Goal: Answer question/provide support: Share knowledge or assist other users

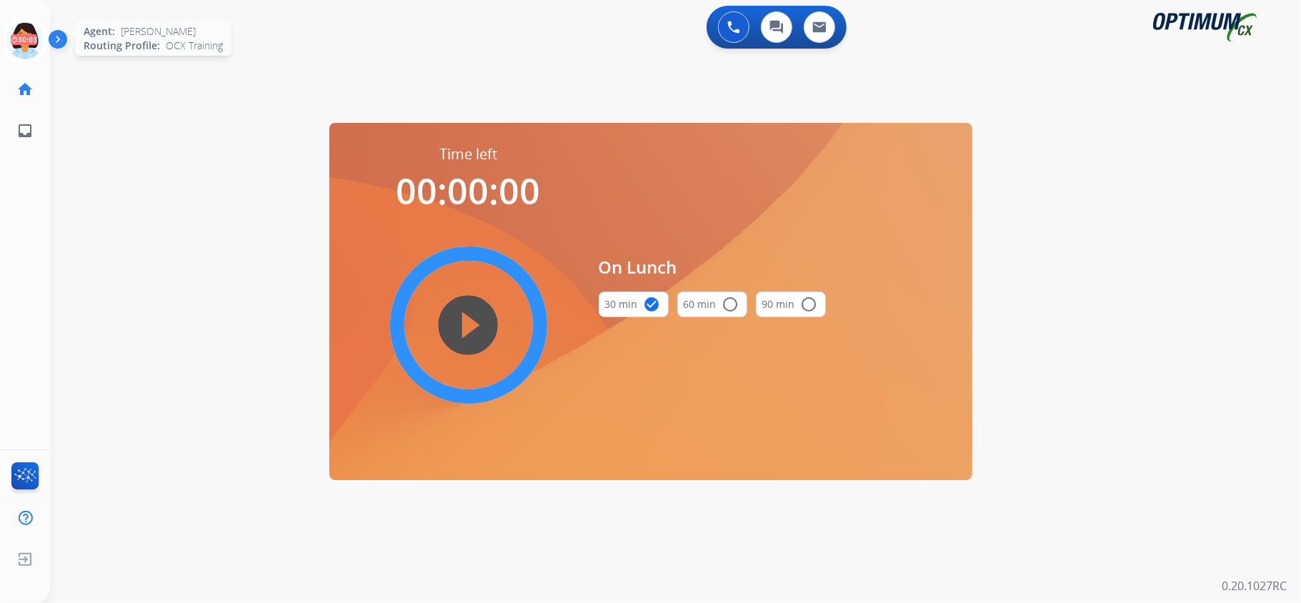
click at [24, 35] on icon at bounding box center [25, 40] width 46 height 46
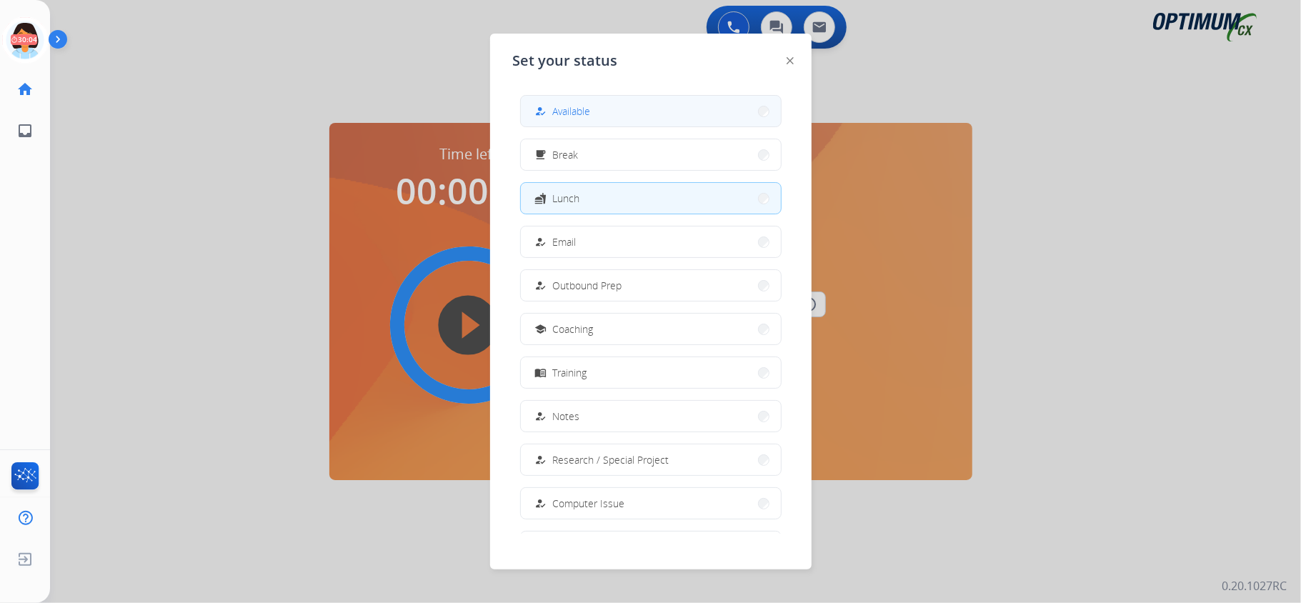
click at [641, 118] on button "how_to_reg Available" at bounding box center [651, 111] width 260 height 31
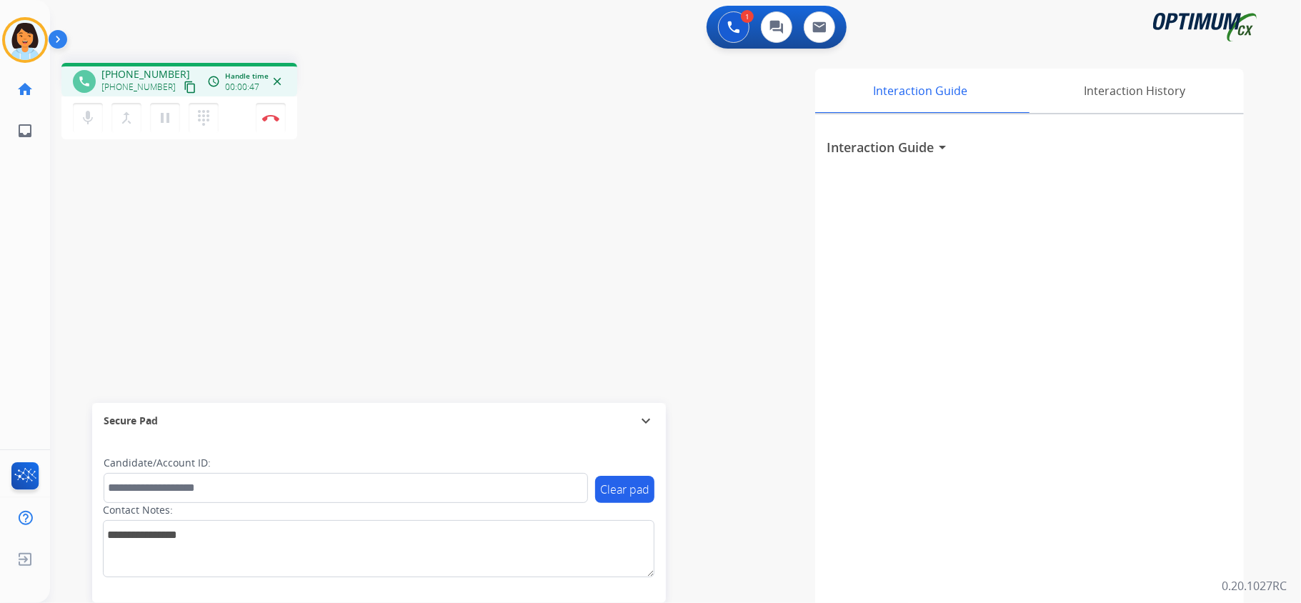
click at [184, 83] on mat-icon "content_copy" at bounding box center [190, 87] width 13 height 13
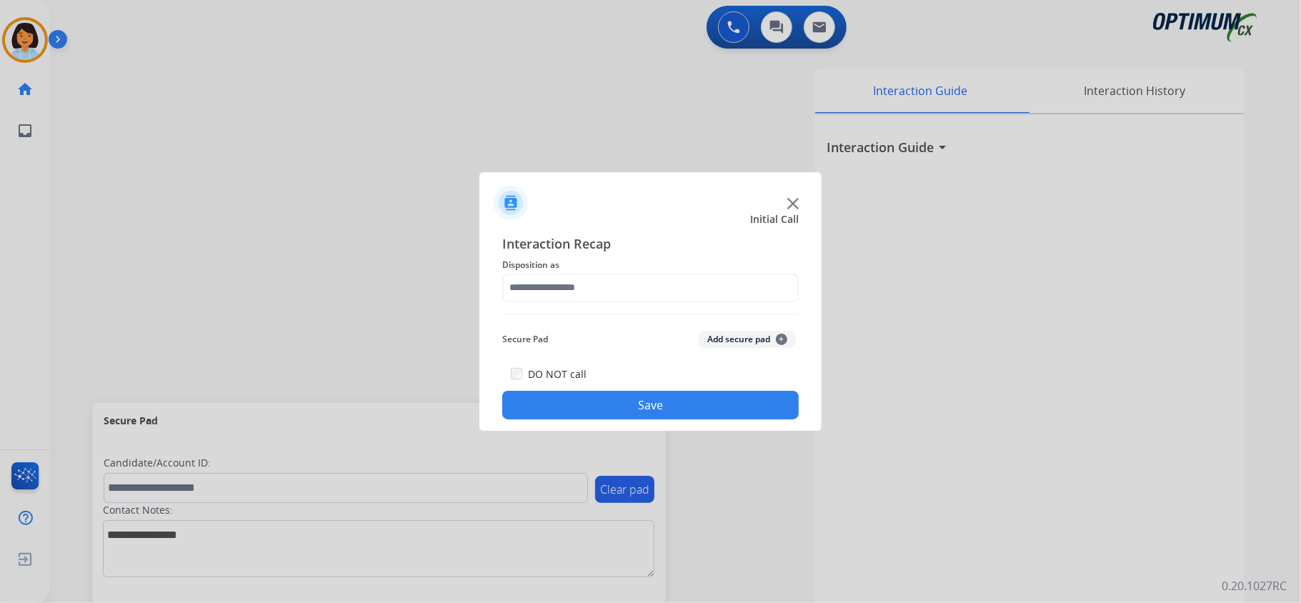
click at [549, 304] on div "Interaction Recap Disposition as Secure Pad Add secure pad + DO NOT call Save" at bounding box center [650, 327] width 296 height 186
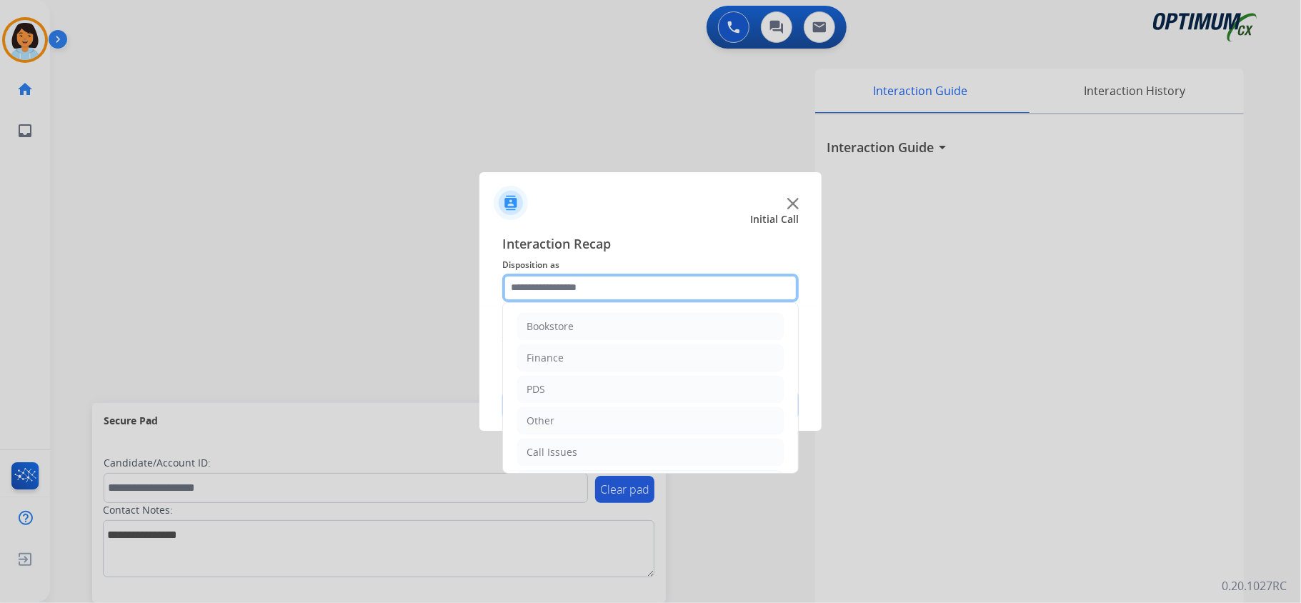
click at [546, 291] on input "text" at bounding box center [650, 288] width 296 height 29
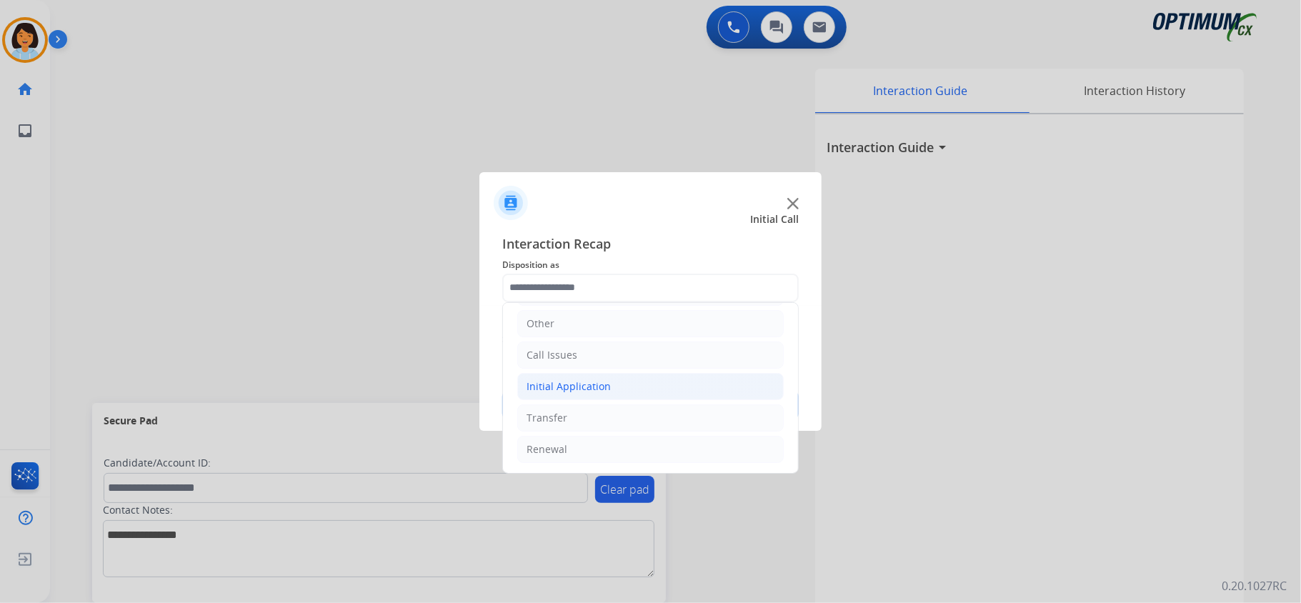
click at [563, 384] on div "Initial Application" at bounding box center [568, 386] width 84 height 14
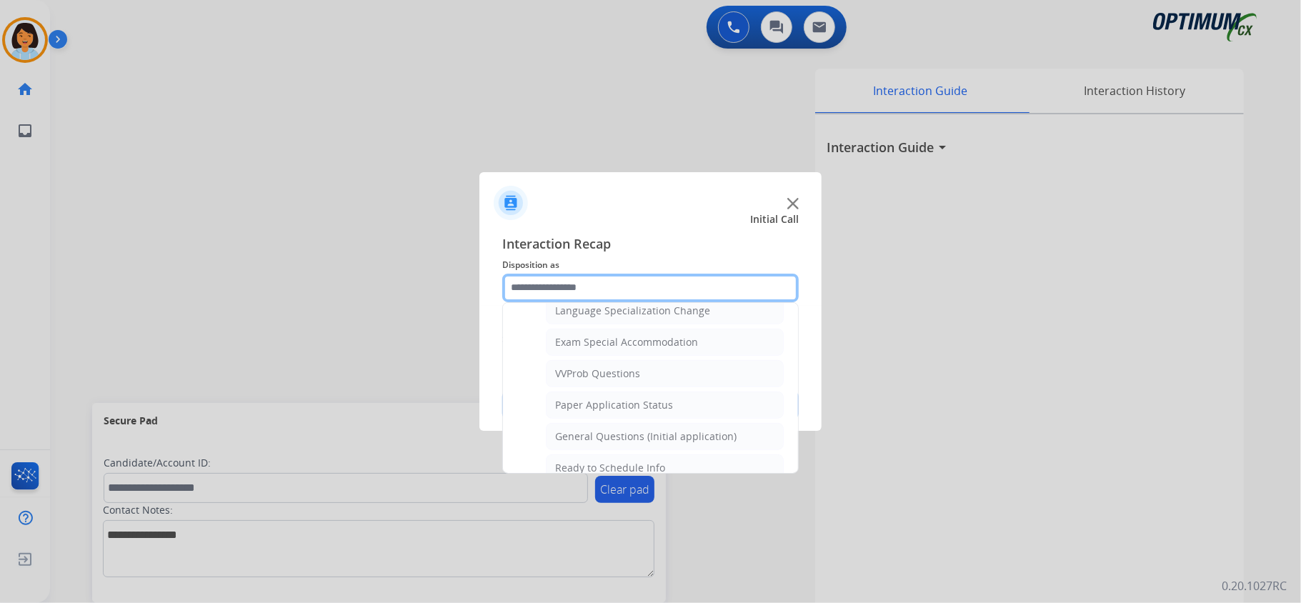
scroll to position [746, 0]
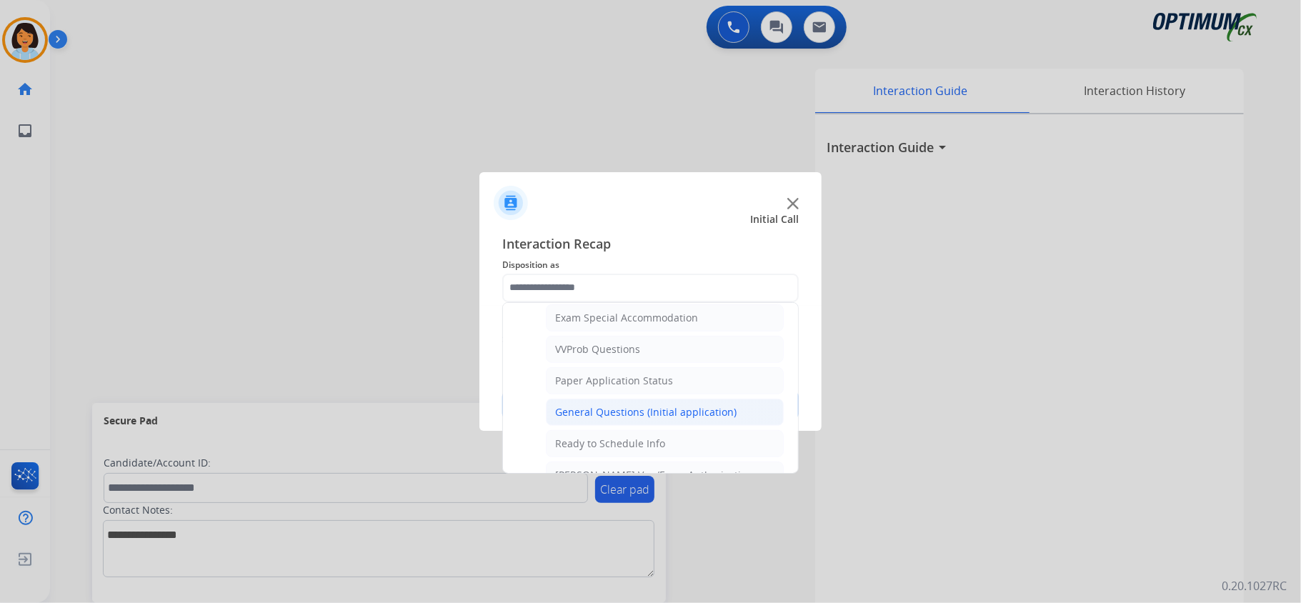
click at [618, 419] on div "General Questions (Initial application)" at bounding box center [645, 412] width 181 height 14
type input "**********"
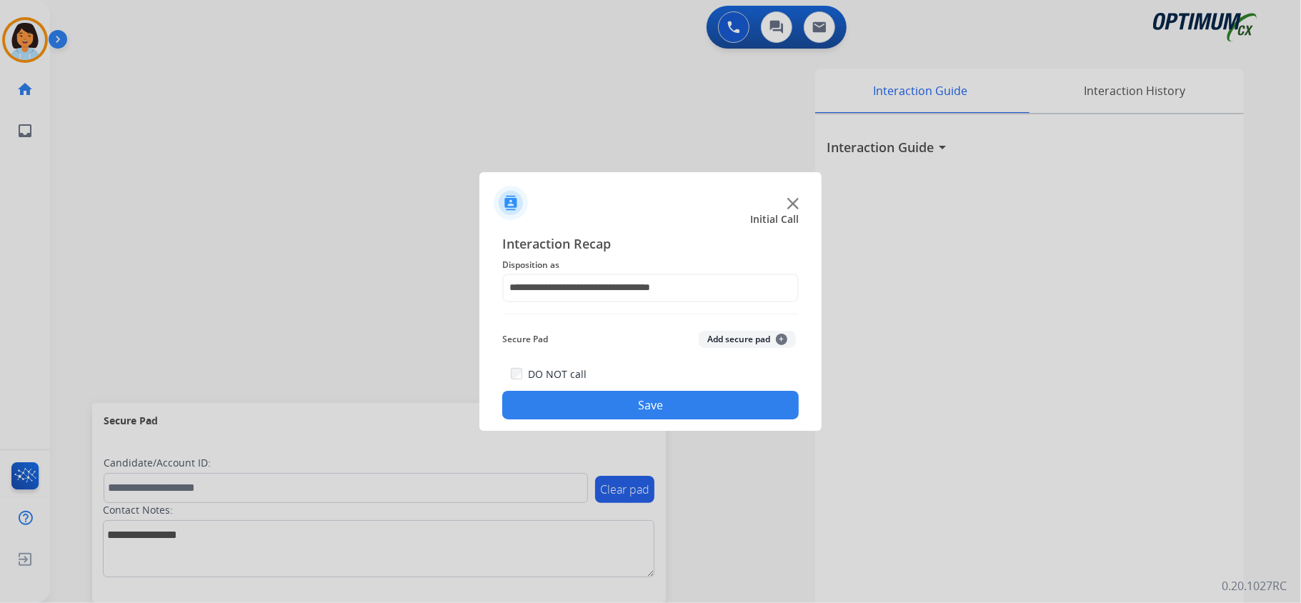
click at [615, 414] on button "Save" at bounding box center [650, 405] width 296 height 29
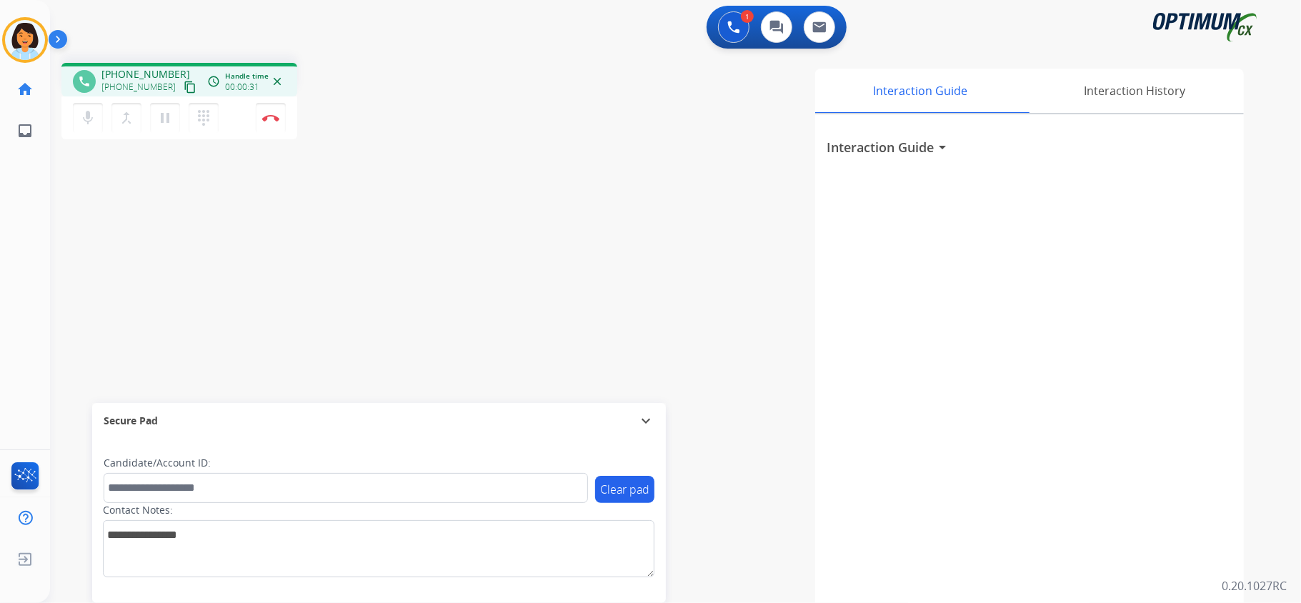
click at [184, 86] on mat-icon "content_copy" at bounding box center [190, 87] width 13 height 13
click at [273, 123] on button "Disconnect" at bounding box center [271, 118] width 30 height 30
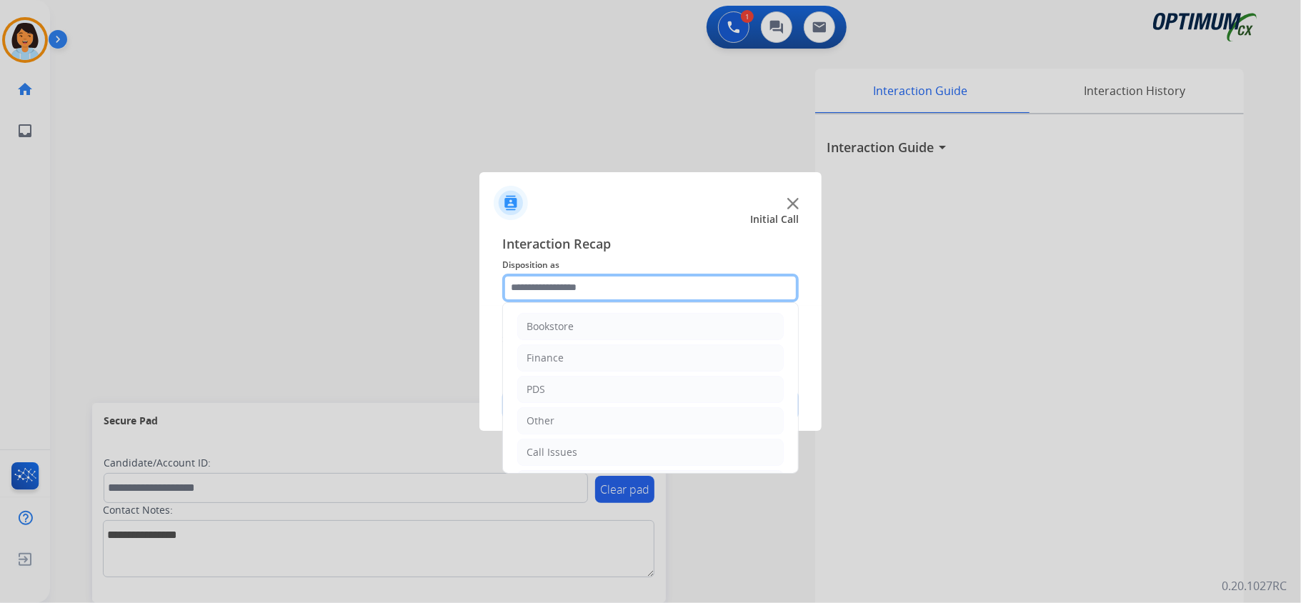
click at [603, 289] on input "text" at bounding box center [650, 288] width 296 height 29
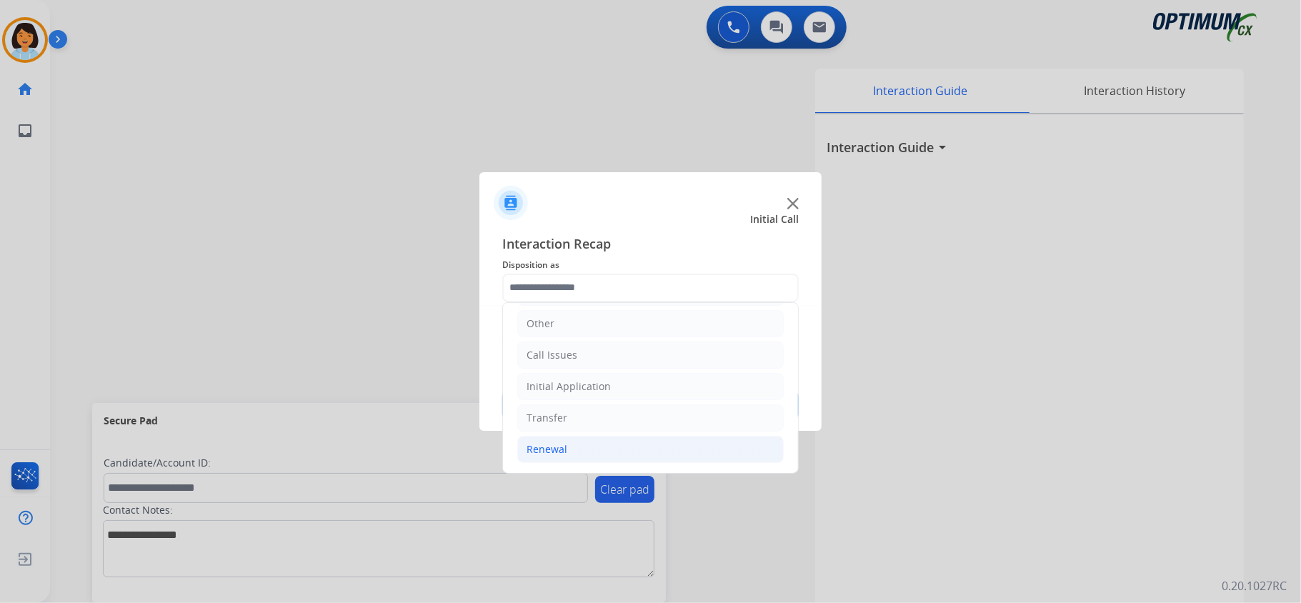
click at [561, 455] on div "Renewal" at bounding box center [546, 449] width 41 height 14
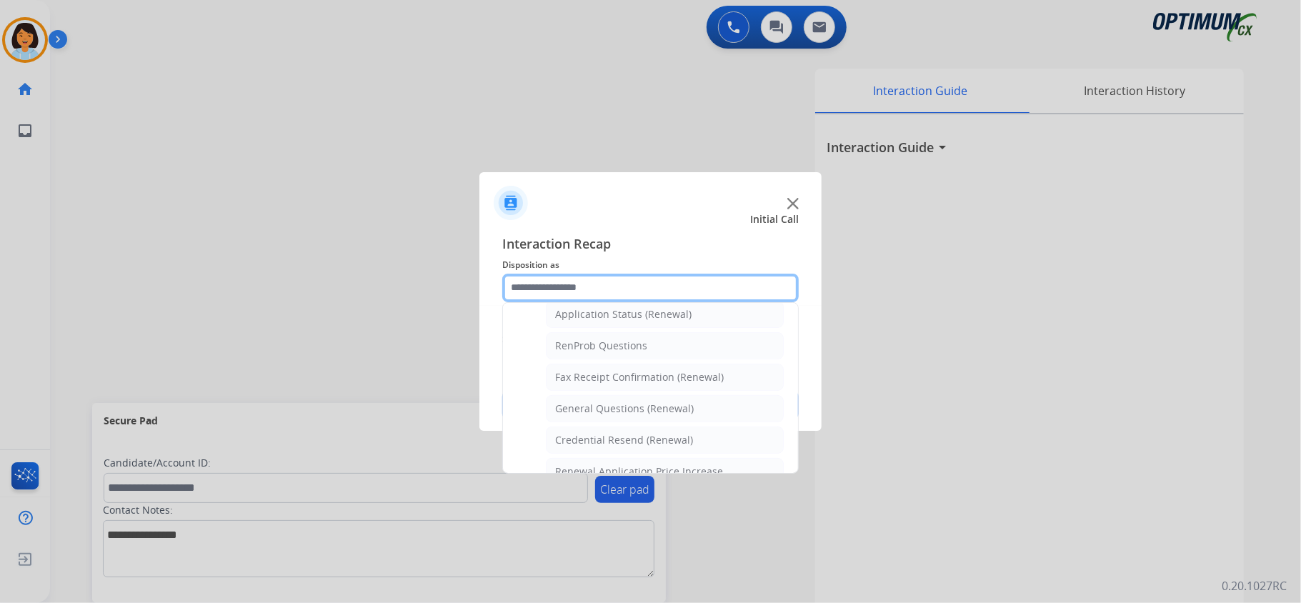
scroll to position [344, 0]
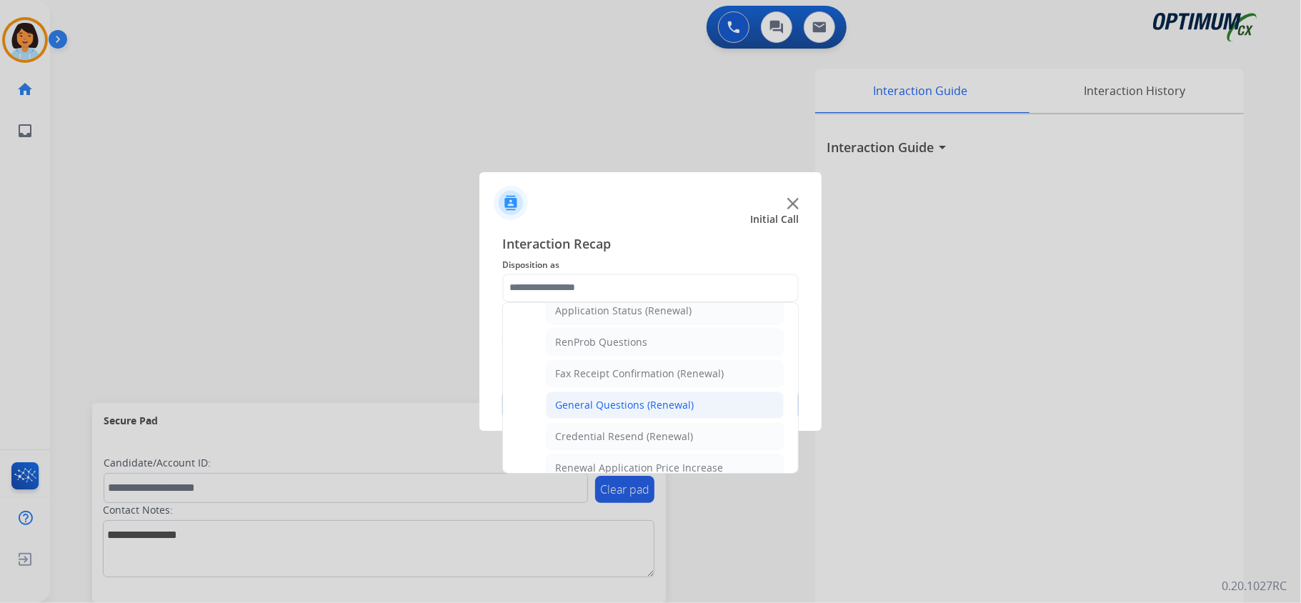
click at [661, 412] on div "General Questions (Renewal)" at bounding box center [624, 405] width 139 height 14
type input "**********"
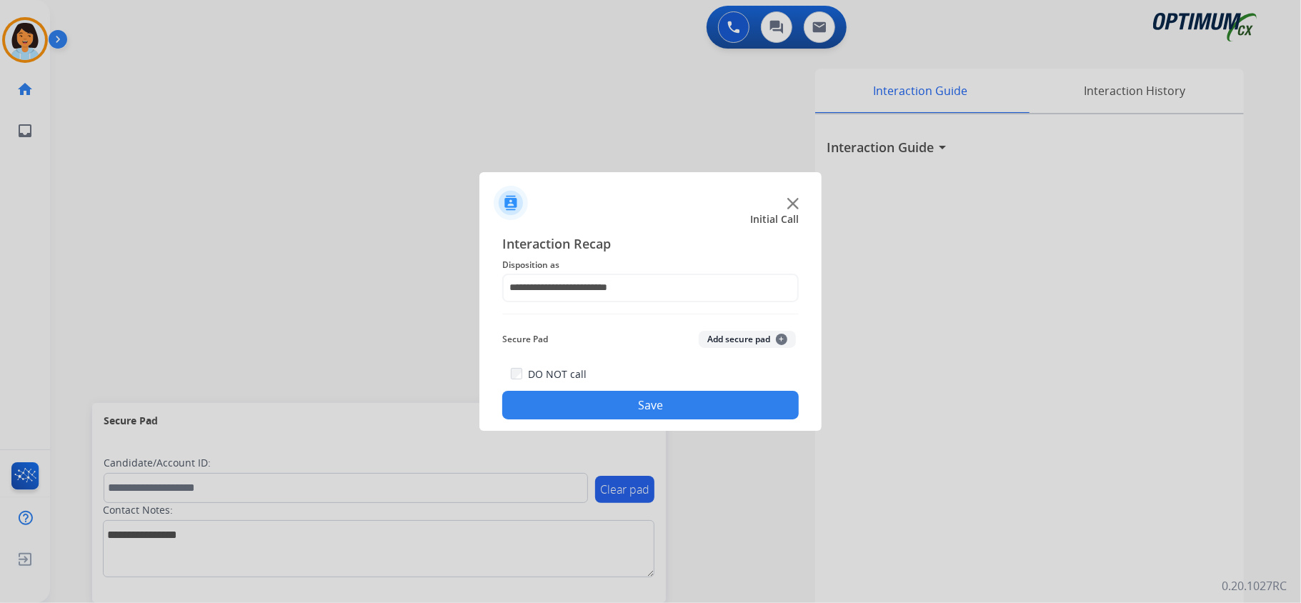
click at [644, 400] on button "Save" at bounding box center [650, 405] width 296 height 29
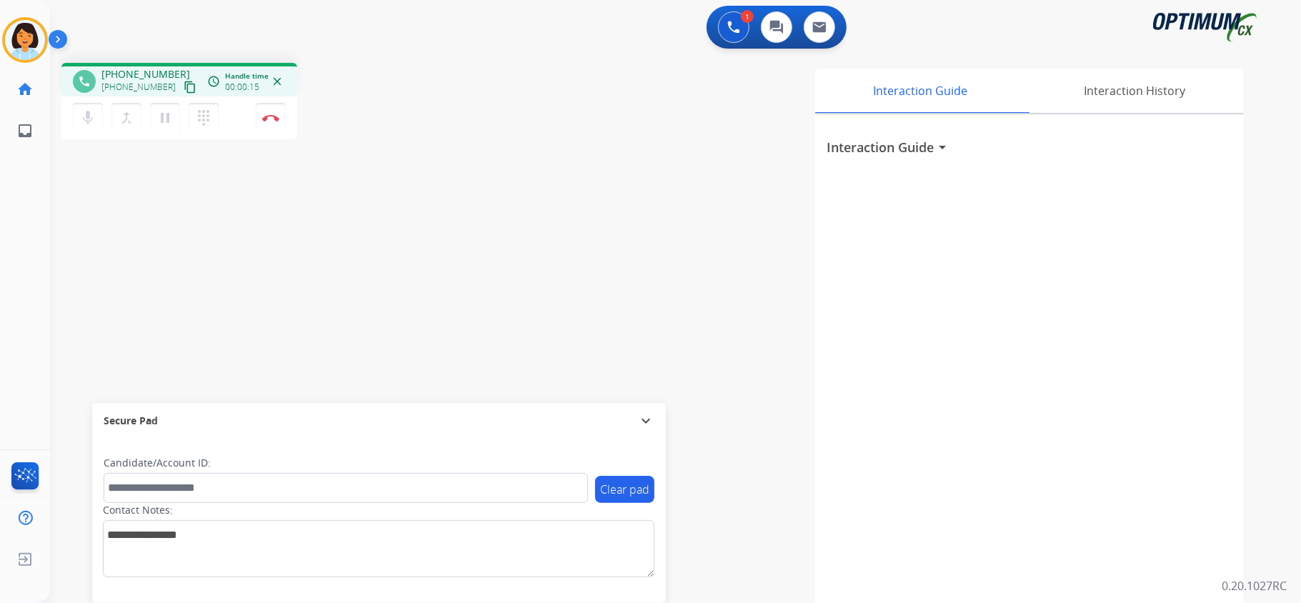
click at [184, 84] on mat-icon "content_copy" at bounding box center [190, 87] width 13 height 13
click at [184, 86] on mat-icon "content_copy" at bounding box center [190, 87] width 13 height 13
click at [267, 124] on button "Disconnect" at bounding box center [271, 118] width 30 height 30
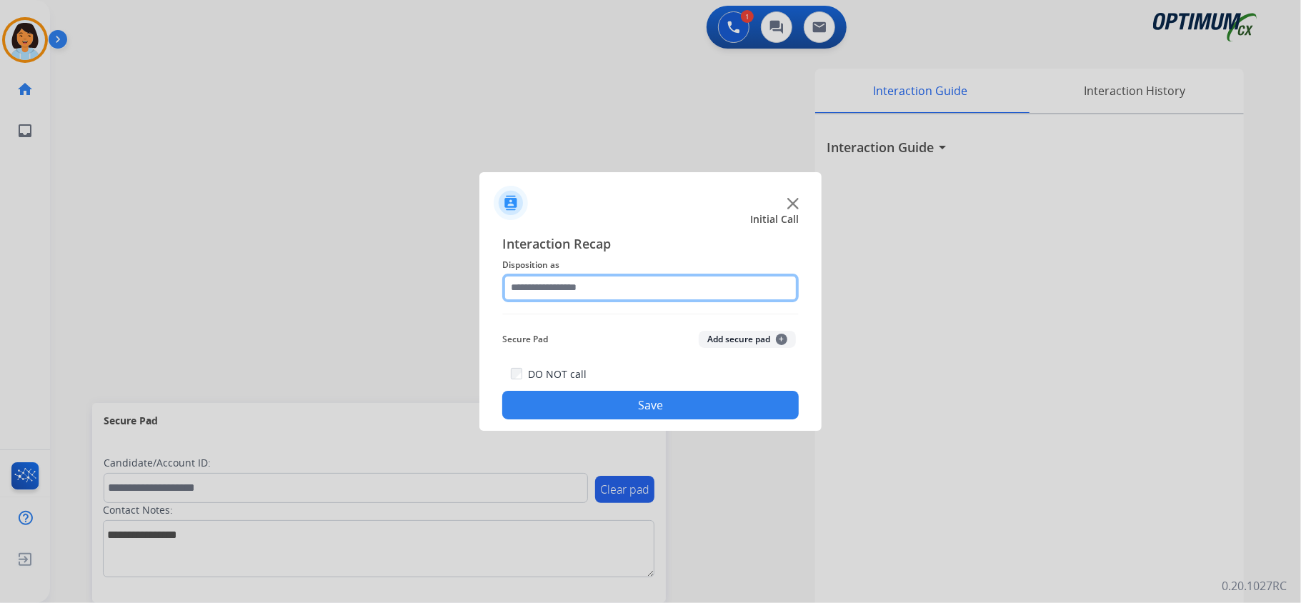
click at [713, 287] on input "text" at bounding box center [650, 288] width 296 height 29
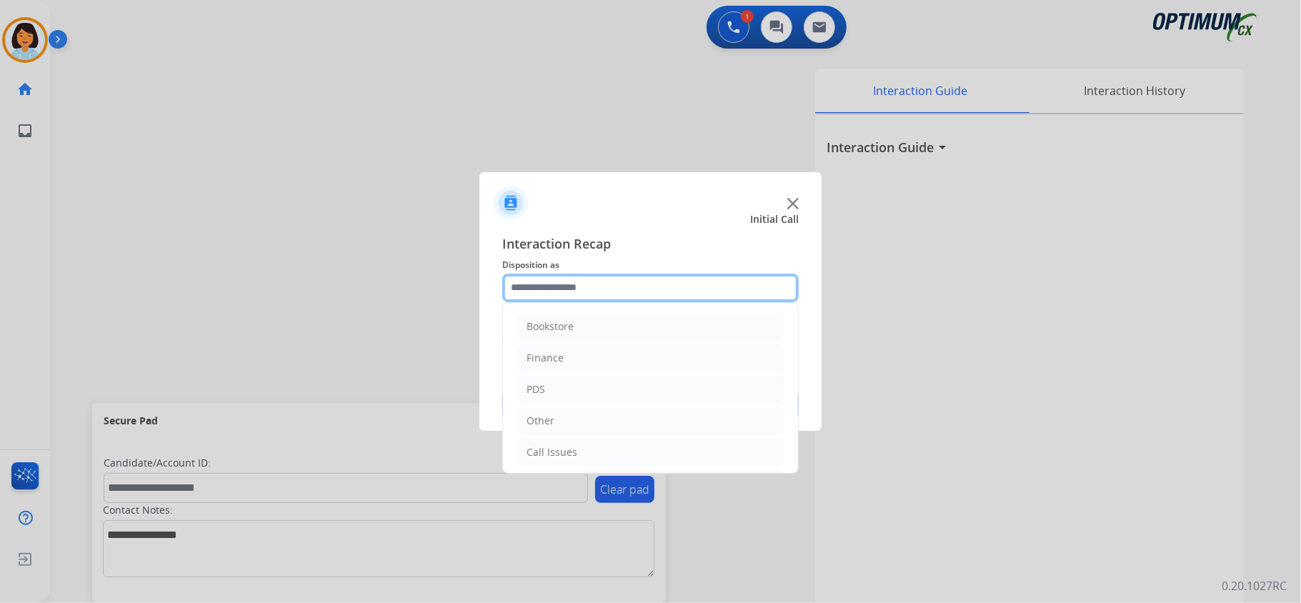
scroll to position [101, 0]
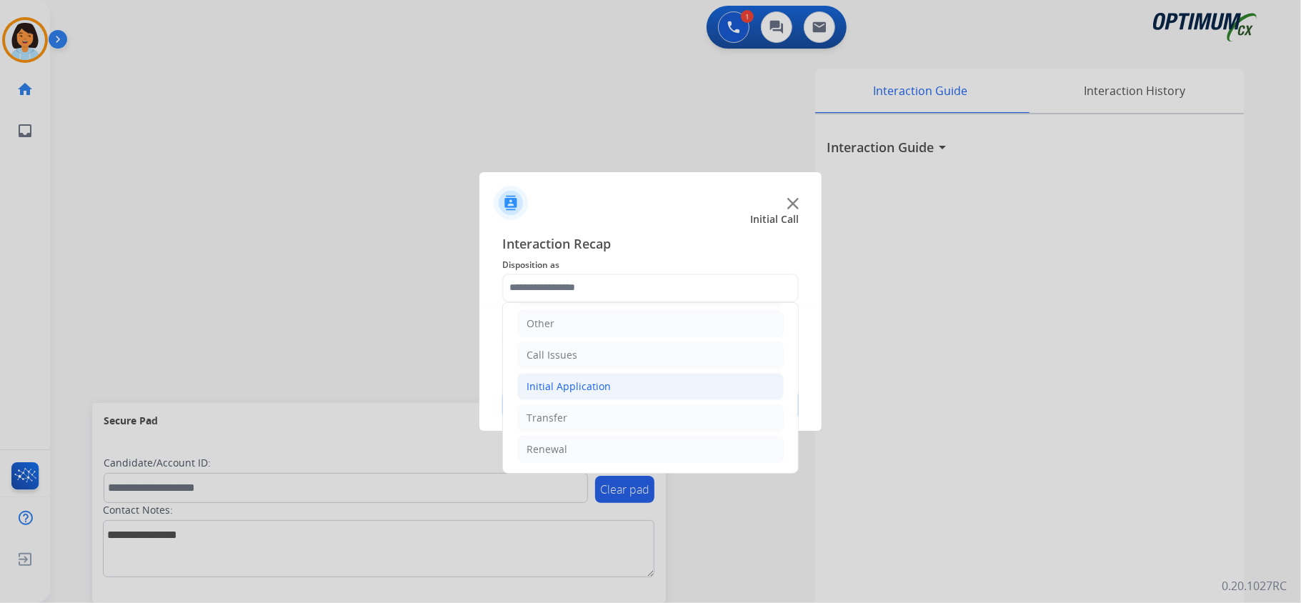
click at [569, 384] on div "Initial Application" at bounding box center [568, 386] width 84 height 14
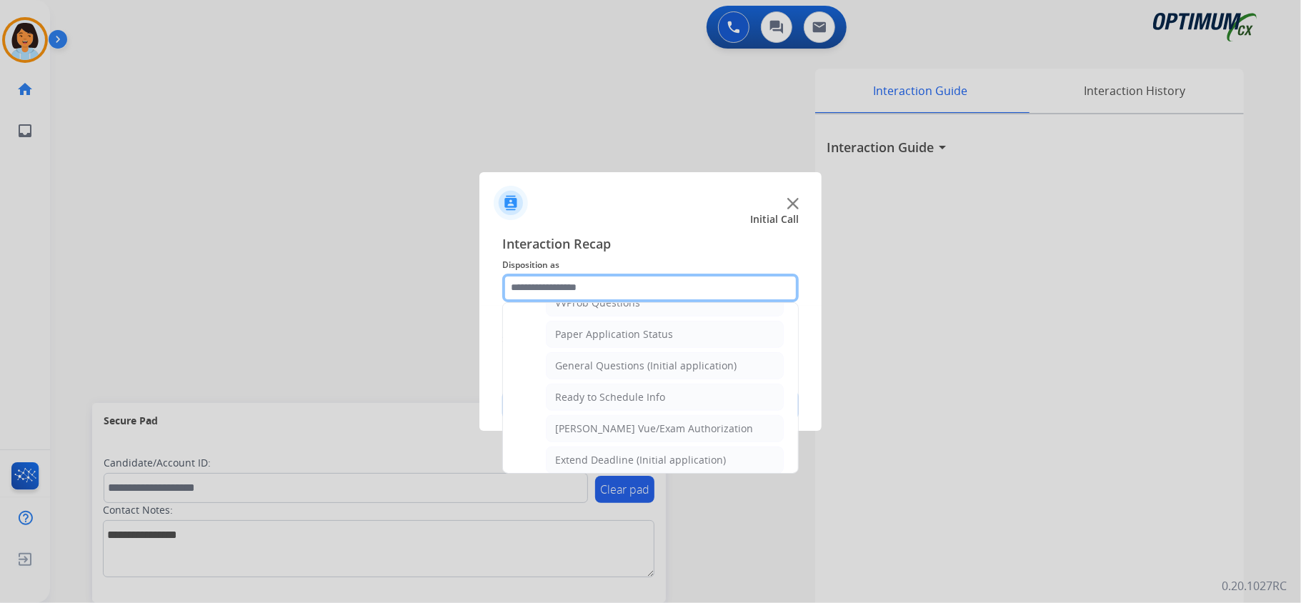
scroll to position [781, 0]
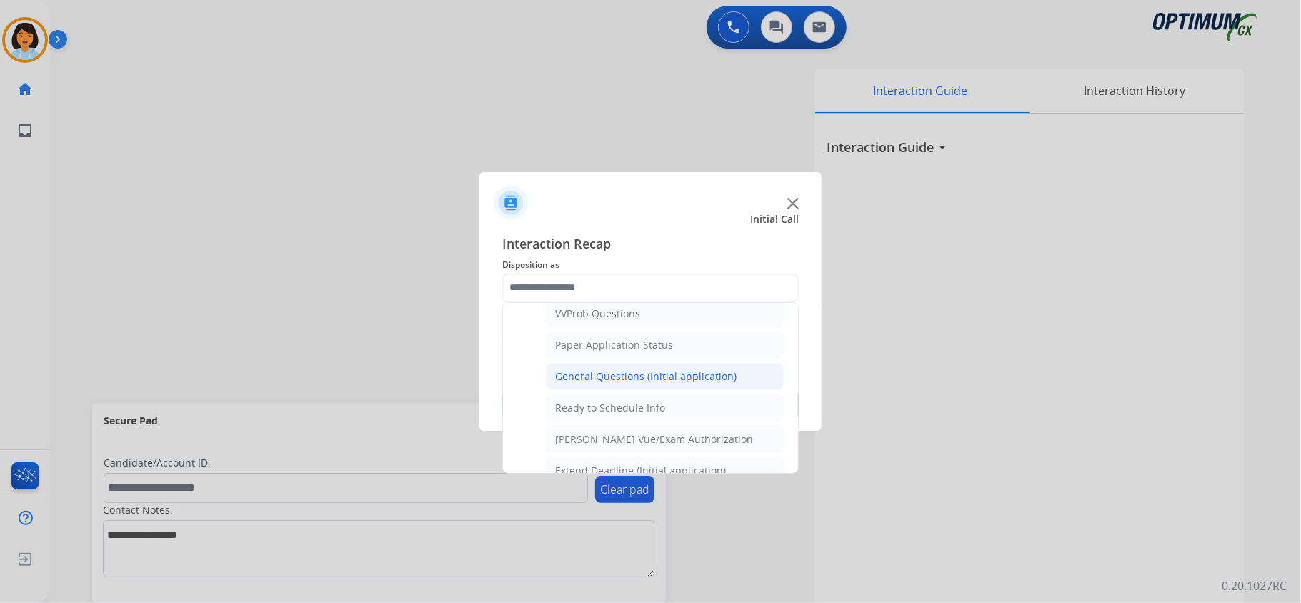
click at [649, 384] on div "General Questions (Initial application)" at bounding box center [645, 376] width 181 height 14
type input "**********"
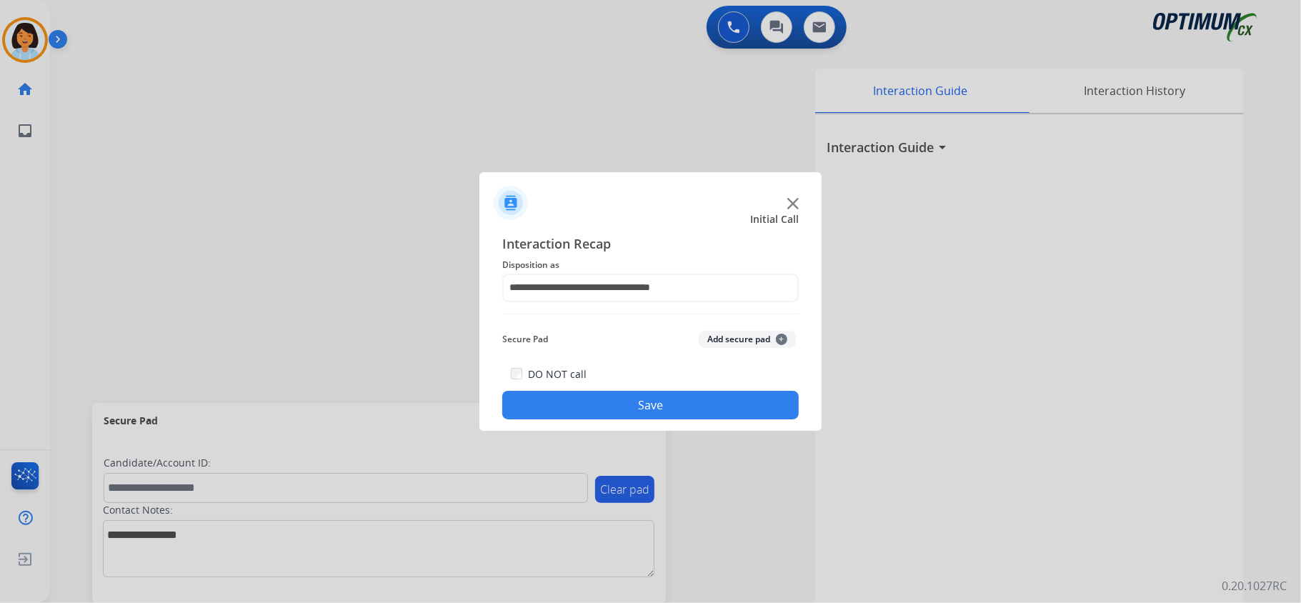
click at [649, 403] on button "Save" at bounding box center [650, 405] width 296 height 29
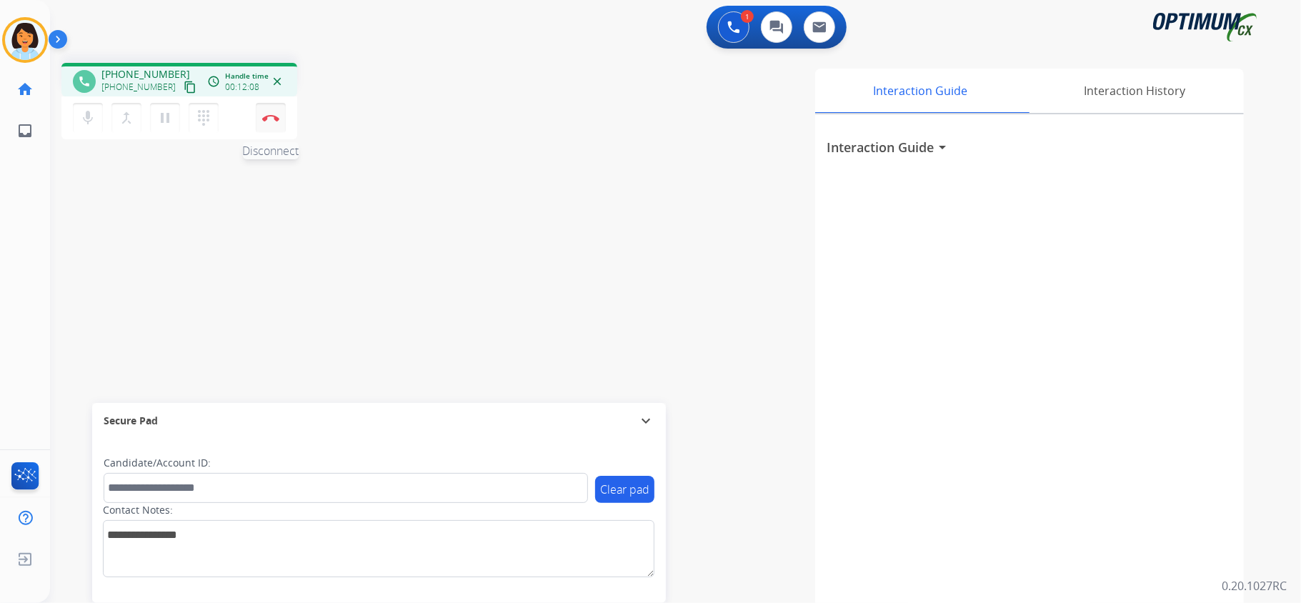
click at [275, 123] on button "Disconnect" at bounding box center [271, 118] width 30 height 30
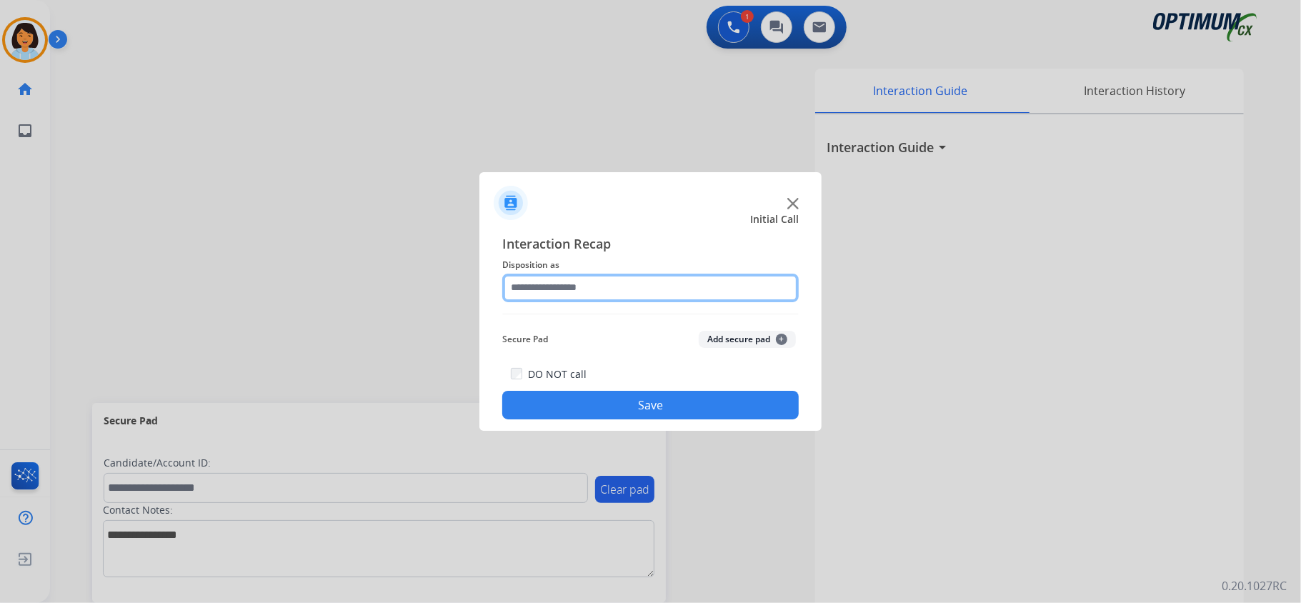
click at [695, 281] on input "text" at bounding box center [650, 288] width 296 height 29
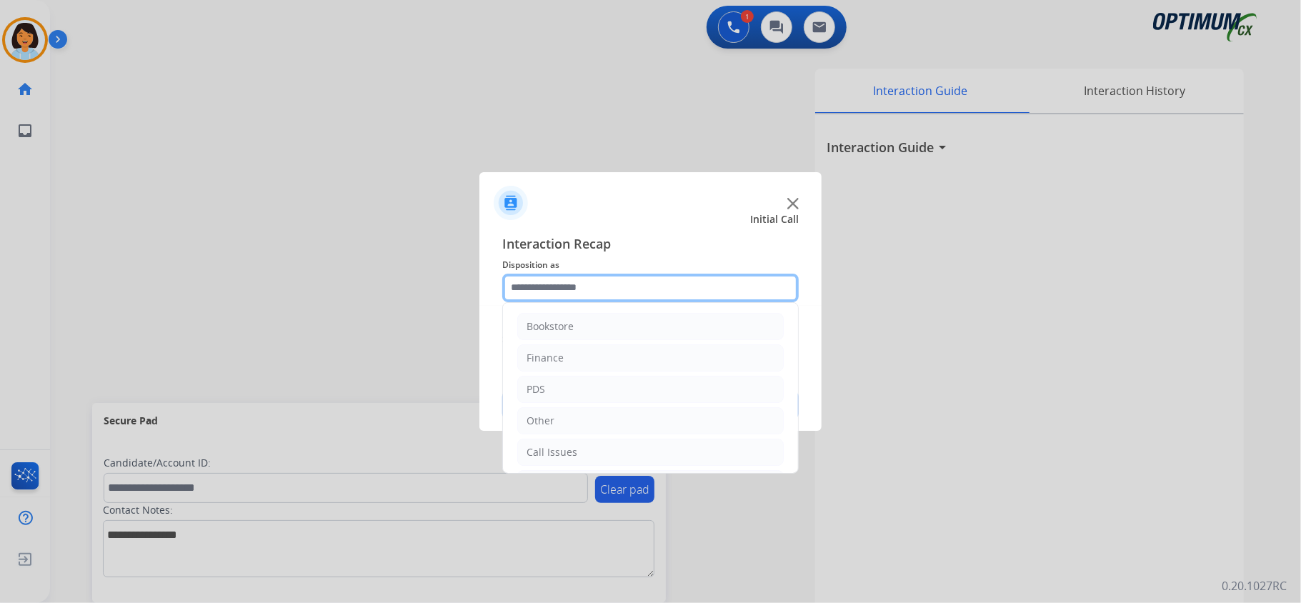
click at [726, 296] on input "text" at bounding box center [650, 288] width 296 height 29
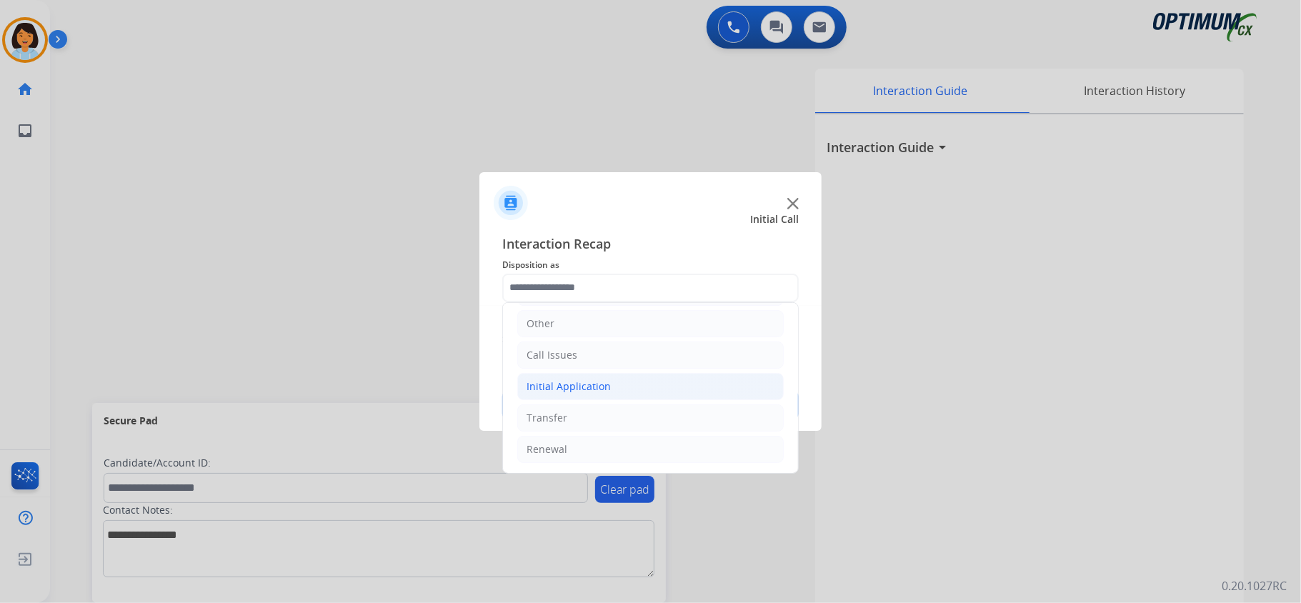
click at [652, 379] on li "Initial Application" at bounding box center [650, 386] width 266 height 27
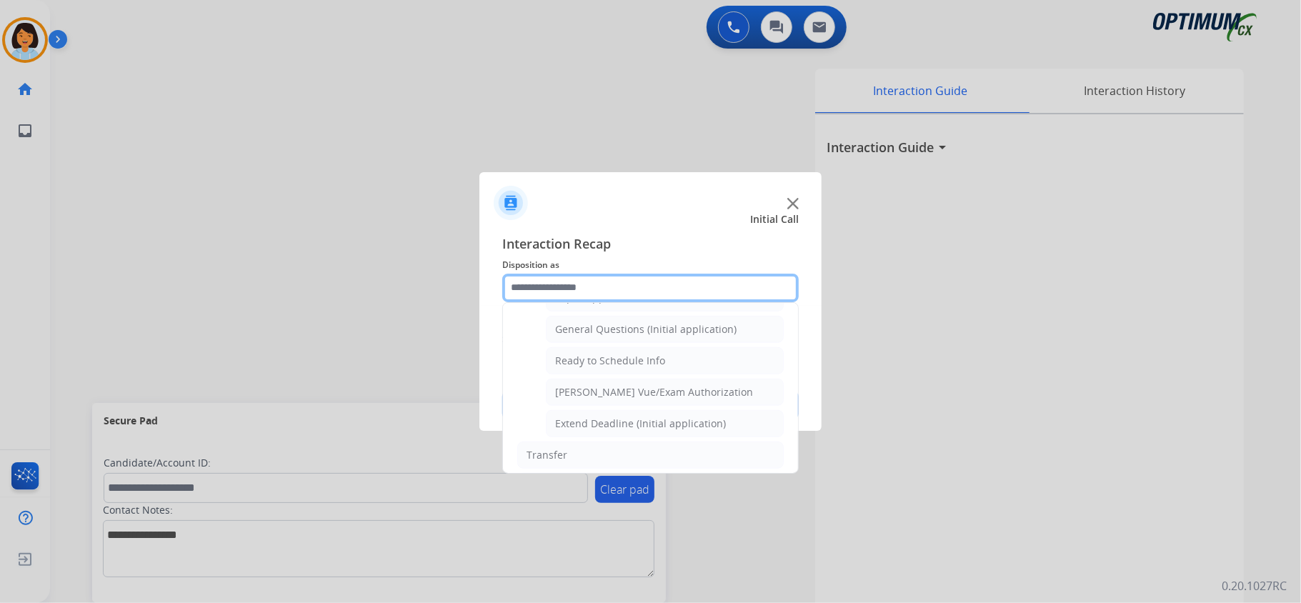
scroll to position [834, 0]
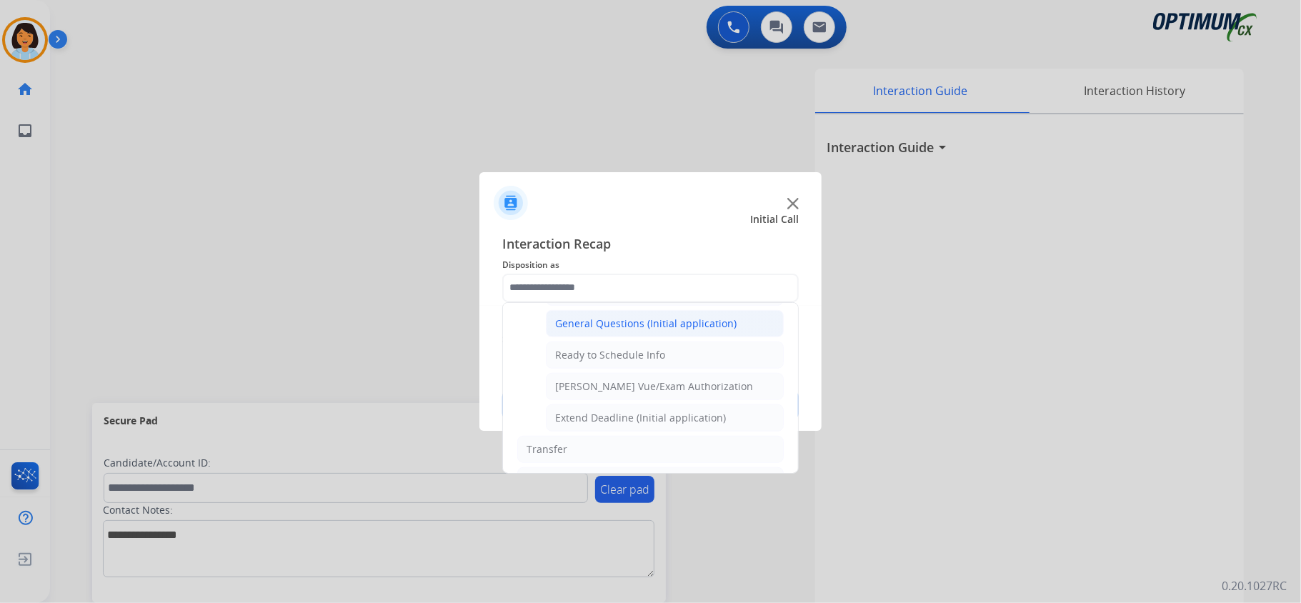
click at [670, 329] on div "General Questions (Initial application)" at bounding box center [645, 323] width 181 height 14
type input "**********"
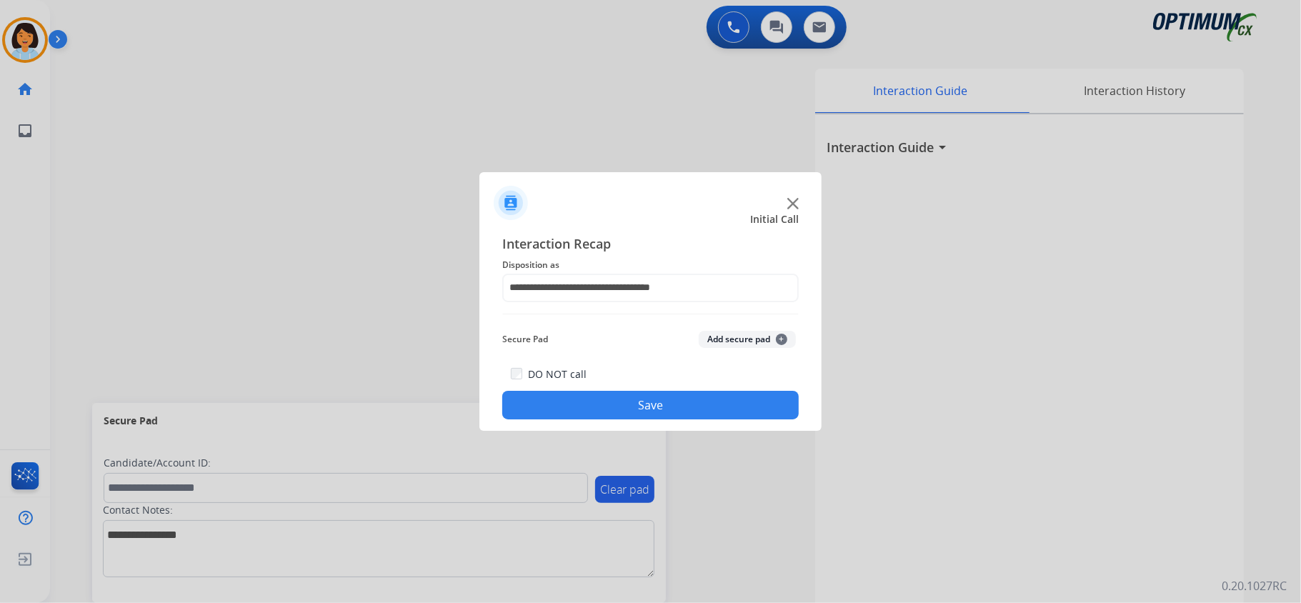
click at [635, 413] on button "Save" at bounding box center [650, 405] width 296 height 29
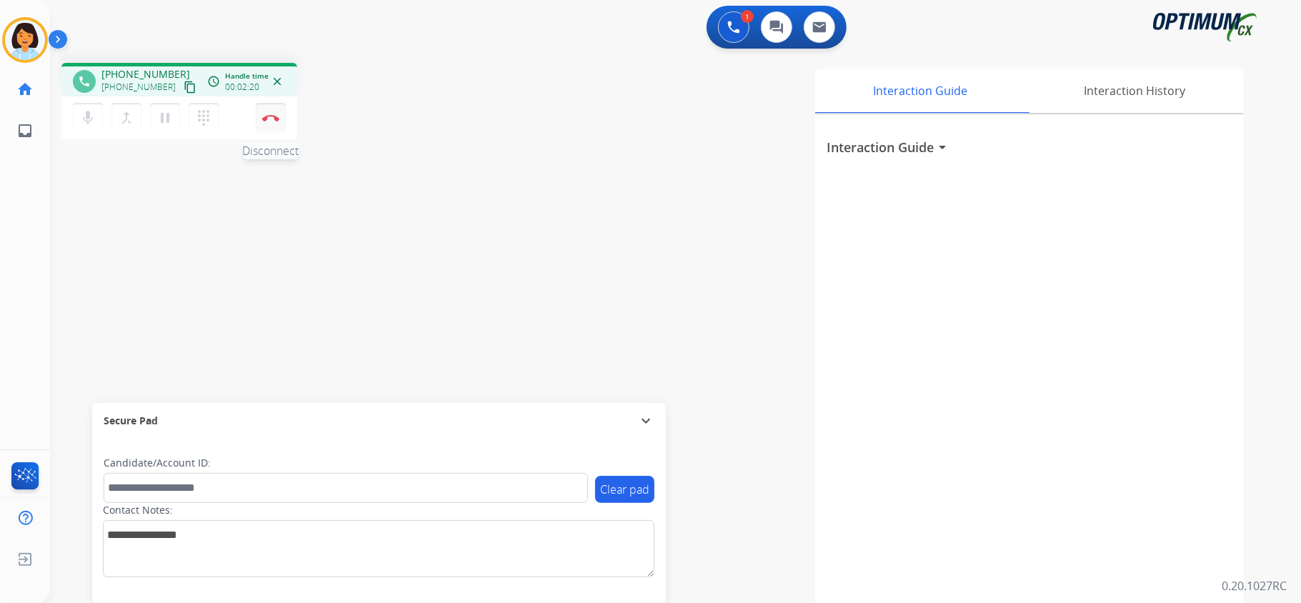
click at [269, 121] on button "Disconnect" at bounding box center [271, 118] width 30 height 30
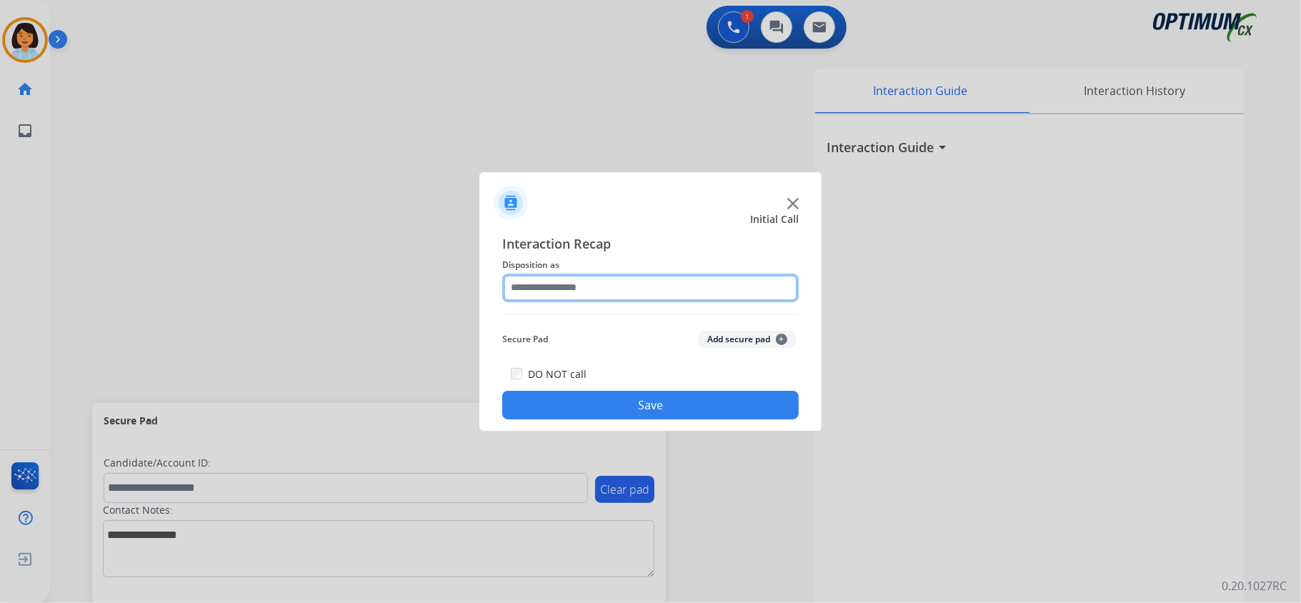
click at [699, 298] on input "text" at bounding box center [650, 288] width 296 height 29
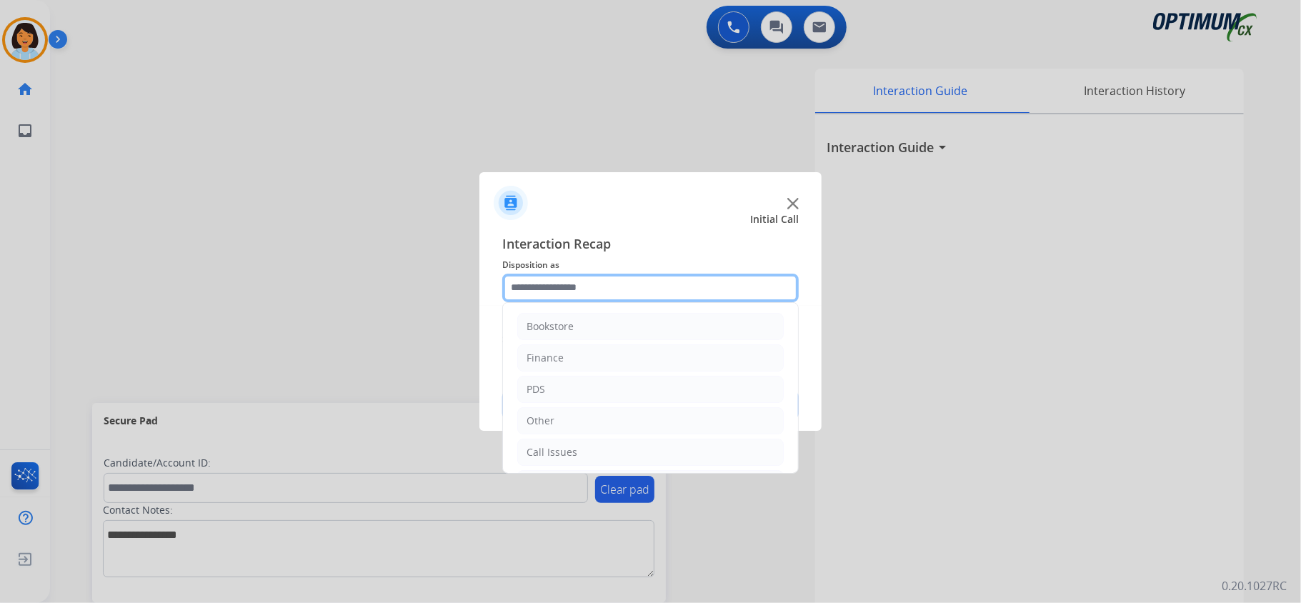
scroll to position [101, 0]
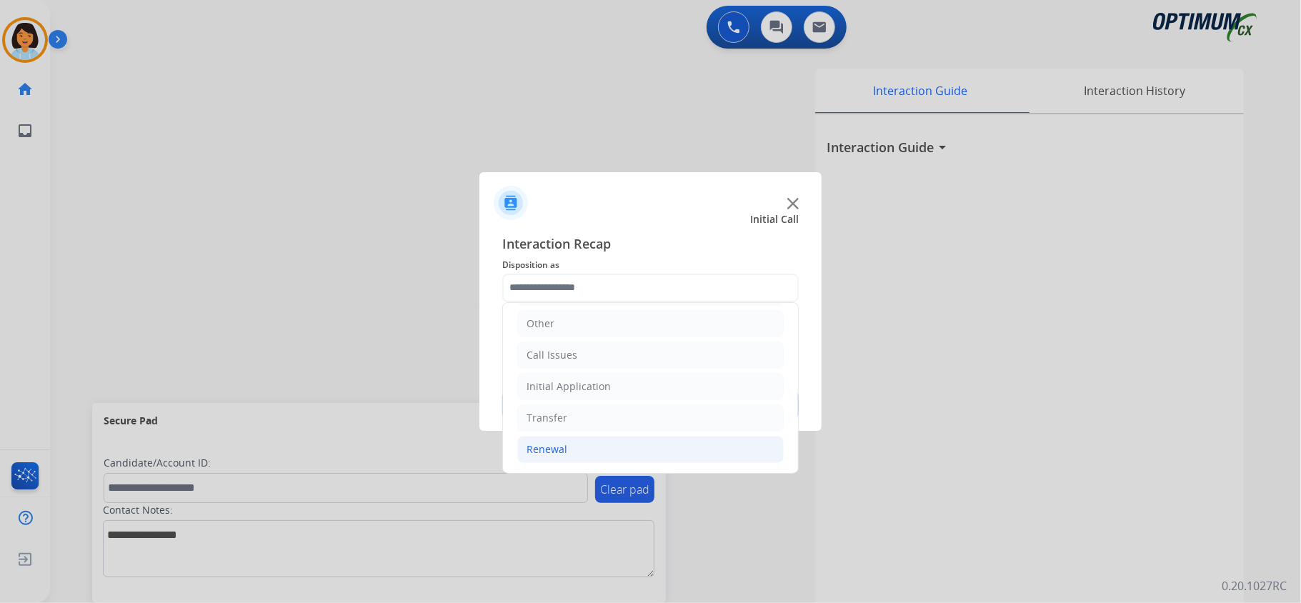
click at [584, 452] on li "Renewal" at bounding box center [650, 449] width 266 height 27
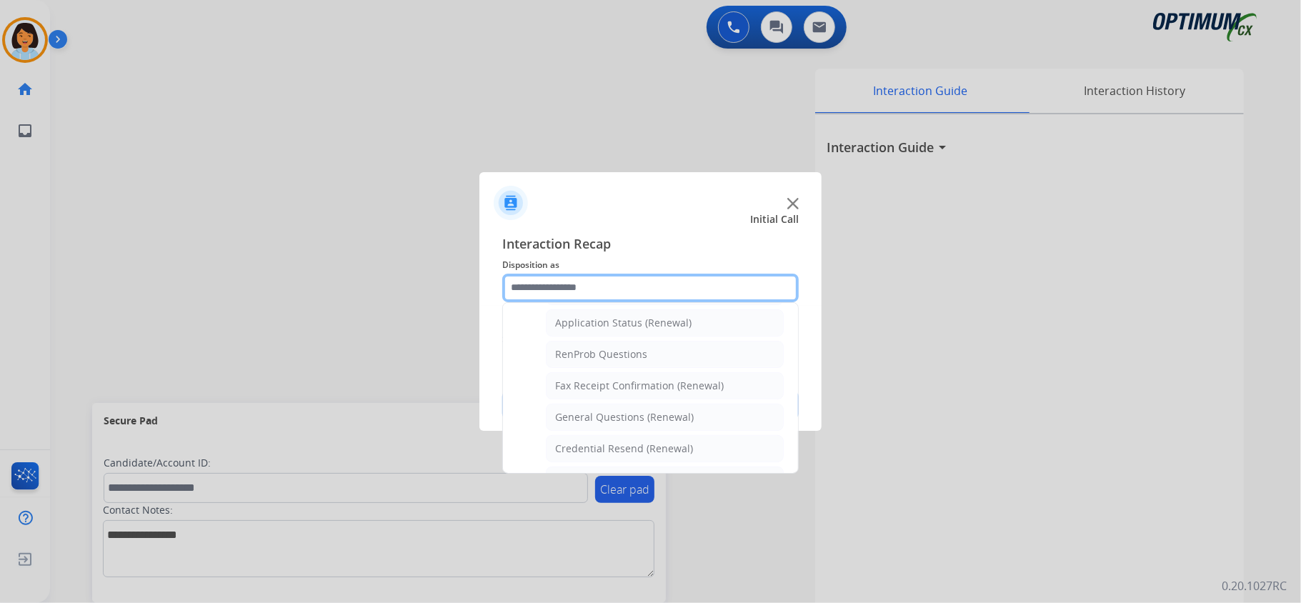
scroll to position [337, 0]
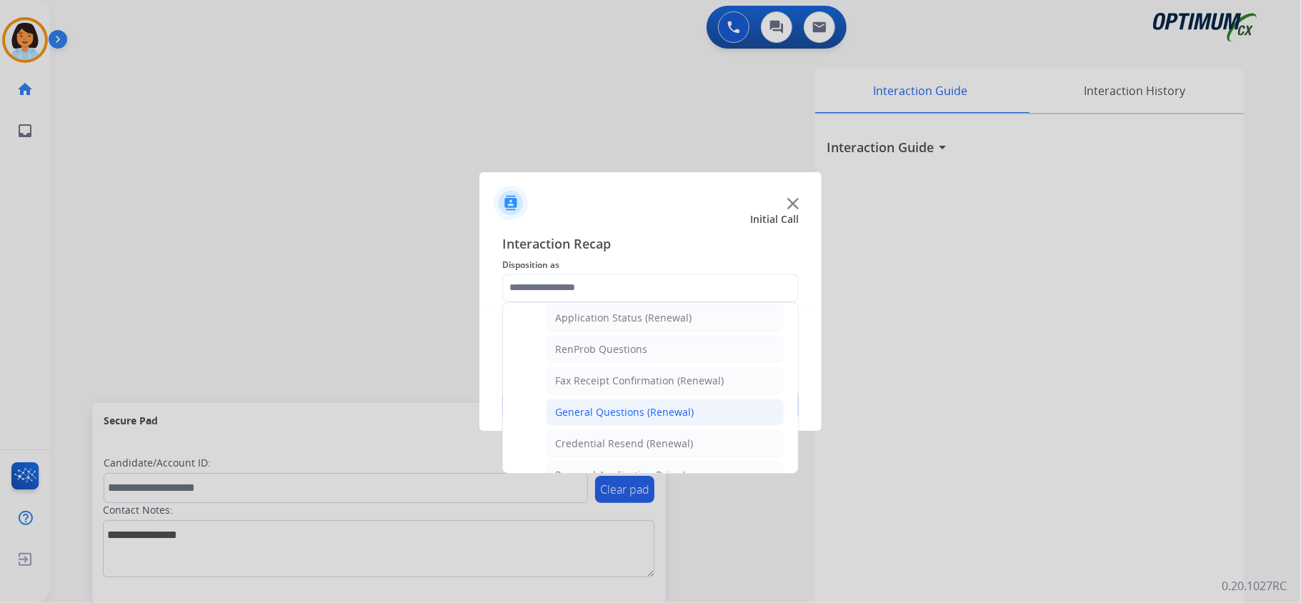
click at [652, 419] on div "General Questions (Renewal)" at bounding box center [624, 412] width 139 height 14
type input "**********"
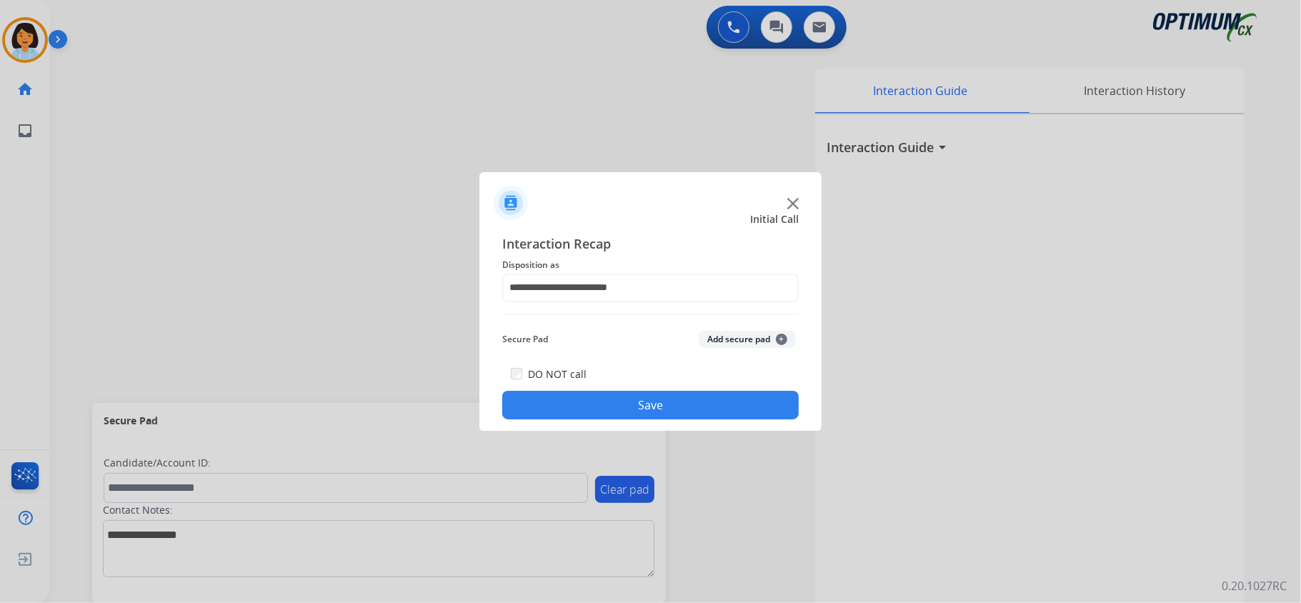
click at [626, 417] on button "Save" at bounding box center [650, 405] width 296 height 29
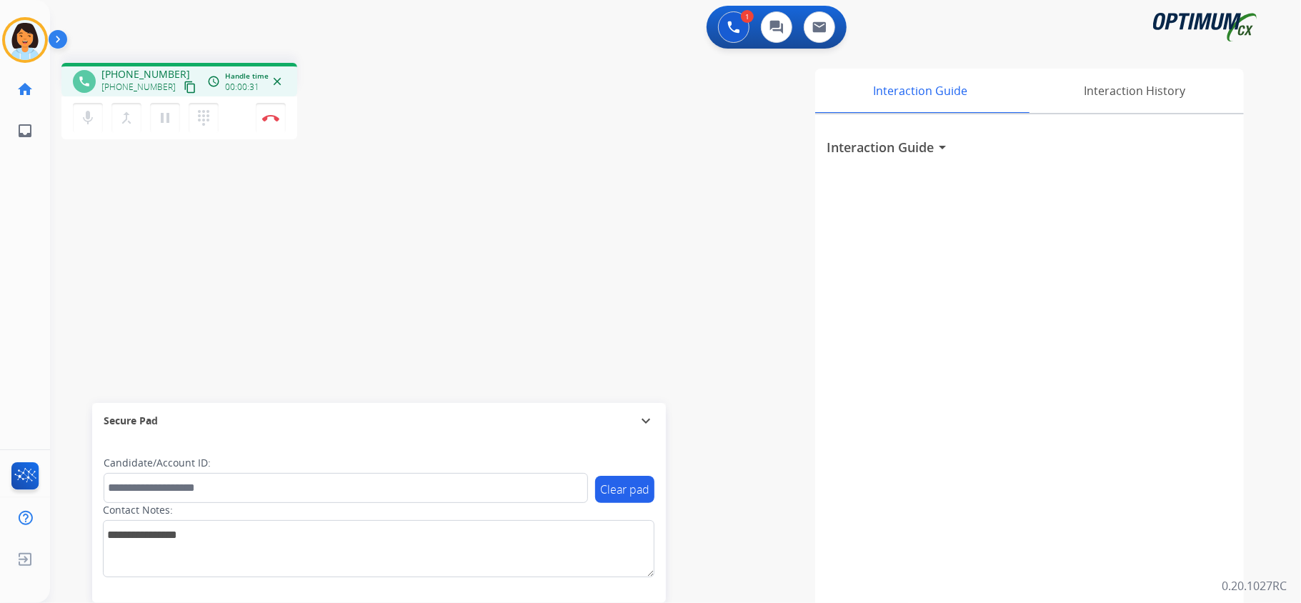
click at [184, 86] on mat-icon "content_copy" at bounding box center [190, 87] width 13 height 13
click at [272, 121] on button "Disconnect" at bounding box center [271, 118] width 30 height 30
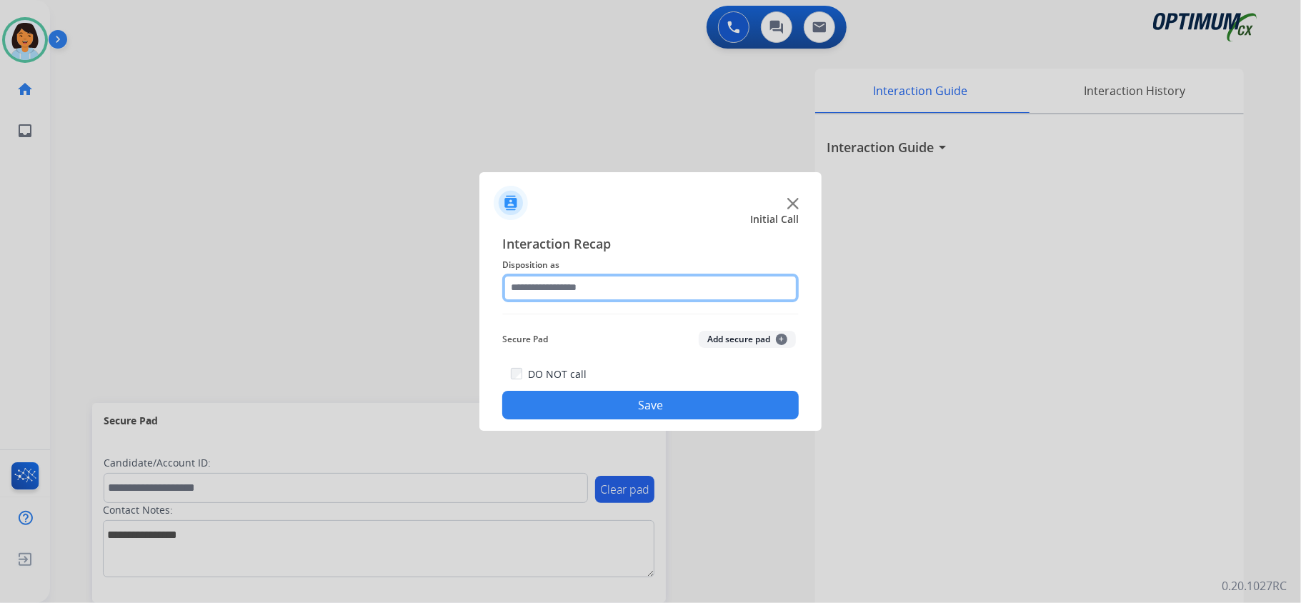
click at [633, 291] on input "text" at bounding box center [650, 288] width 296 height 29
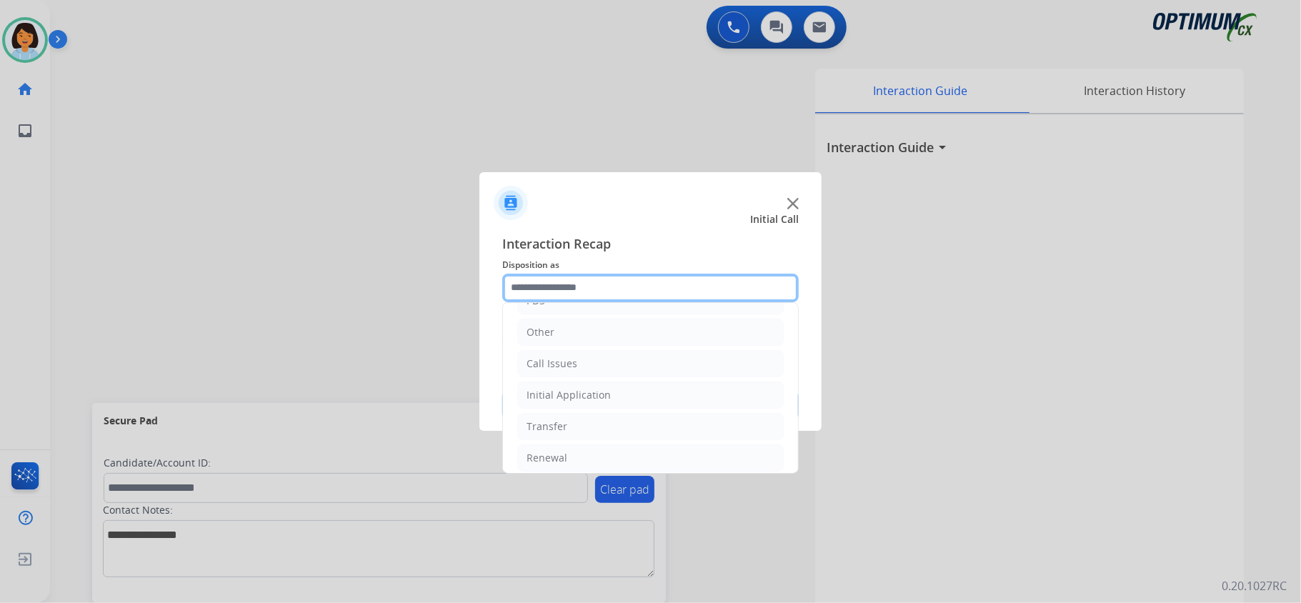
scroll to position [101, 0]
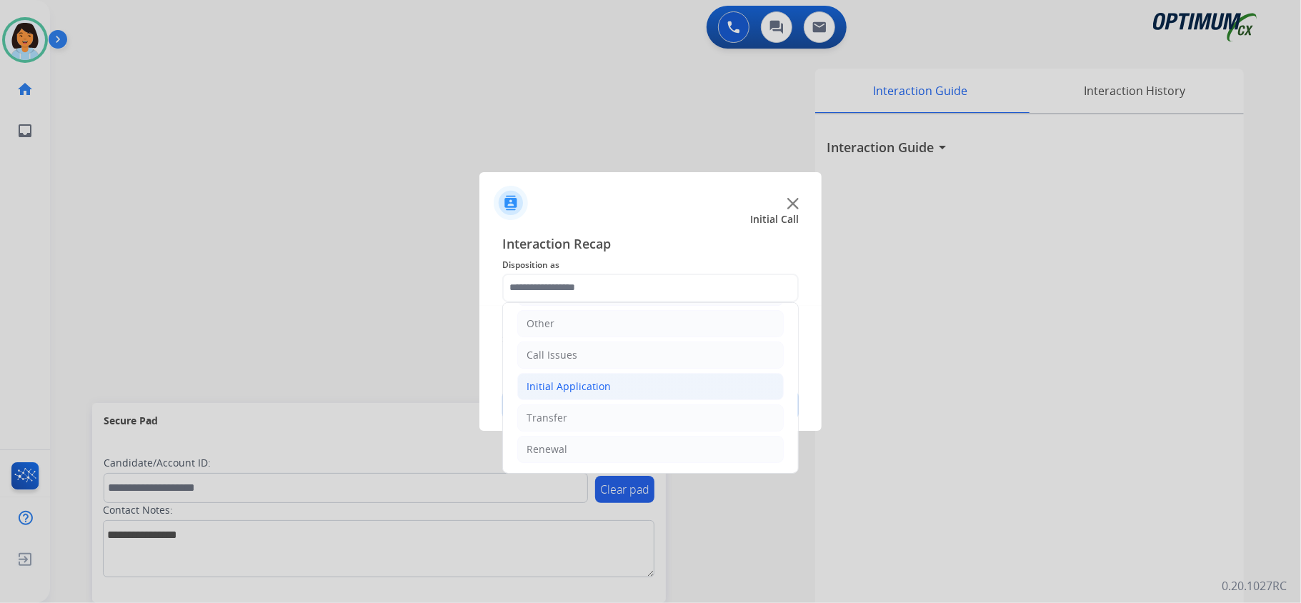
click at [574, 381] on div "Initial Application" at bounding box center [568, 386] width 84 height 14
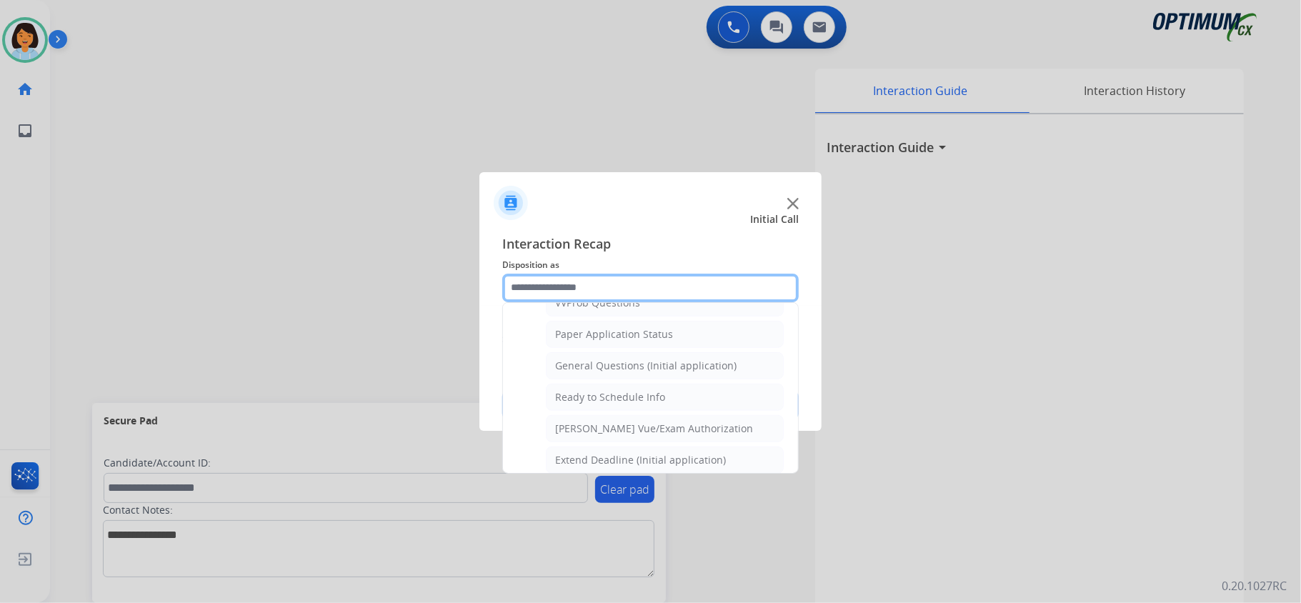
scroll to position [806, 0]
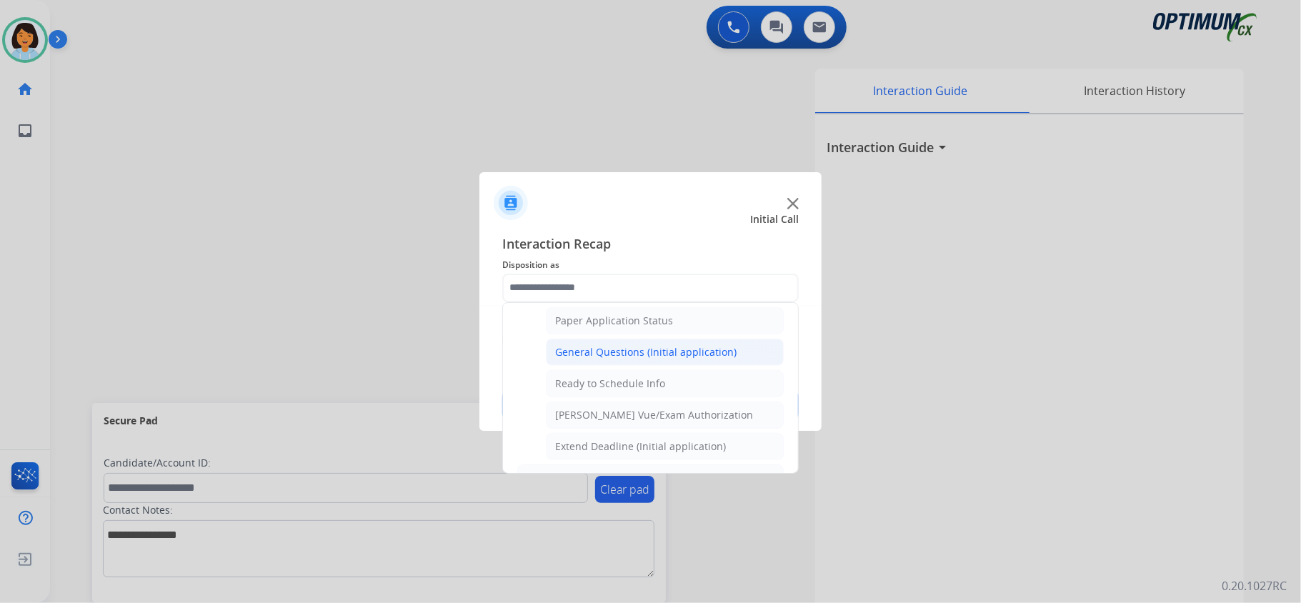
click at [678, 355] on li "General Questions (Initial application)" at bounding box center [665, 352] width 238 height 27
type input "**********"
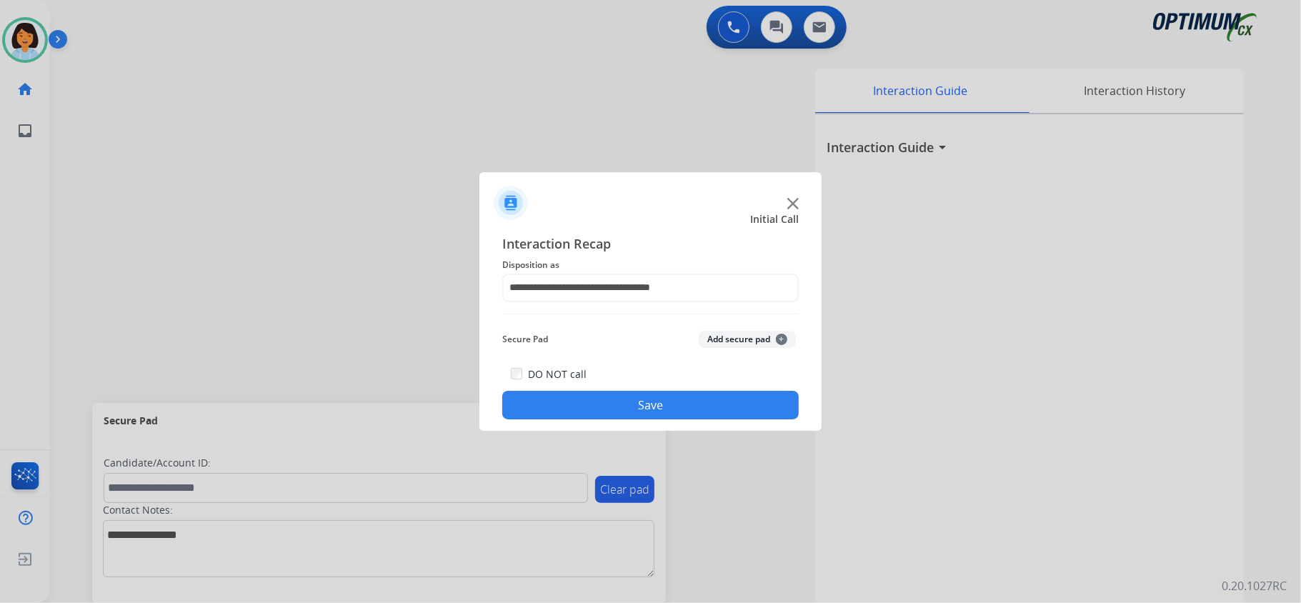
click at [652, 400] on button "Save" at bounding box center [650, 405] width 296 height 29
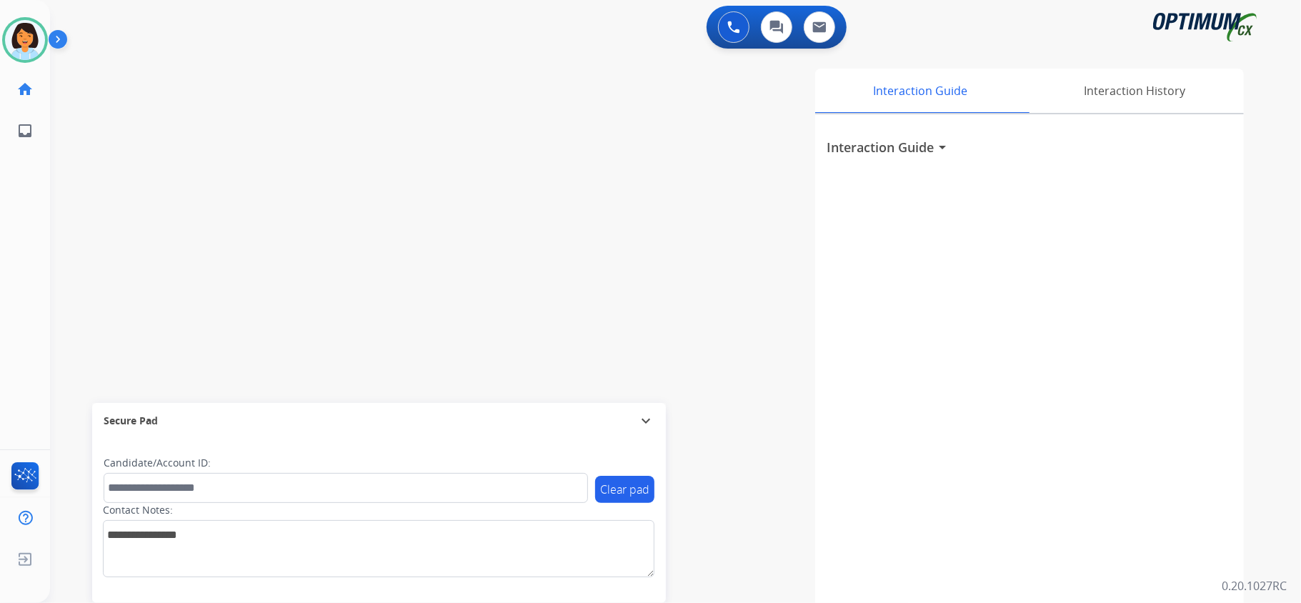
click at [1258, 241] on div "Interaction Guide Interaction History Interaction Guide arrow_drop_down" at bounding box center [865, 355] width 801 height 584
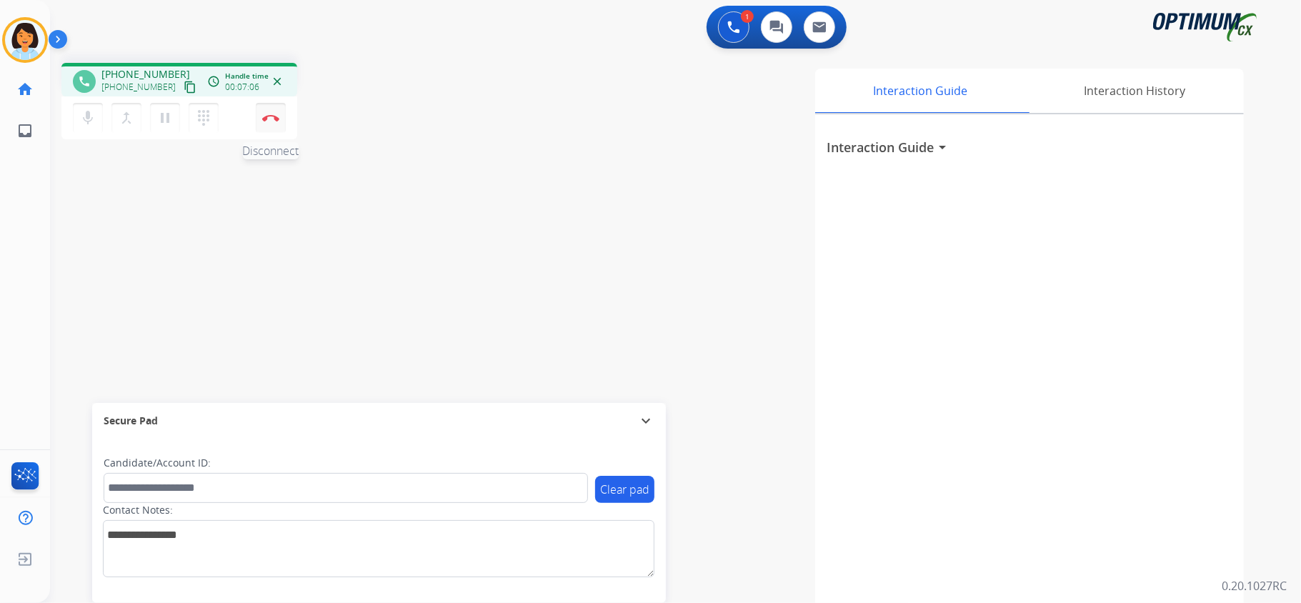
click at [276, 123] on button "Disconnect" at bounding box center [271, 118] width 30 height 30
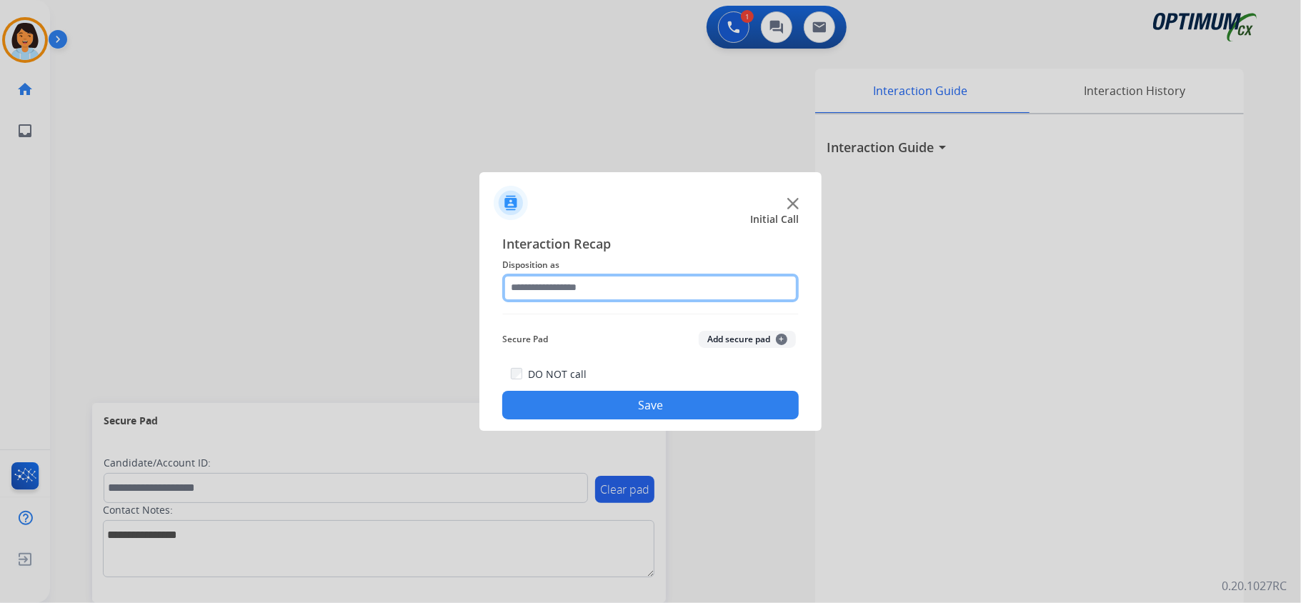
click at [583, 284] on input "text" at bounding box center [650, 288] width 296 height 29
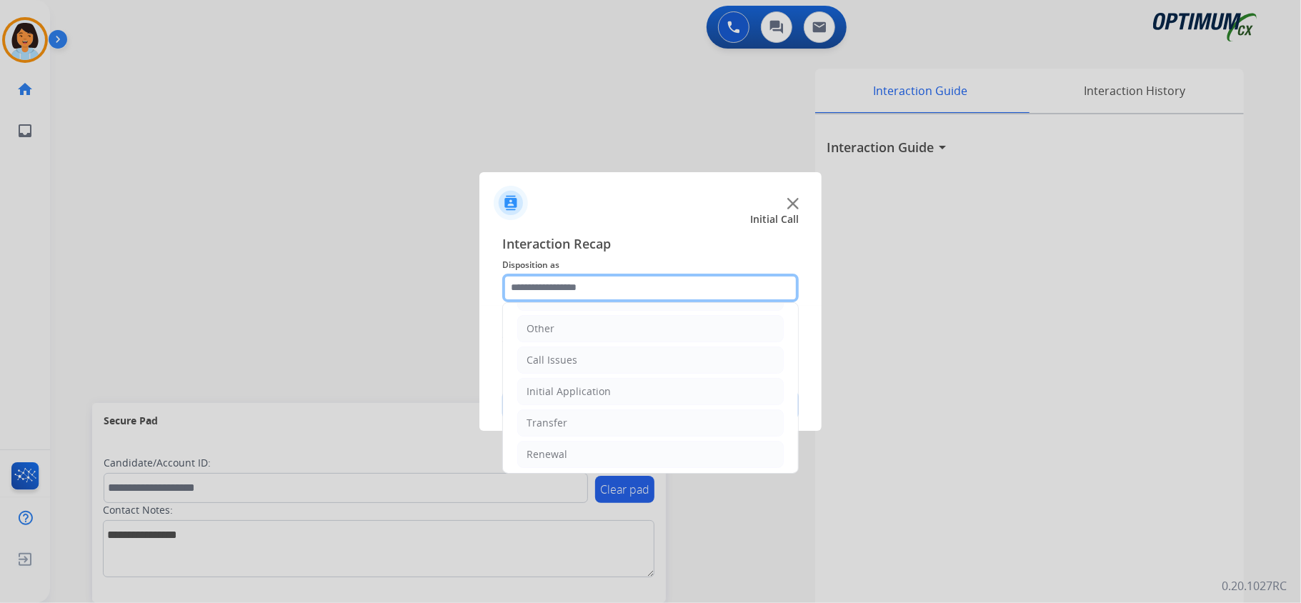
scroll to position [101, 0]
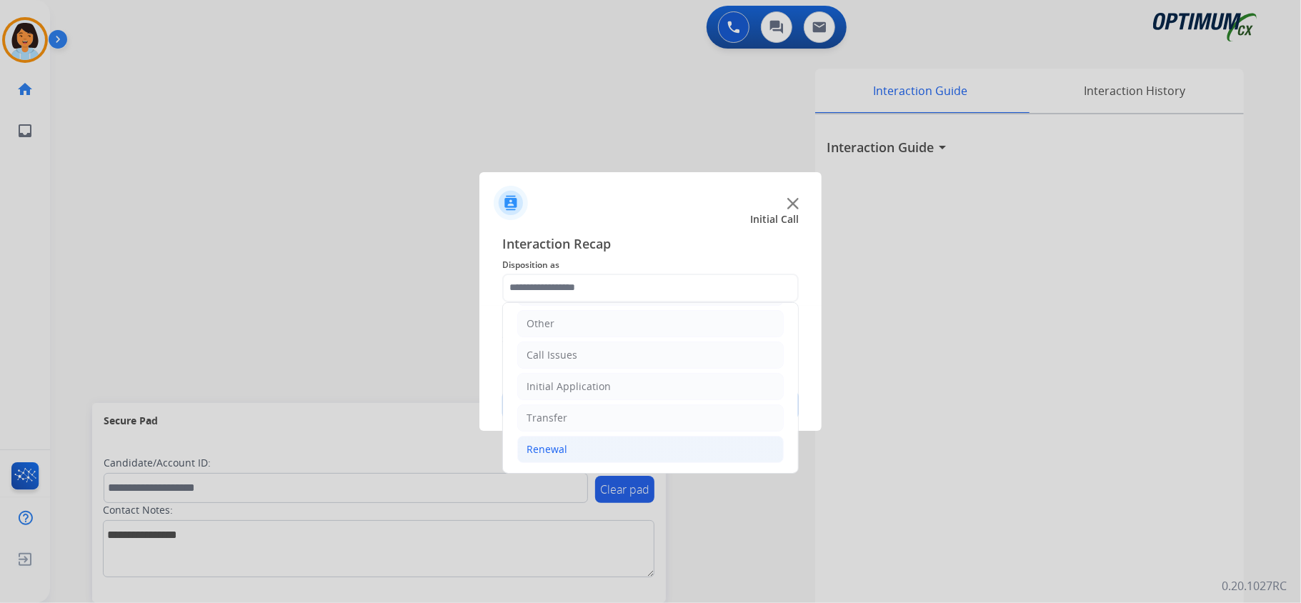
click at [620, 441] on li "Renewal" at bounding box center [650, 449] width 266 height 27
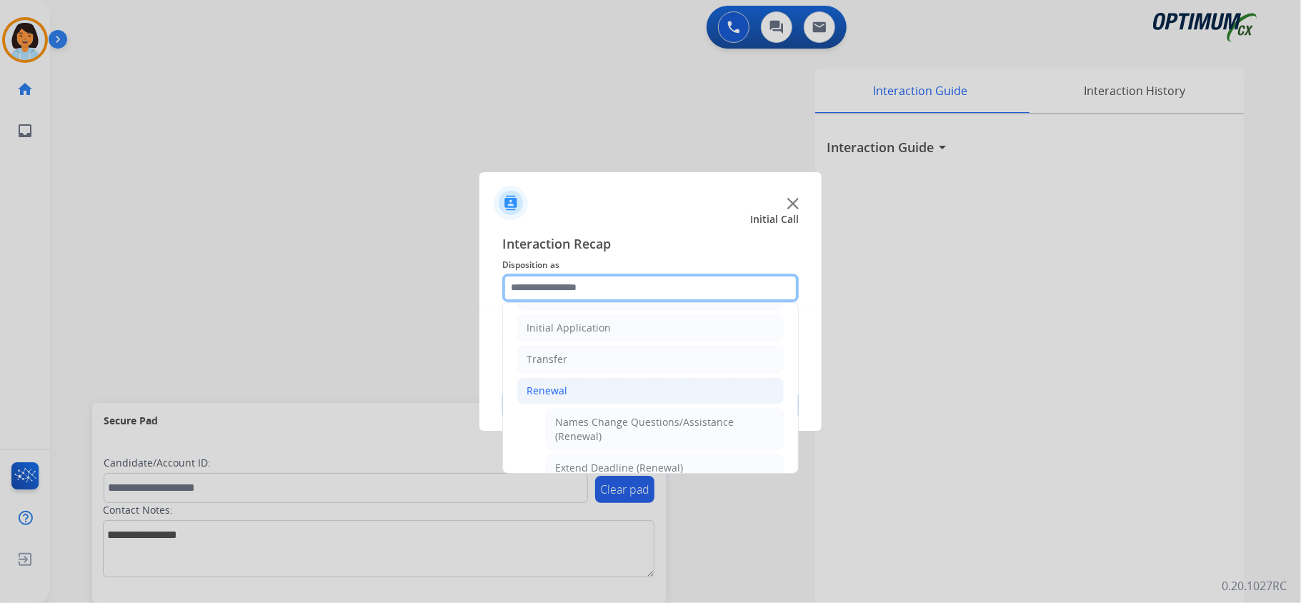
scroll to position [181, 0]
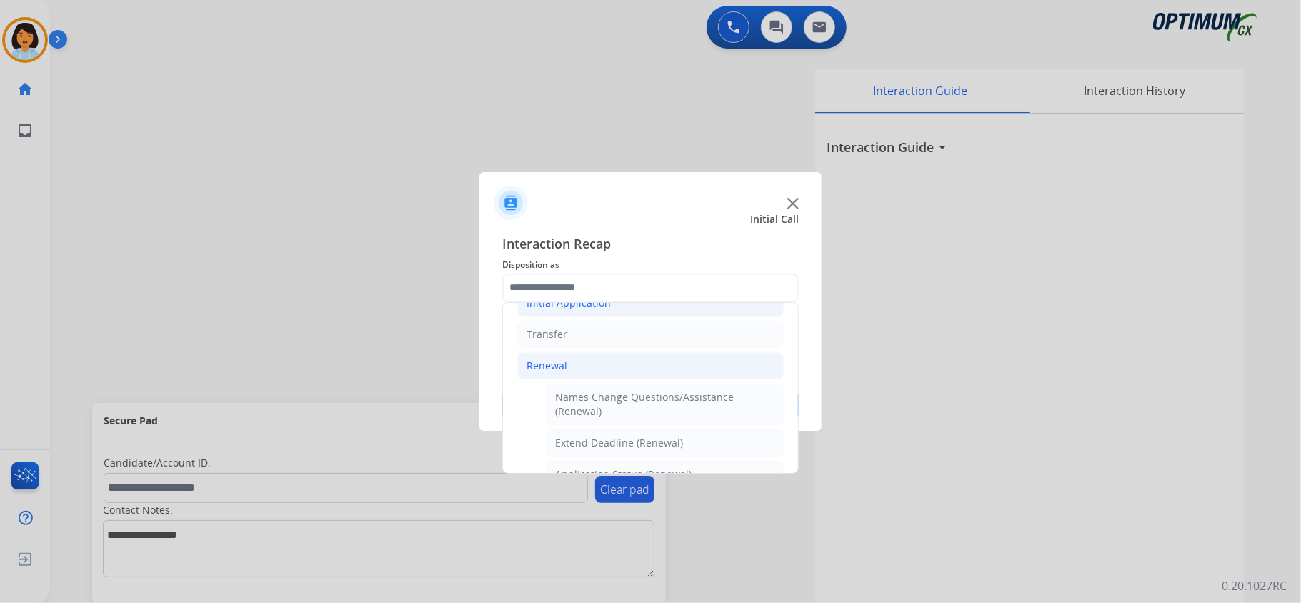
click at [717, 309] on li "Initial Application" at bounding box center [650, 302] width 266 height 27
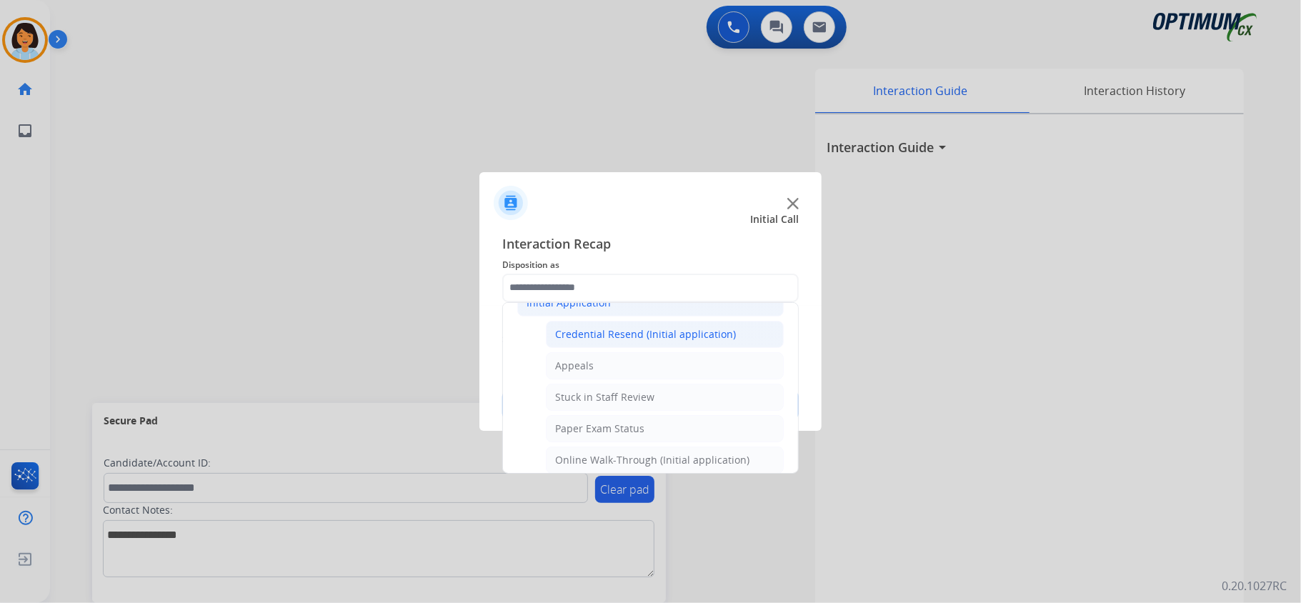
click at [700, 348] on li "Credential Resend (Initial application)" at bounding box center [665, 334] width 238 height 27
type input "**********"
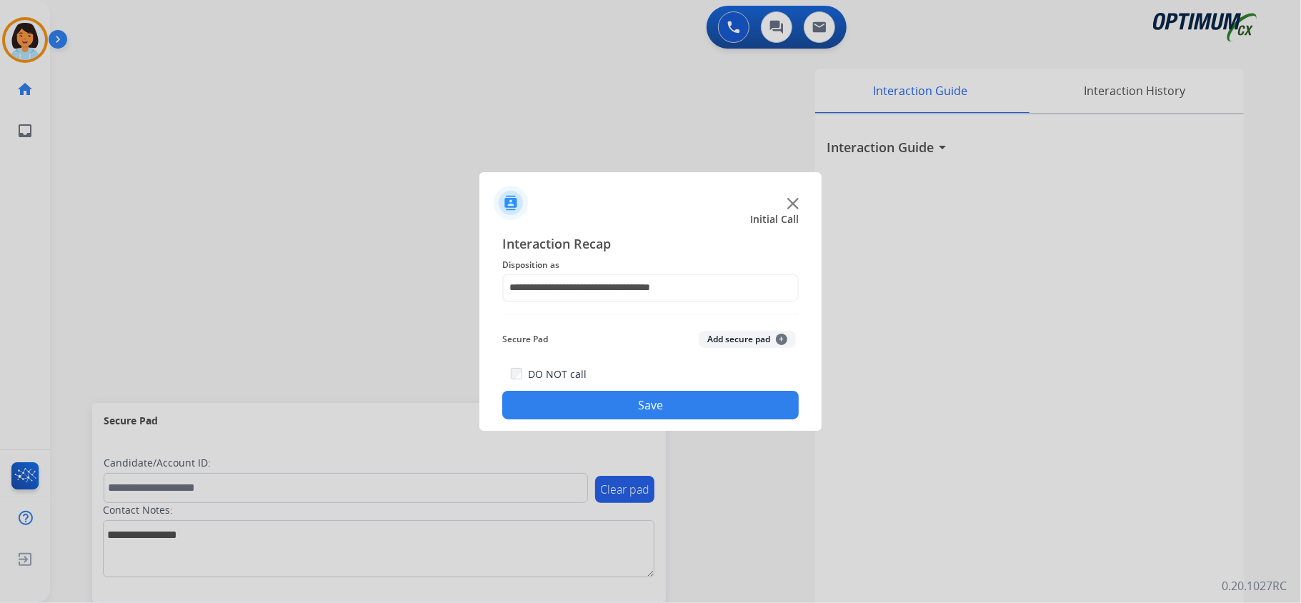
click at [670, 399] on button "Save" at bounding box center [650, 405] width 296 height 29
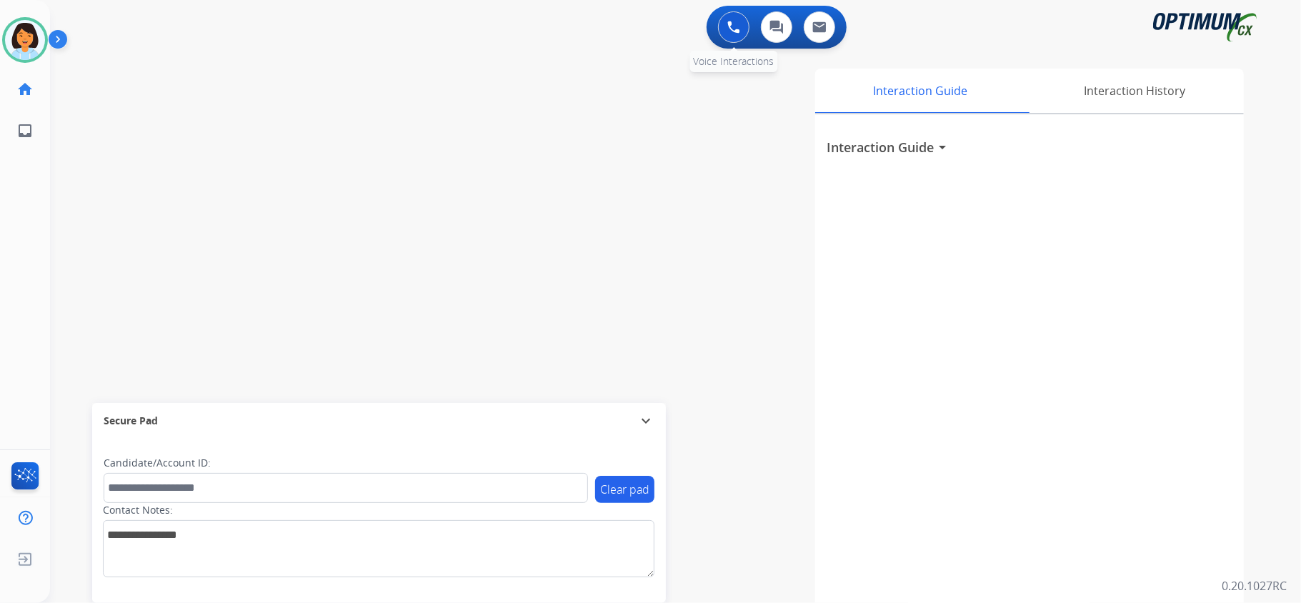
click at [729, 34] on button at bounding box center [733, 26] width 31 height 31
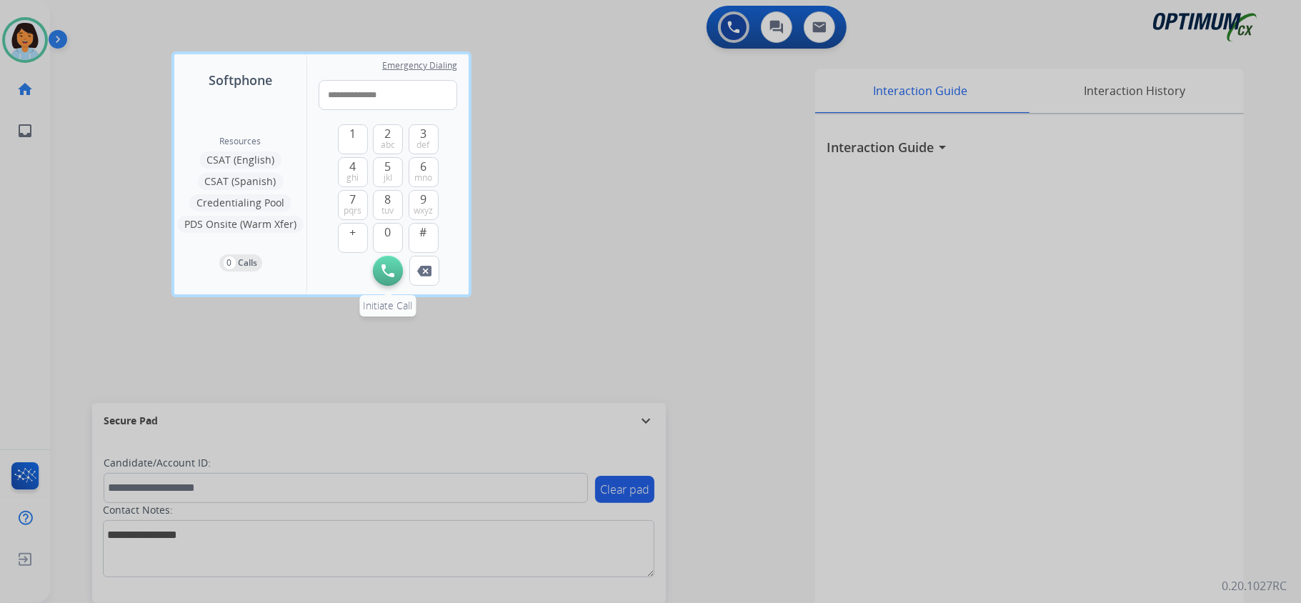
type input "**********"
click at [393, 273] on img at bounding box center [387, 270] width 13 height 13
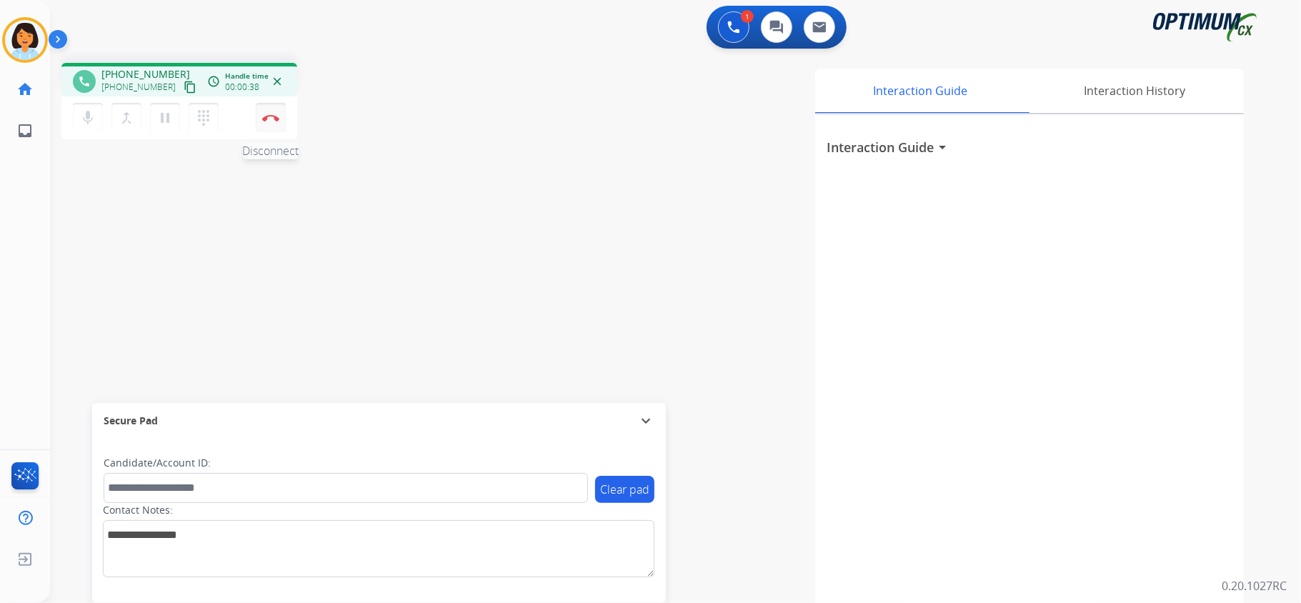
click at [274, 121] on button "Disconnect" at bounding box center [271, 118] width 30 height 30
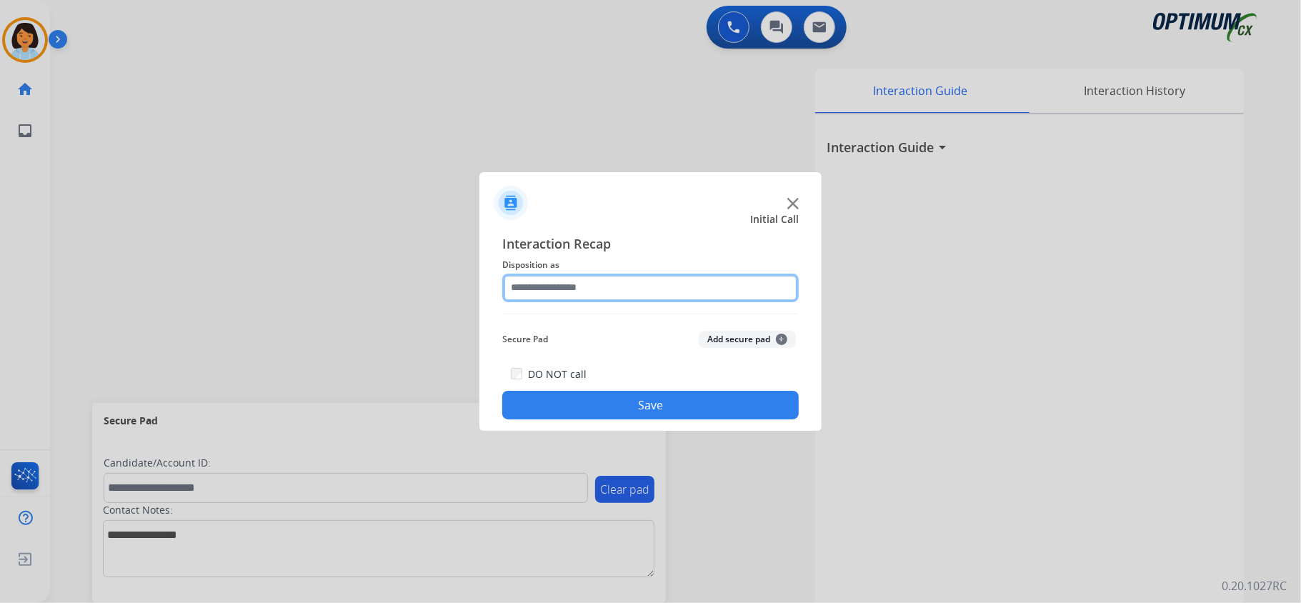
click at [639, 284] on input "text" at bounding box center [650, 288] width 296 height 29
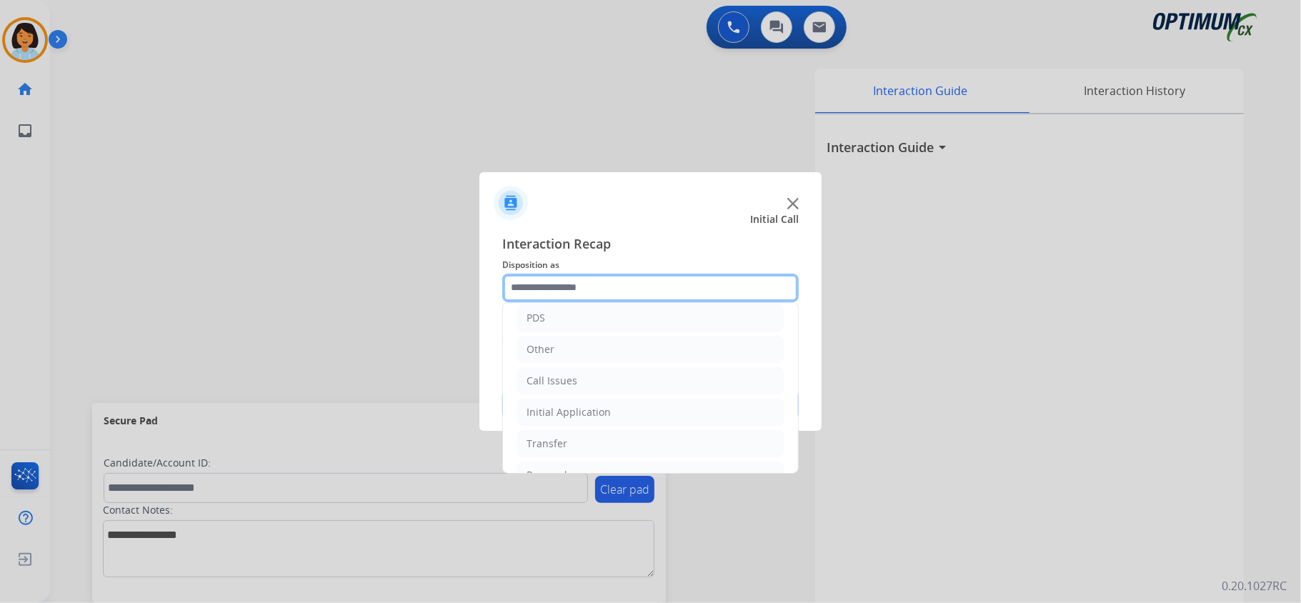
scroll to position [101, 0]
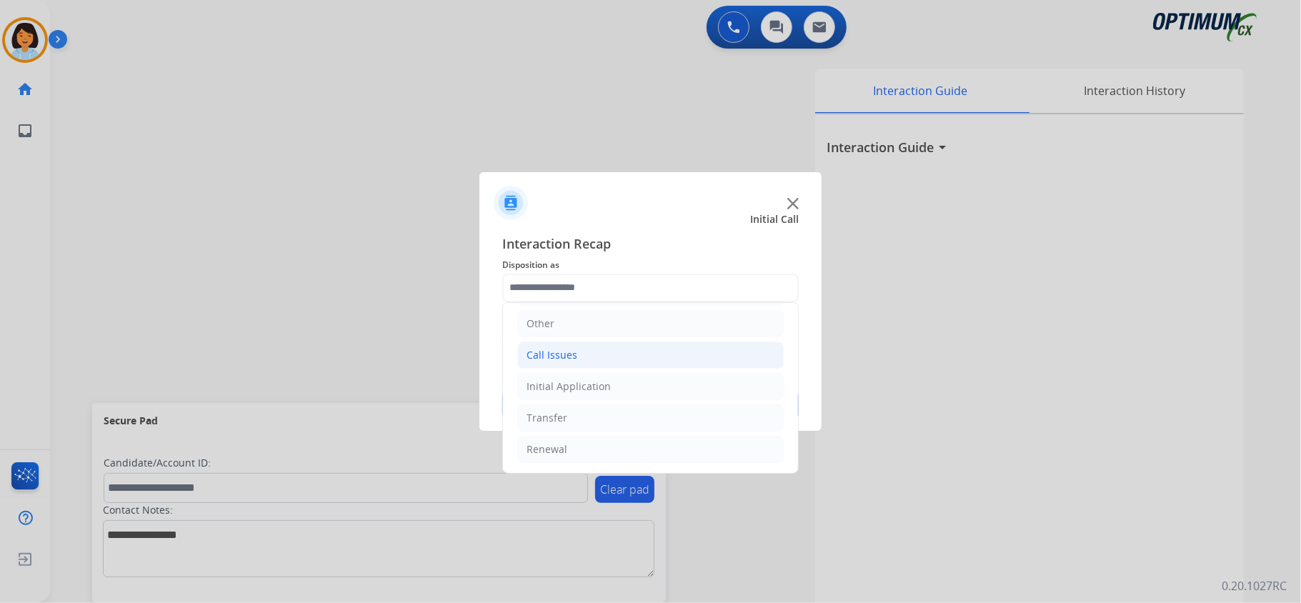
click at [629, 349] on li "Call Issues" at bounding box center [650, 354] width 266 height 27
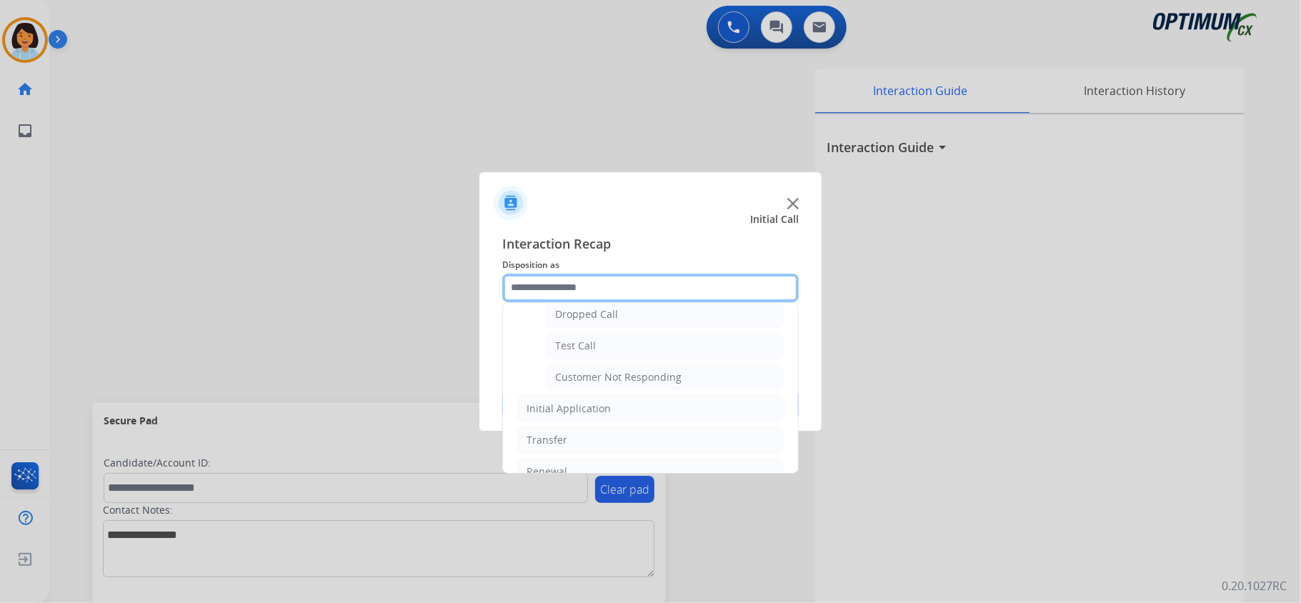
scroll to position [234, 0]
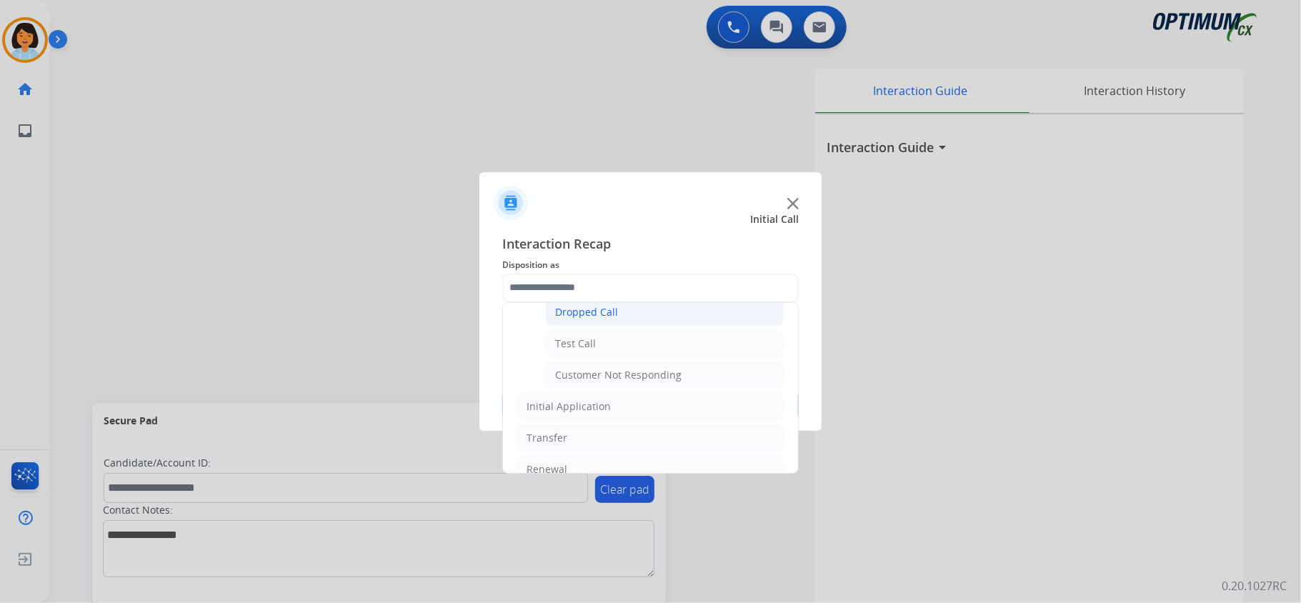
click at [684, 310] on li "Dropped Call" at bounding box center [665, 312] width 238 height 27
type input "**********"
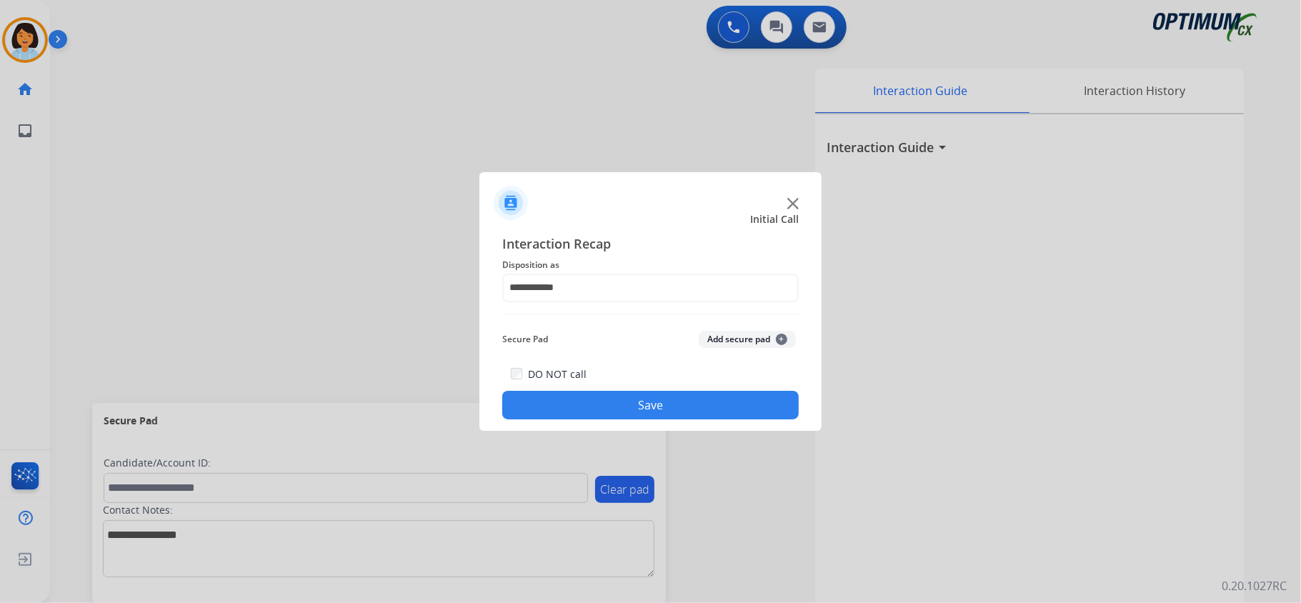
click at [667, 399] on button "Save" at bounding box center [650, 405] width 296 height 29
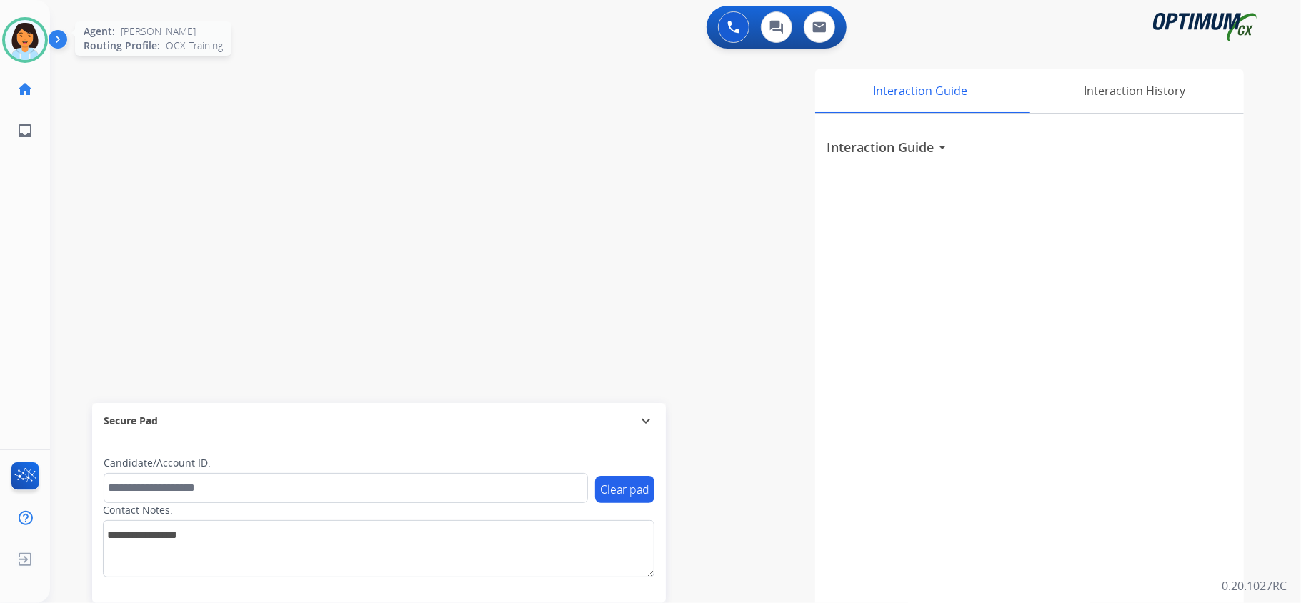
click at [3, 29] on div "Agent: [PERSON_NAME] Profile: OCX Training" at bounding box center [25, 40] width 46 height 46
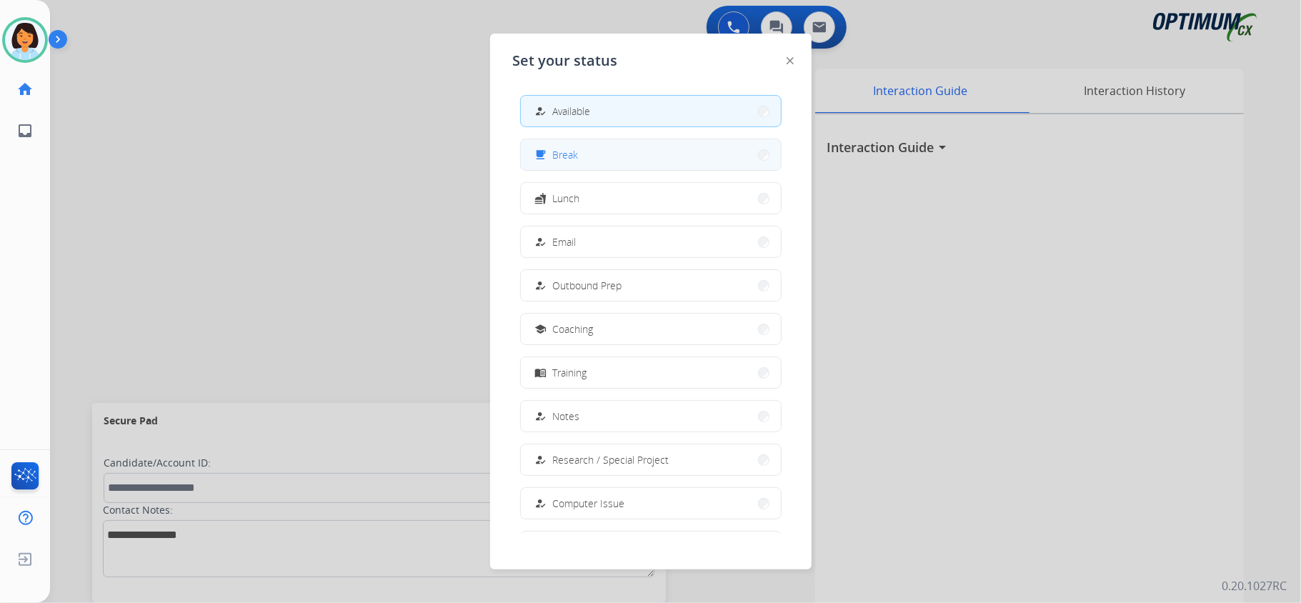
click at [644, 160] on button "free_breakfast Break" at bounding box center [651, 154] width 260 height 31
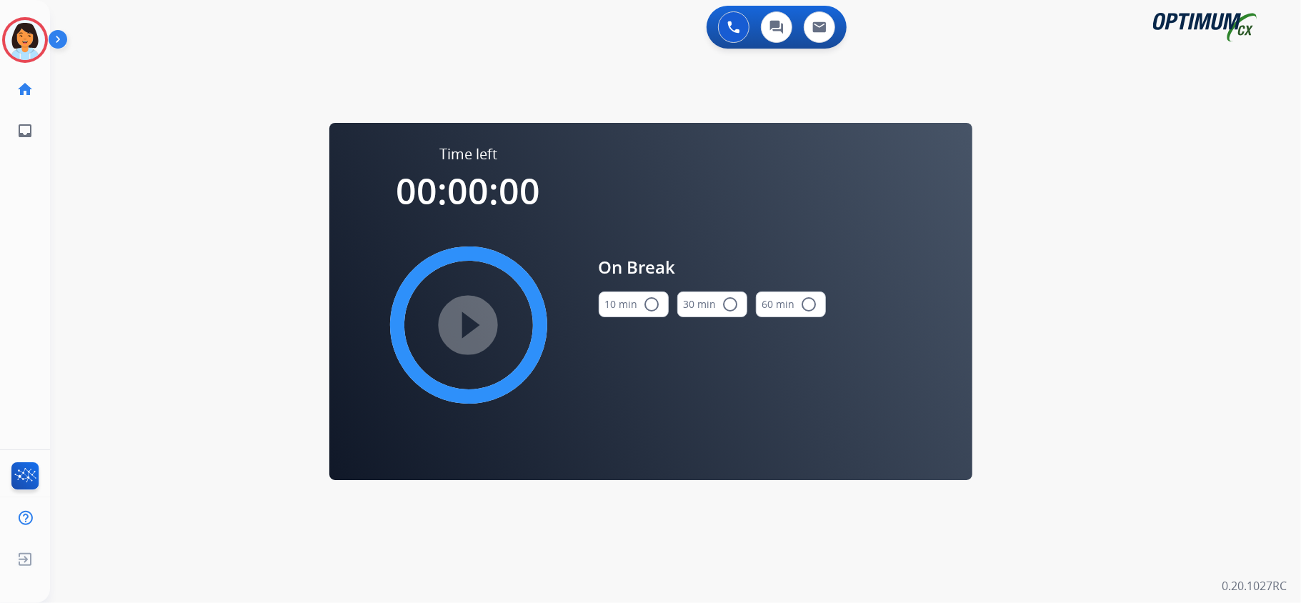
click at [644, 299] on mat-icon "radio_button_unchecked" at bounding box center [652, 304] width 17 height 17
click at [474, 320] on mat-icon "play_circle_filled" at bounding box center [468, 324] width 17 height 17
click at [29, 41] on icon at bounding box center [25, 40] width 46 height 46
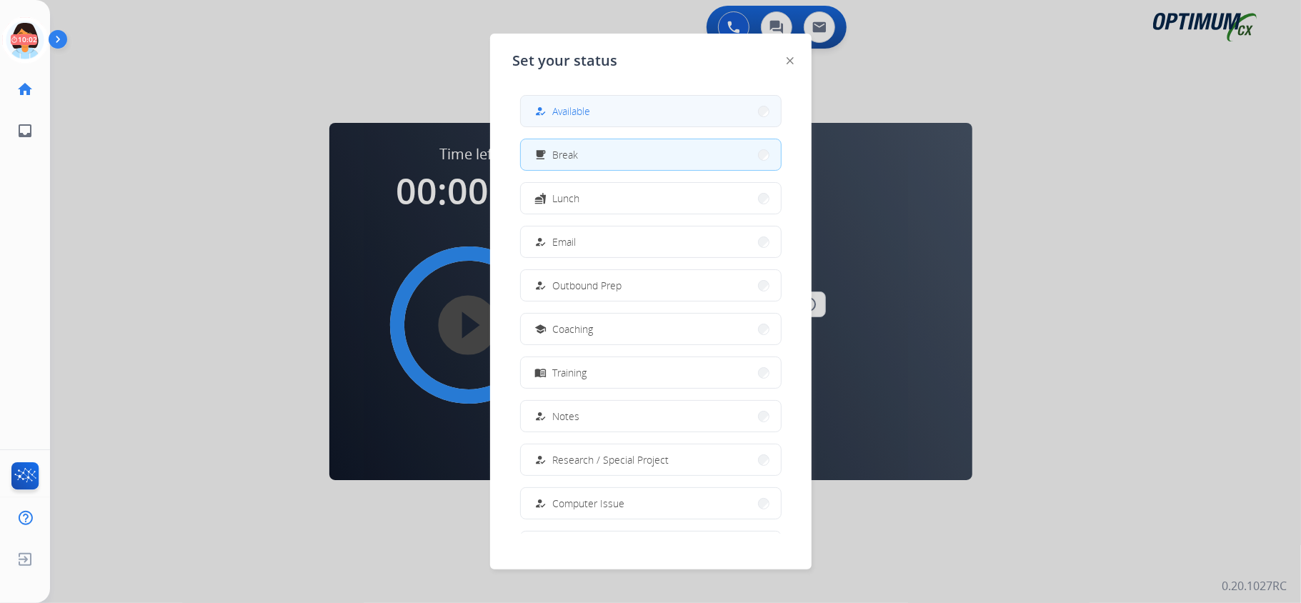
click at [666, 118] on button "how_to_reg Available" at bounding box center [651, 111] width 260 height 31
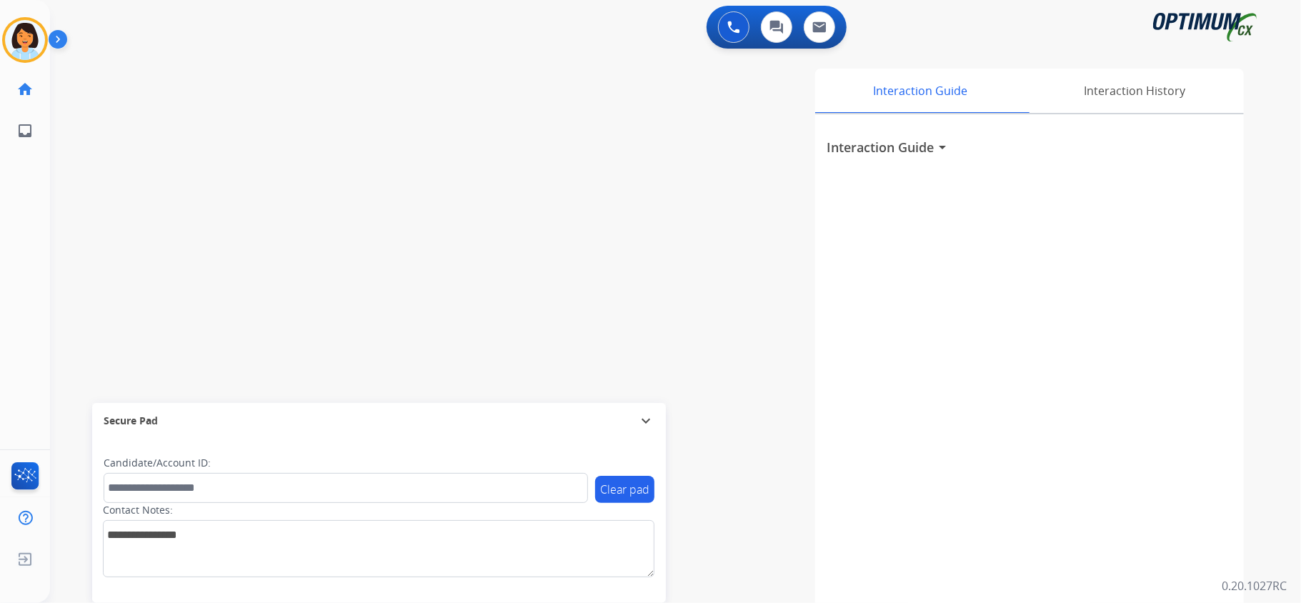
click at [293, 300] on div "swap_horiz Break voice bridge close_fullscreen Connect 3-Way Call merge_type Se…" at bounding box center [658, 349] width 1217 height 596
click at [272, 119] on img at bounding box center [270, 117] width 17 height 7
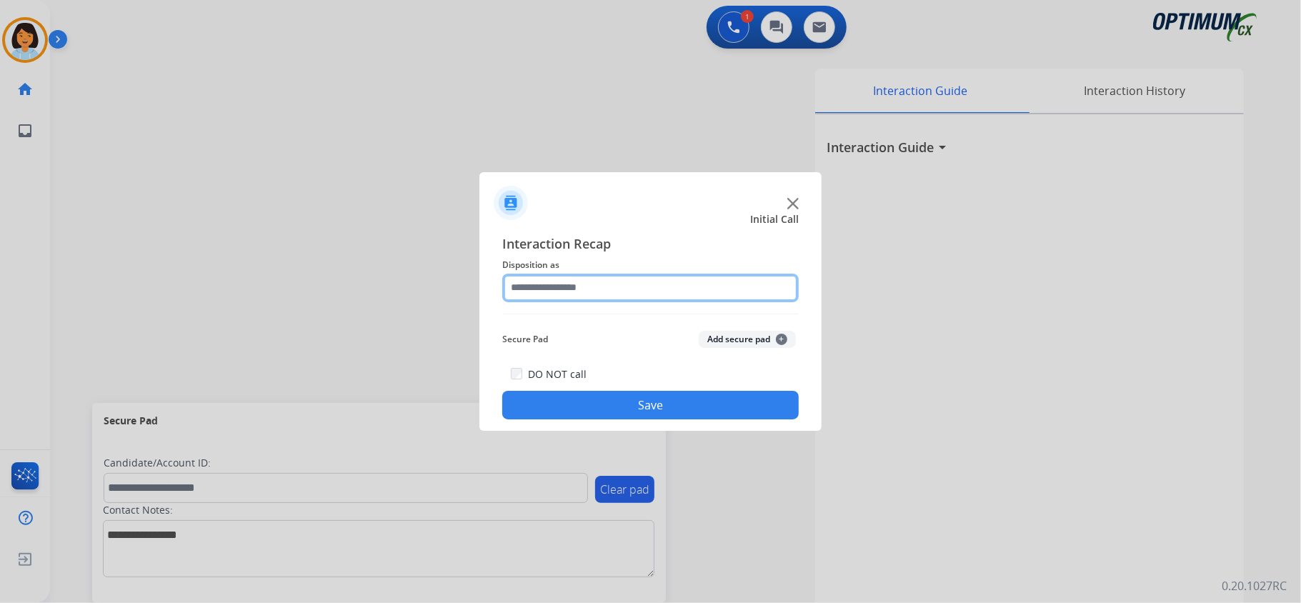
click at [721, 294] on input "text" at bounding box center [650, 288] width 296 height 29
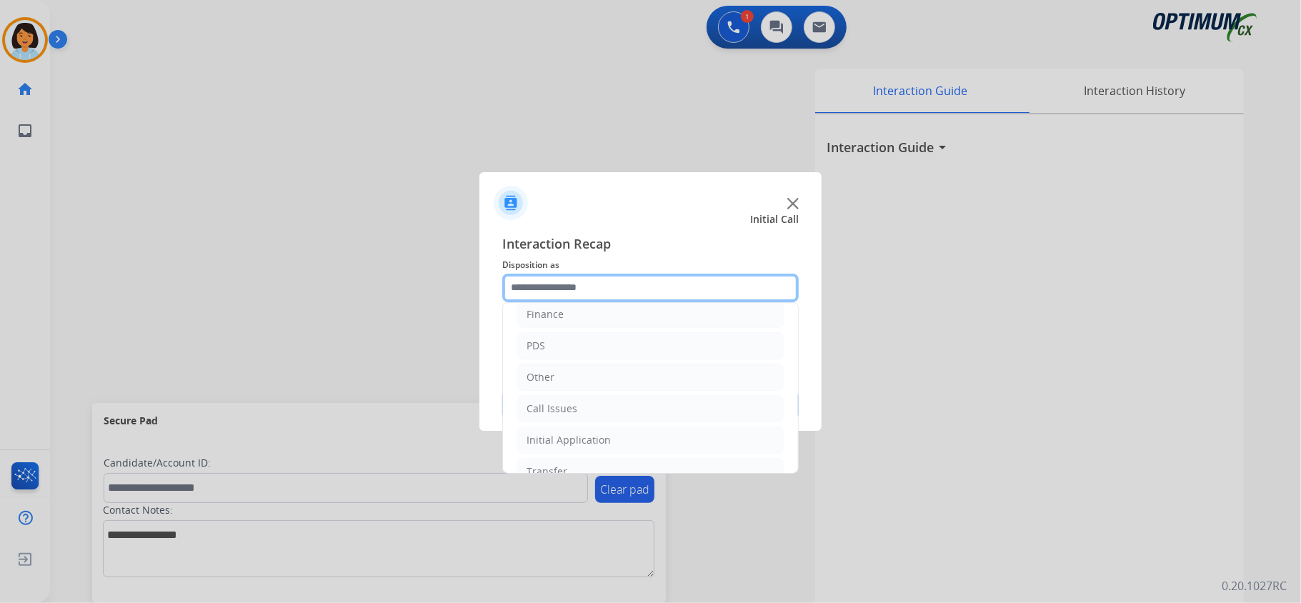
scroll to position [37, 0]
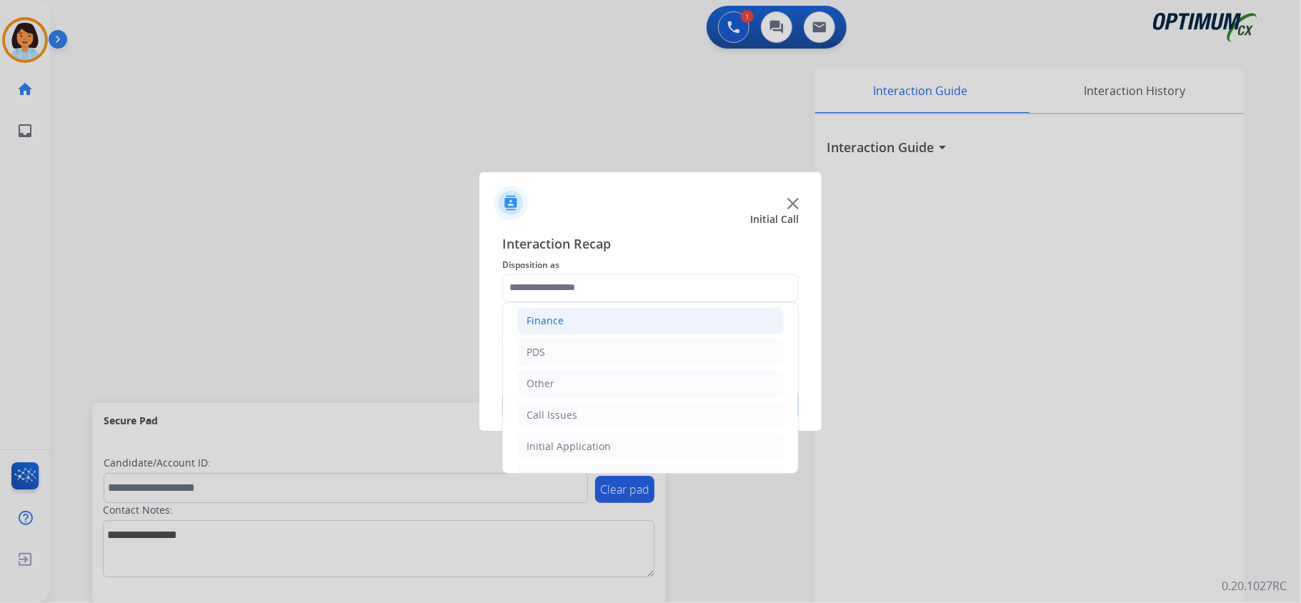
click at [670, 321] on li "Finance" at bounding box center [650, 320] width 266 height 27
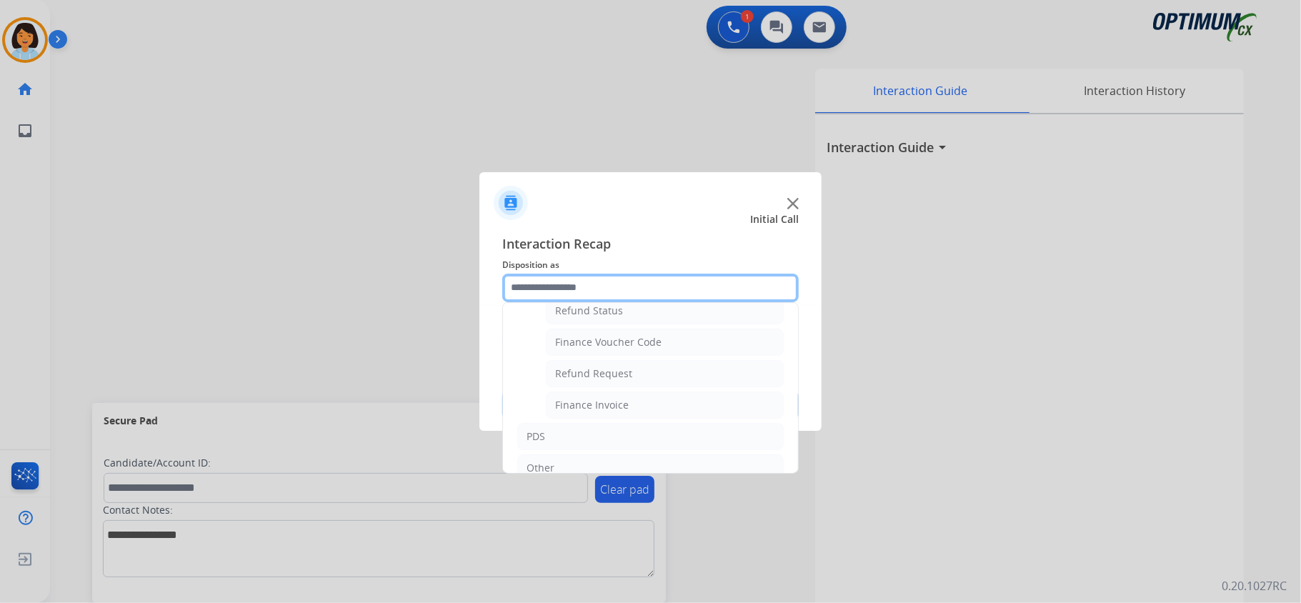
scroll to position [83, 0]
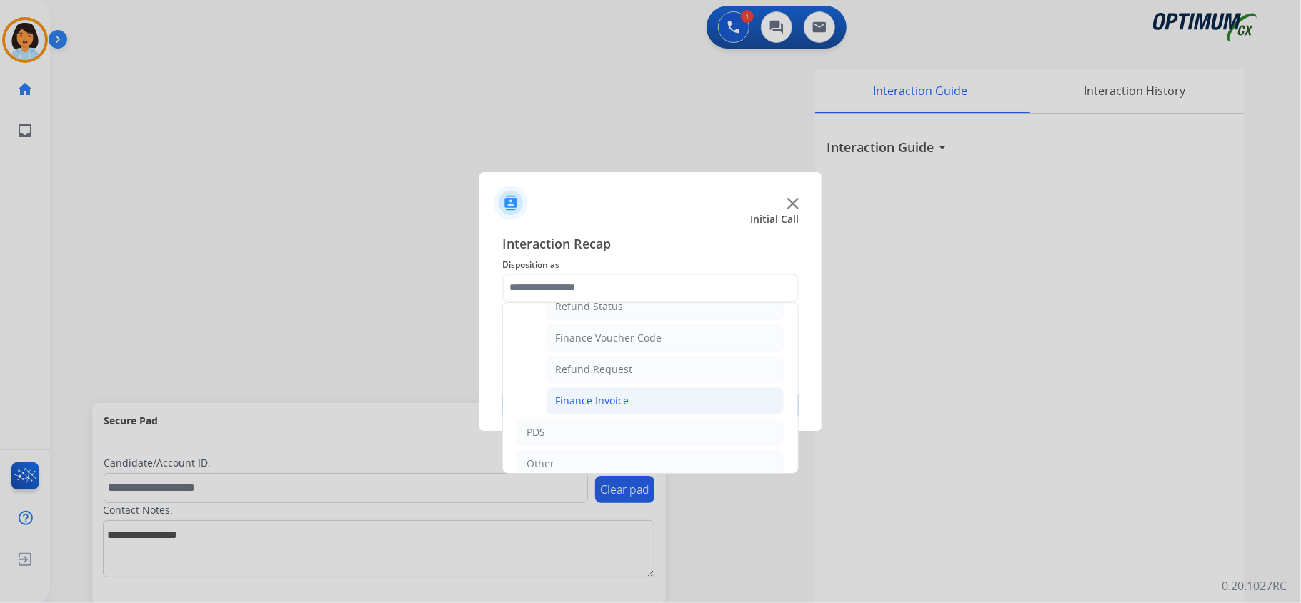
click at [619, 401] on div "Finance Invoice" at bounding box center [592, 401] width 74 height 14
type input "**********"
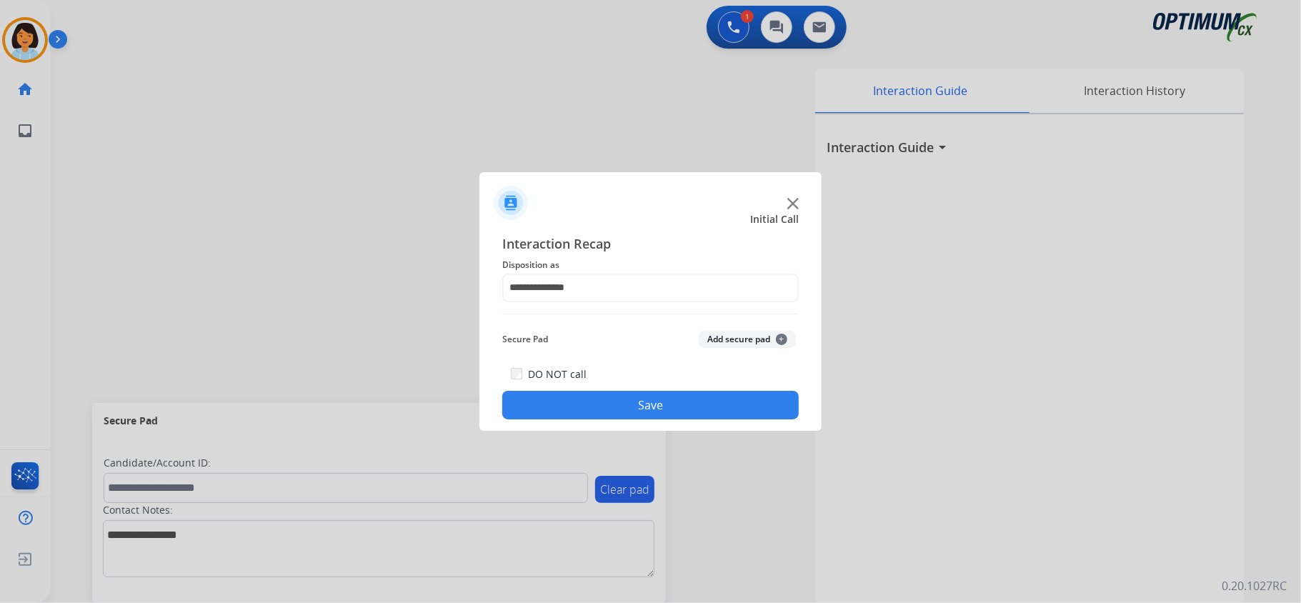
click at [619, 401] on button "Save" at bounding box center [650, 405] width 296 height 29
click at [619, 401] on div "Interaction Guide Interaction History Interaction Guide arrow_drop_down" at bounding box center [854, 358] width 779 height 579
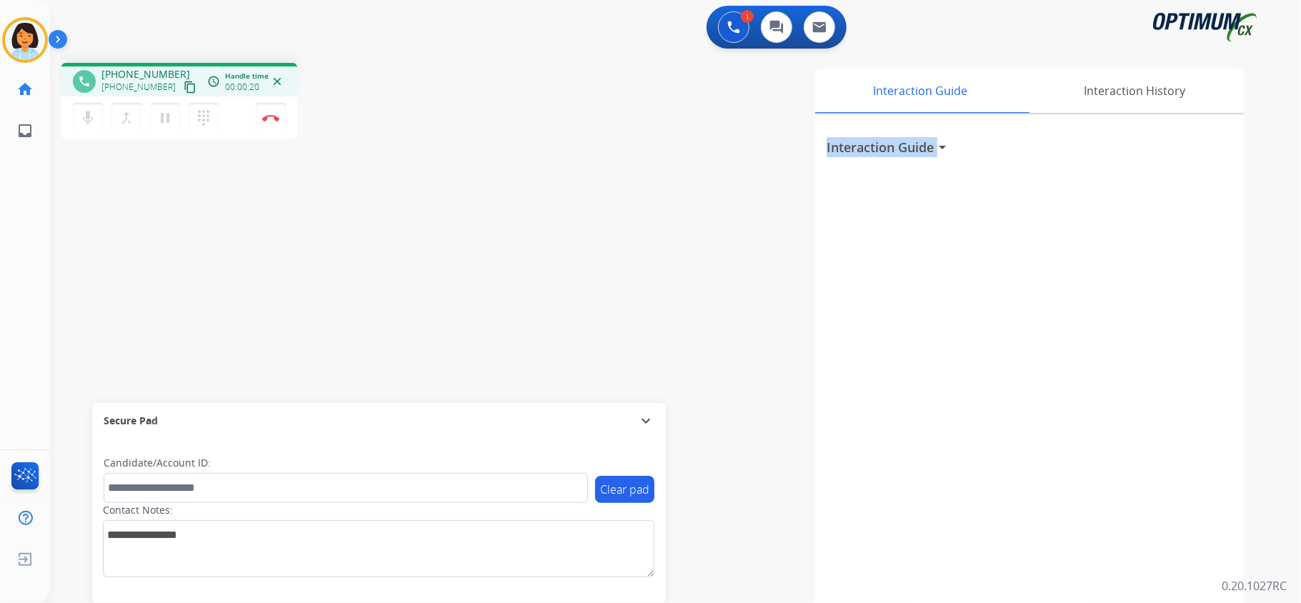
click at [184, 87] on mat-icon "content_copy" at bounding box center [190, 87] width 13 height 13
click at [271, 120] on img at bounding box center [270, 117] width 17 height 7
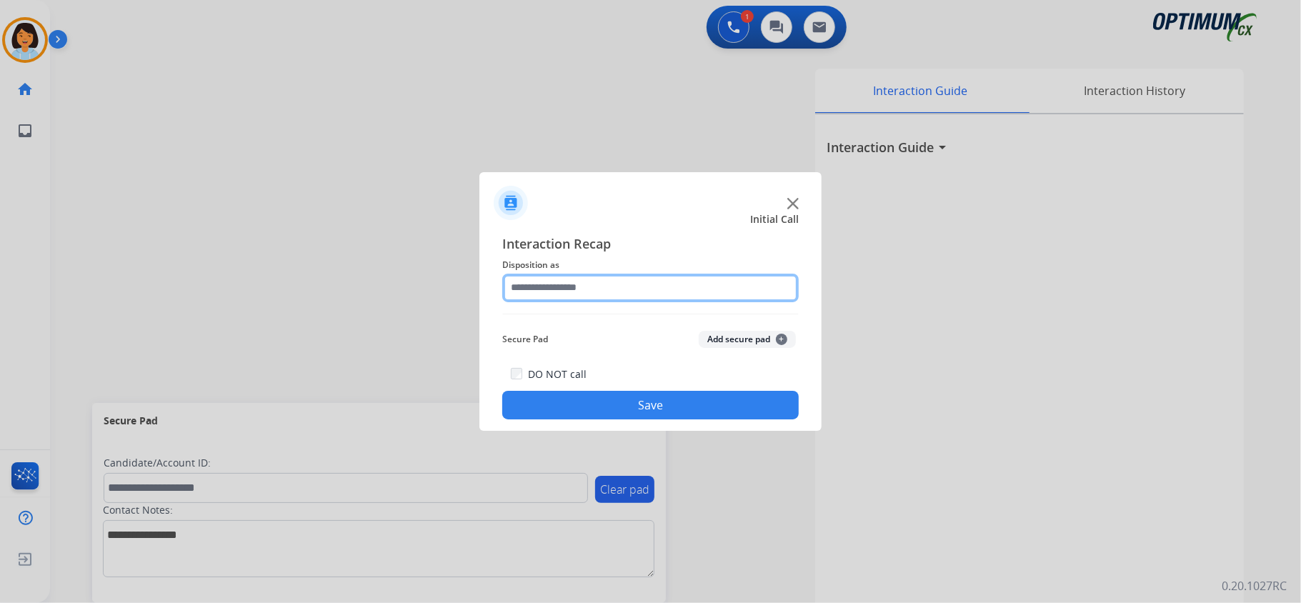
click at [591, 286] on input "text" at bounding box center [650, 288] width 296 height 29
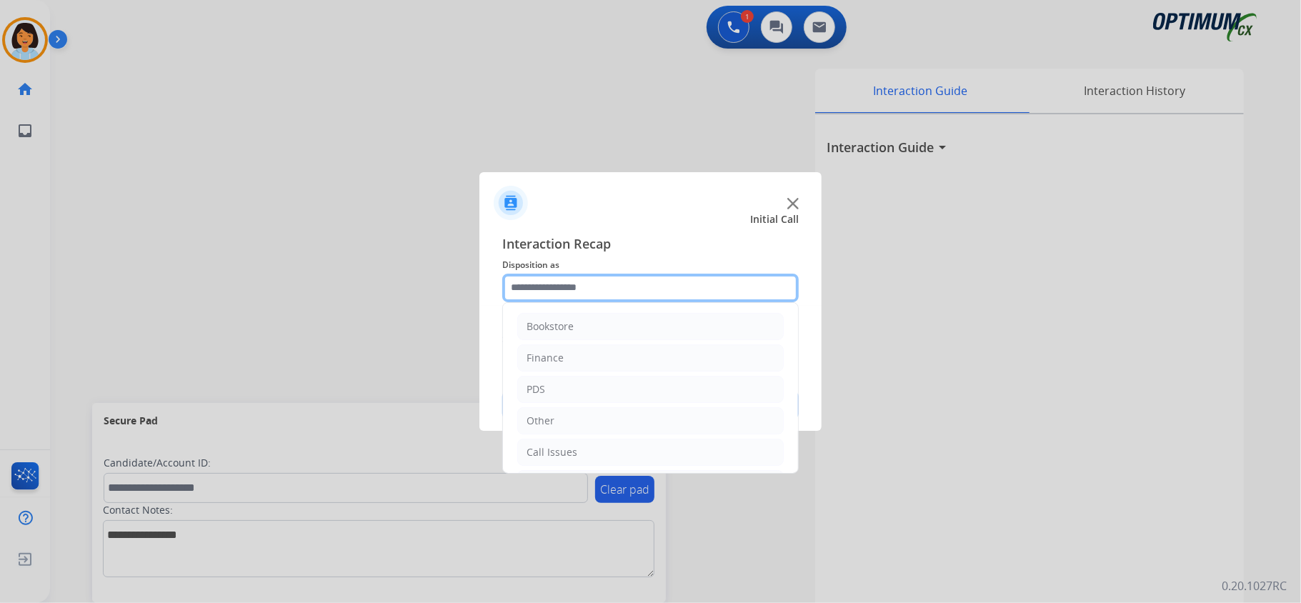
scroll to position [101, 0]
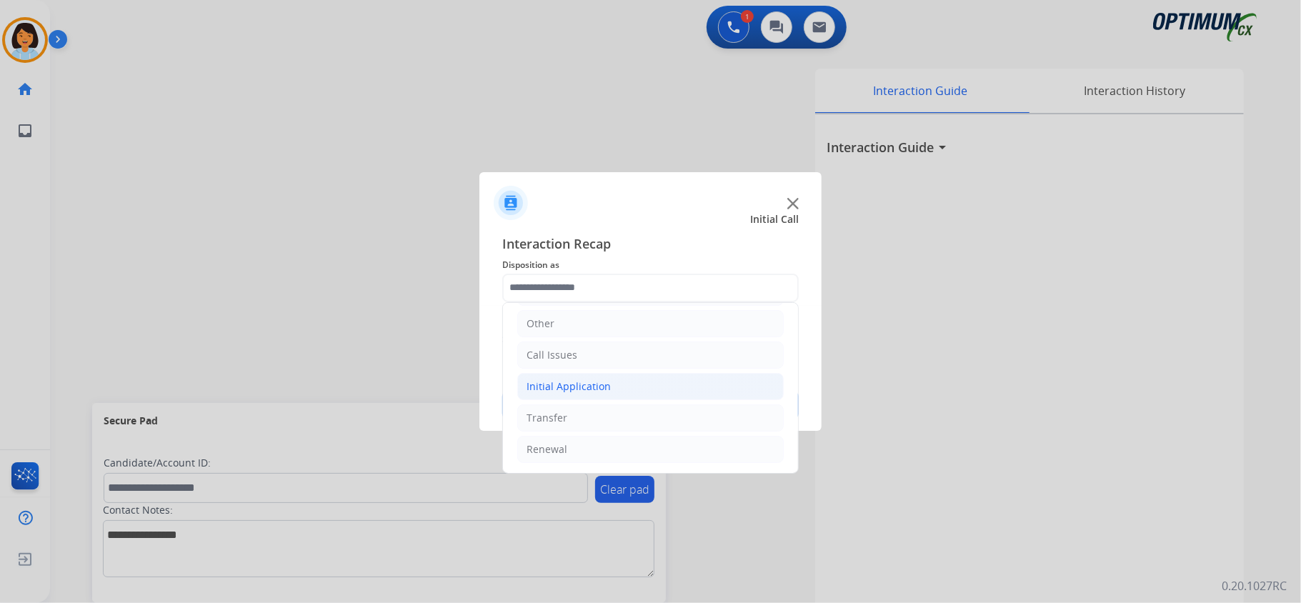
click at [661, 387] on li "Initial Application" at bounding box center [650, 386] width 266 height 27
click at [635, 419] on div "Credential Resend (Initial application)" at bounding box center [645, 414] width 181 height 14
type input "**********"
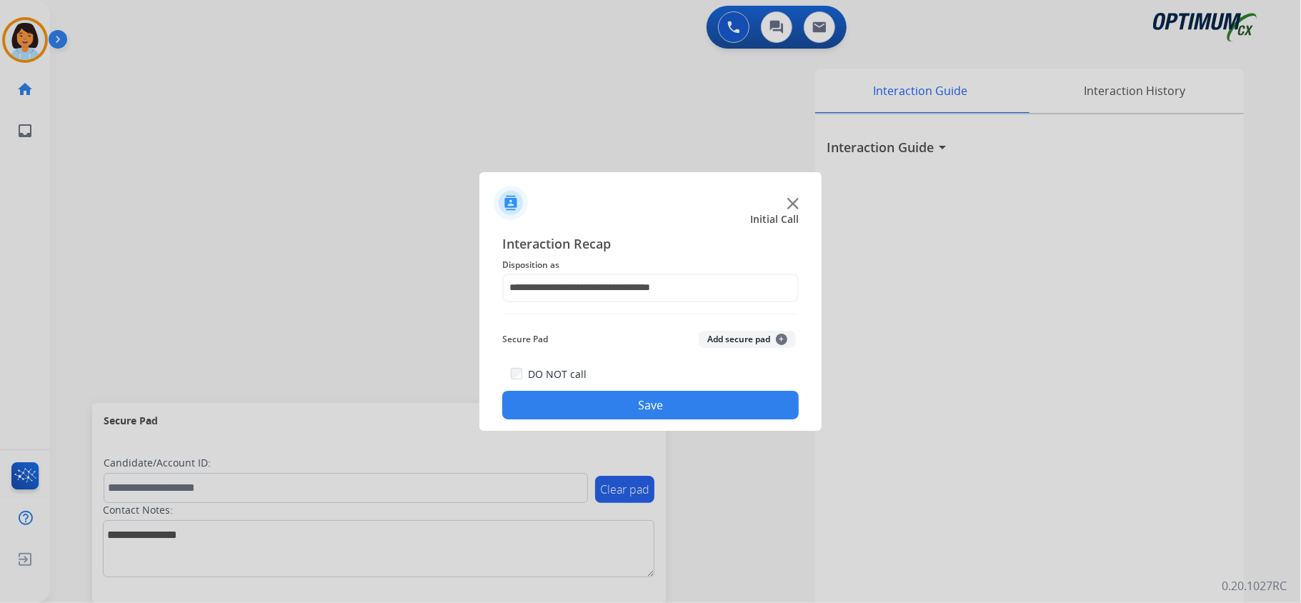
click at [626, 404] on button "Save" at bounding box center [650, 405] width 296 height 29
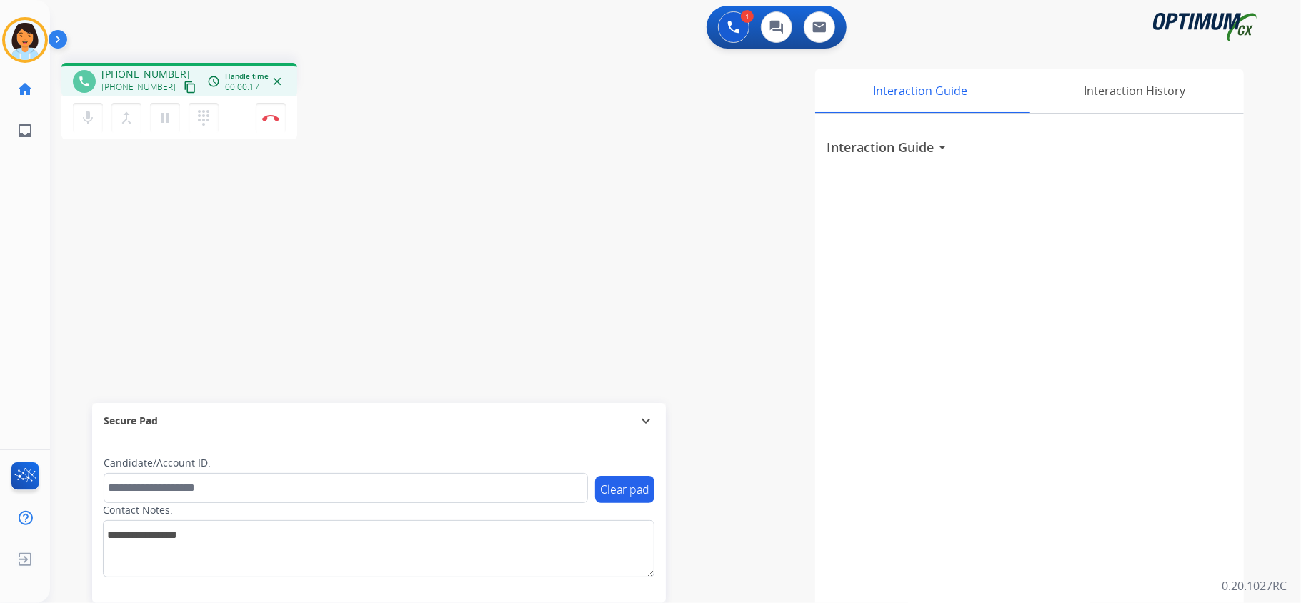
click at [184, 84] on mat-icon "content_copy" at bounding box center [190, 87] width 13 height 13
click at [274, 121] on button "Disconnect" at bounding box center [271, 118] width 30 height 30
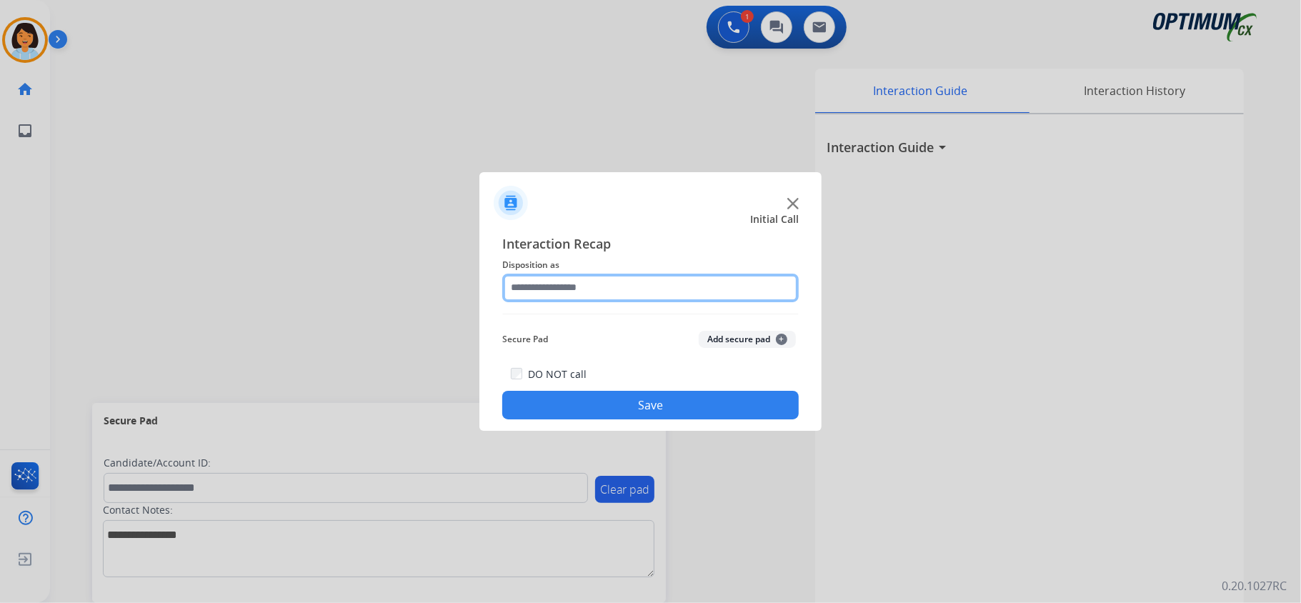
click at [620, 290] on input "text" at bounding box center [650, 288] width 296 height 29
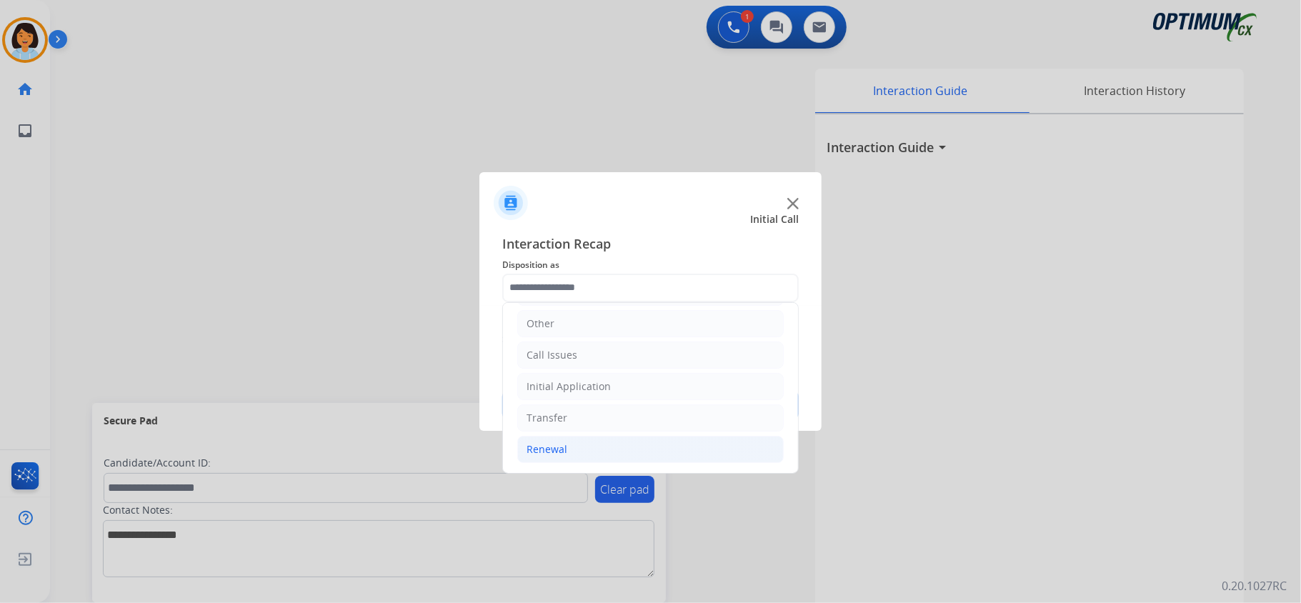
click at [650, 446] on li "Renewal" at bounding box center [650, 449] width 266 height 27
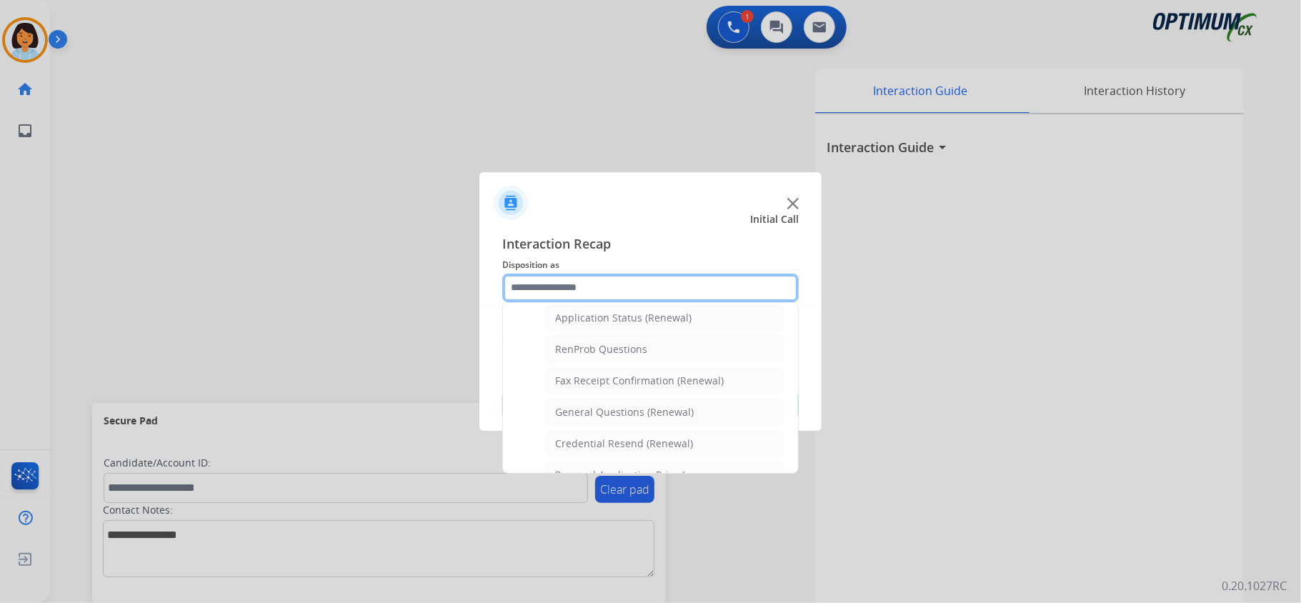
scroll to position [349, 0]
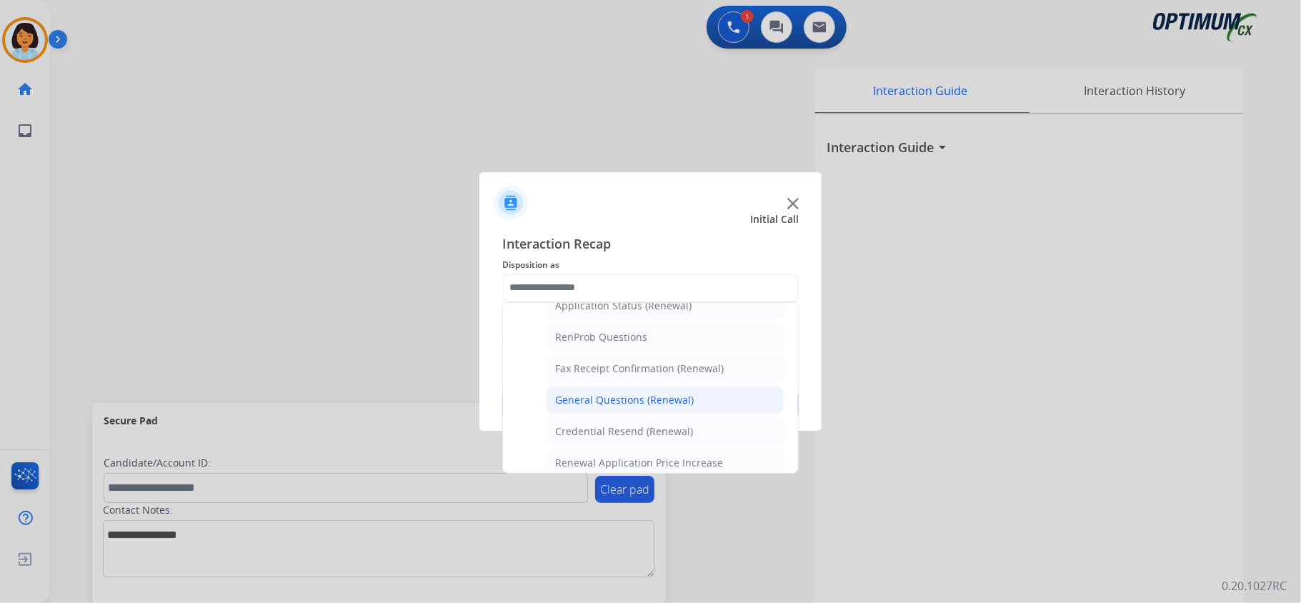
click at [684, 396] on li "General Questions (Renewal)" at bounding box center [665, 399] width 238 height 27
type input "**********"
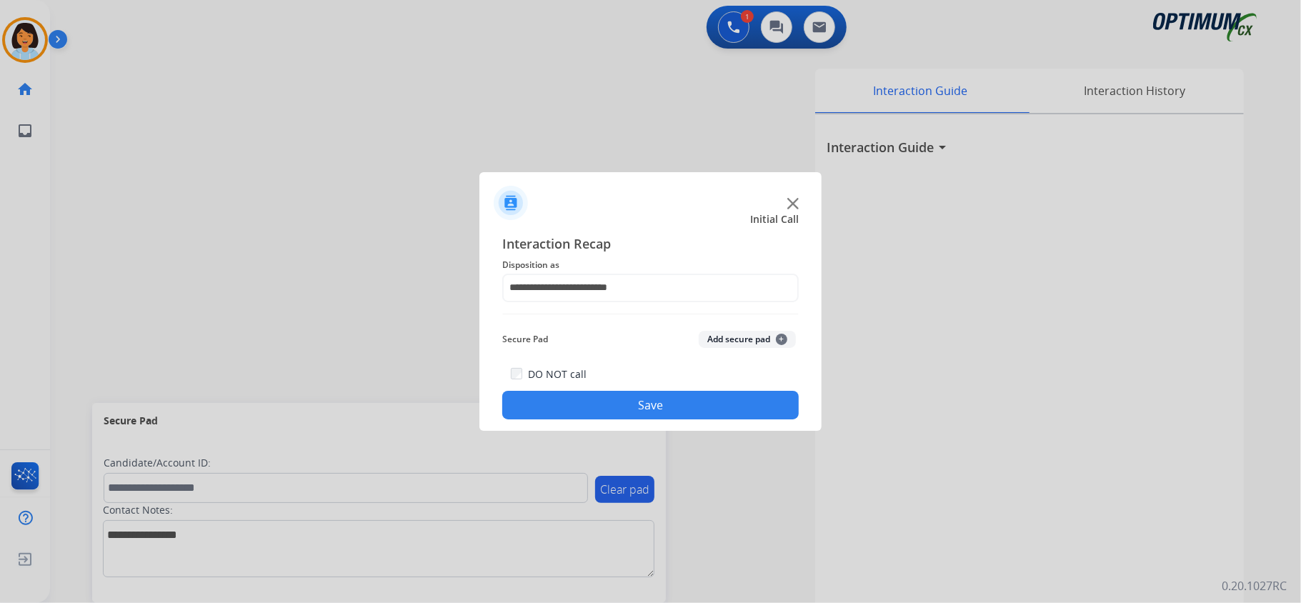
click at [679, 396] on button "Save" at bounding box center [650, 405] width 296 height 29
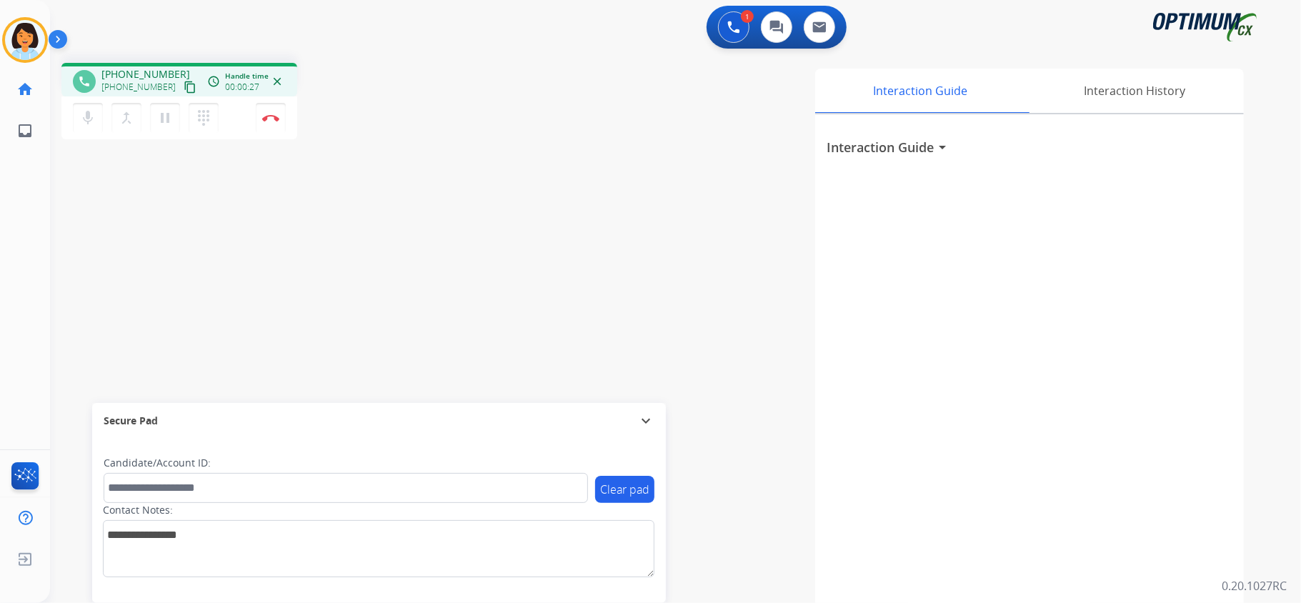
click at [176, 95] on div "phone [PHONE_NUMBER] [PHONE_NUMBER] content_copy access_time Call metrics Queue…" at bounding box center [179, 80] width 236 height 34
click at [184, 86] on mat-icon "content_copy" at bounding box center [190, 87] width 13 height 13
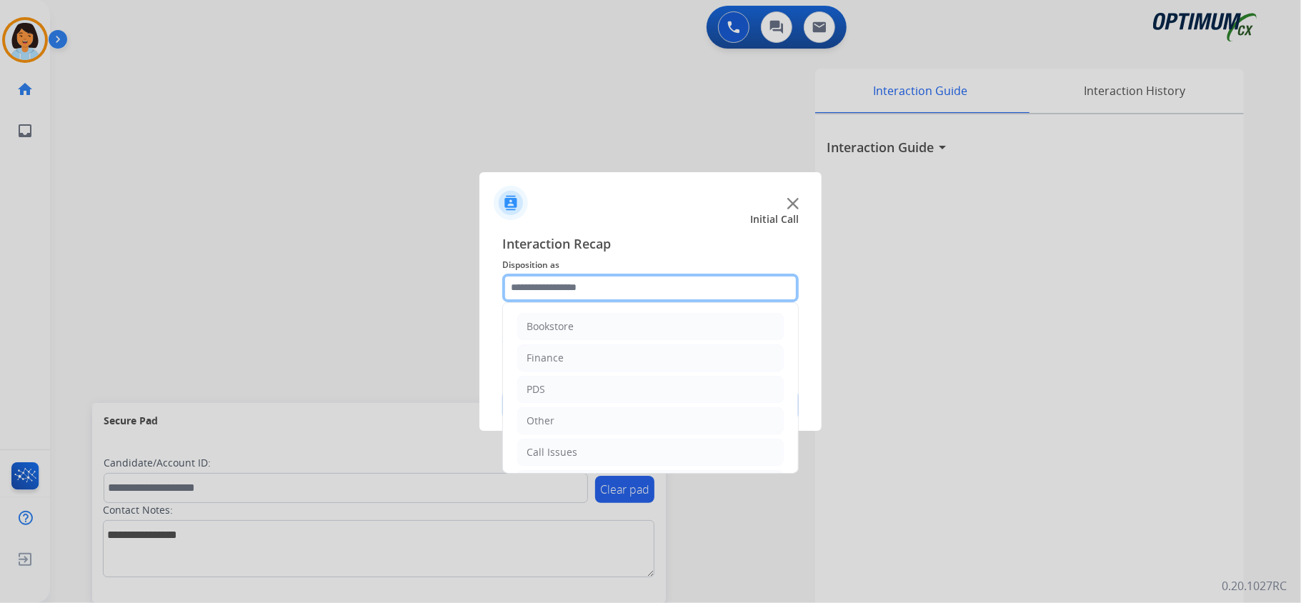
click at [612, 279] on input "text" at bounding box center [650, 288] width 296 height 29
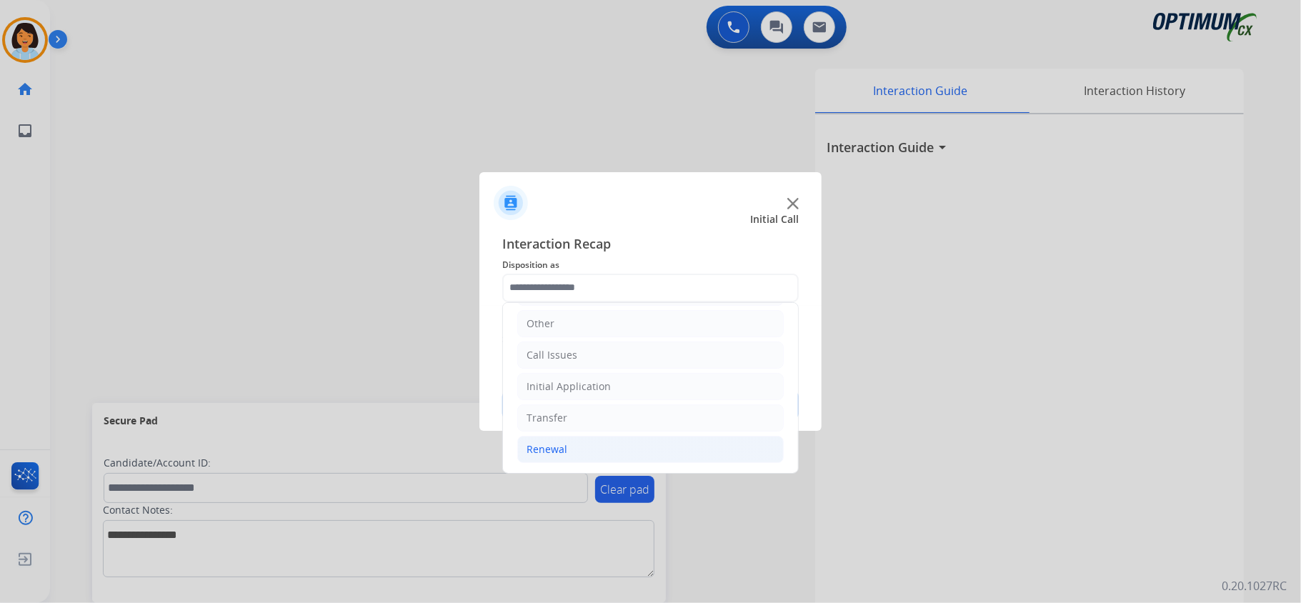
click at [599, 437] on li "Renewal" at bounding box center [650, 449] width 266 height 27
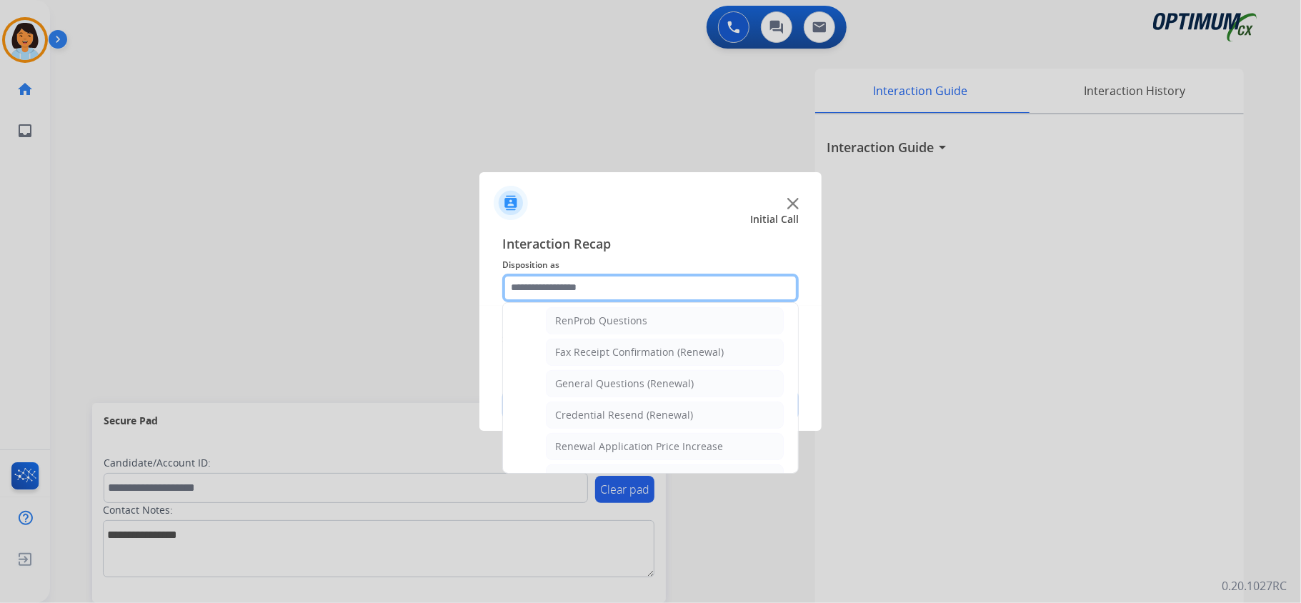
scroll to position [381, 0]
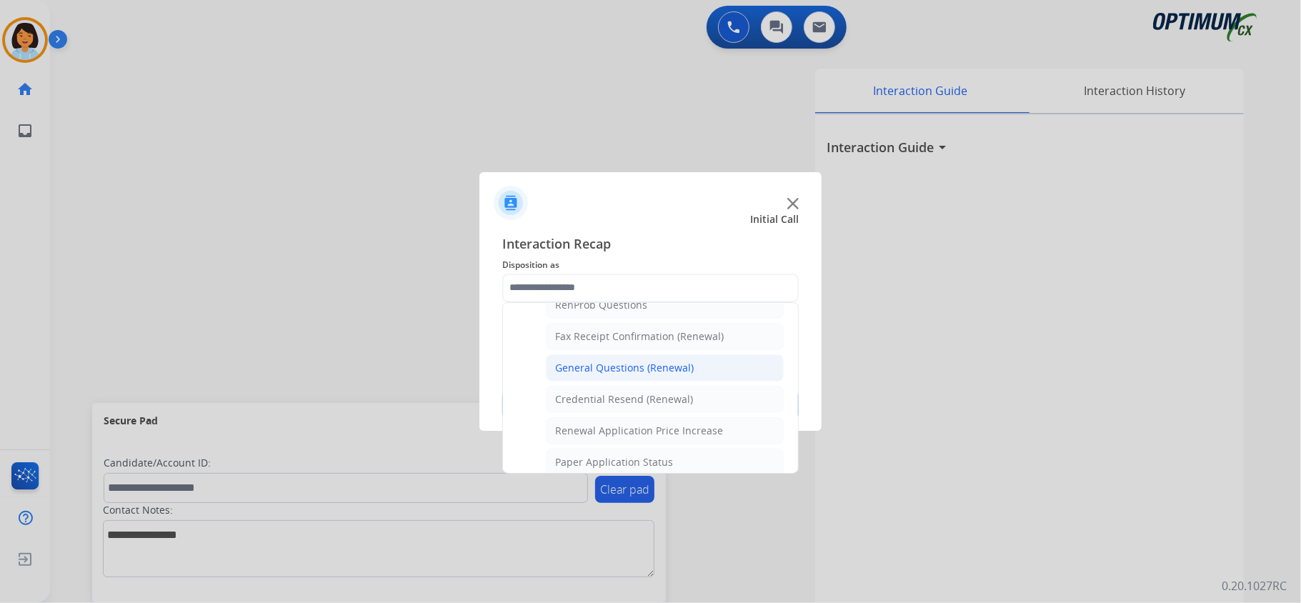
click at [632, 375] on div "General Questions (Renewal)" at bounding box center [624, 368] width 139 height 14
type input "**********"
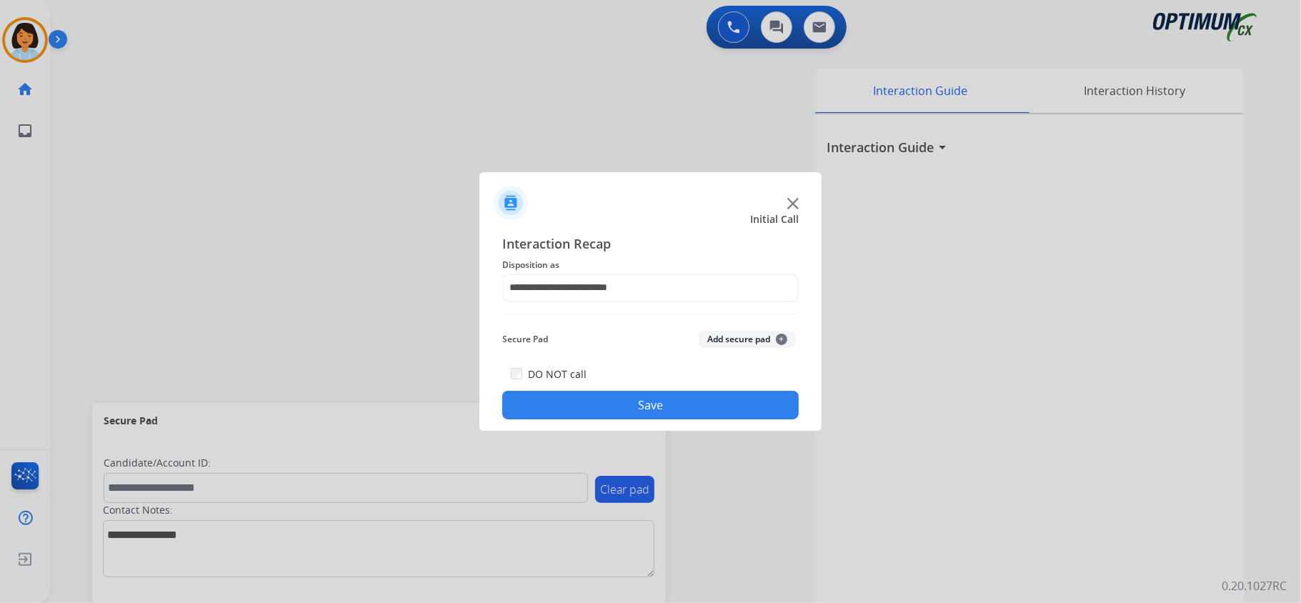
click at [636, 396] on button "Save" at bounding box center [650, 405] width 296 height 29
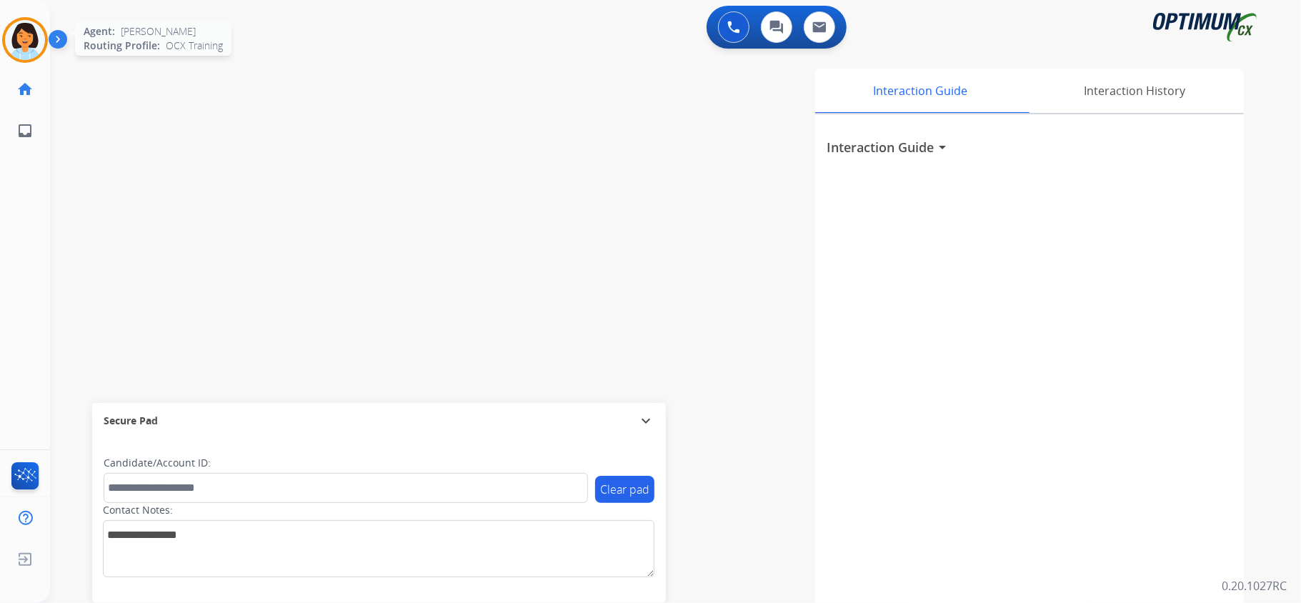
click at [34, 36] on img at bounding box center [25, 40] width 40 height 40
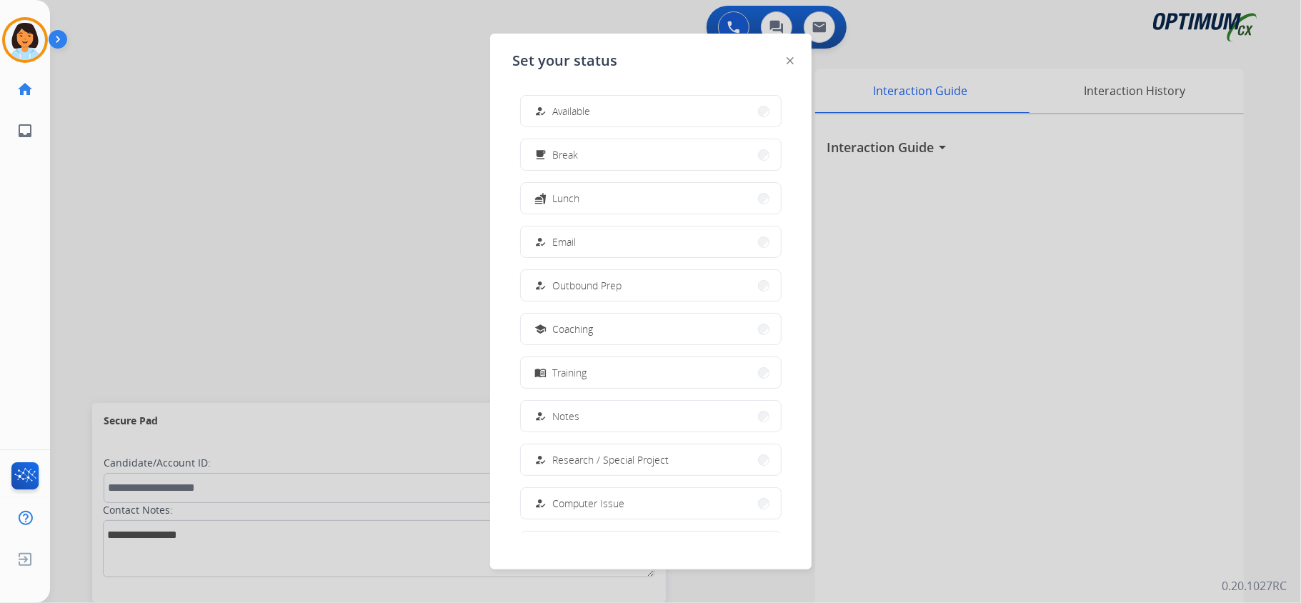
click at [797, 481] on div "Set your status how_to_reg Available free_breakfast Break fastfood Lunch how_to…" at bounding box center [650, 302] width 321 height 536
click at [561, 498] on span "Offline" at bounding box center [568, 499] width 30 height 15
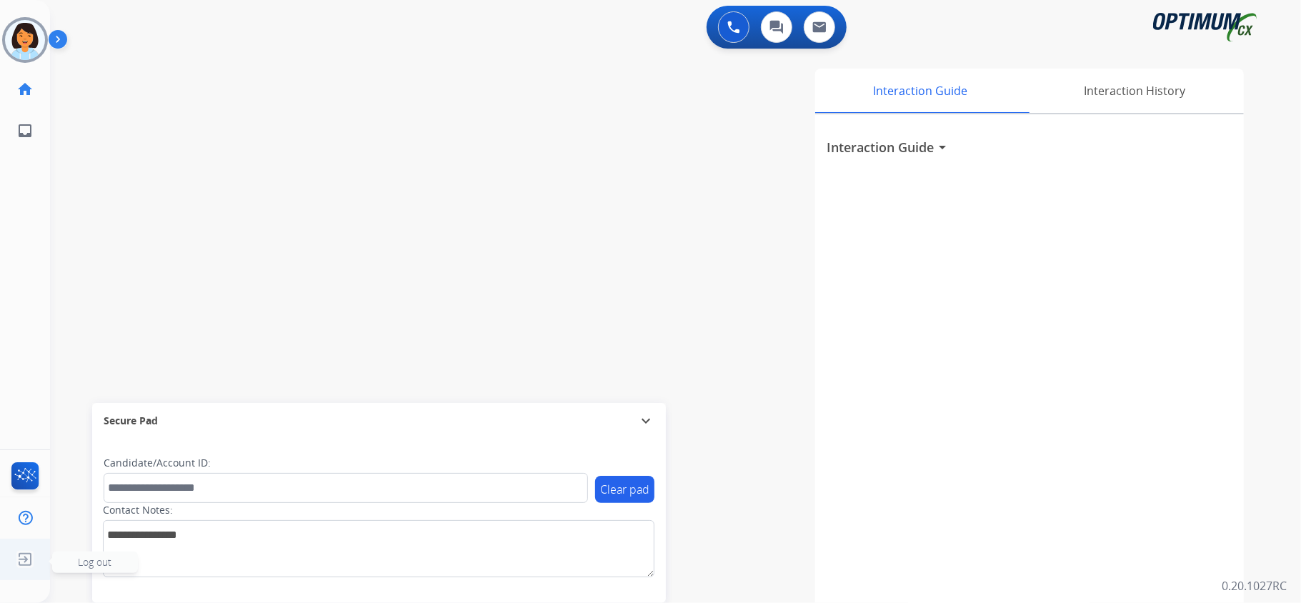
click at [19, 560] on img at bounding box center [25, 559] width 26 height 27
